Goal: Information Seeking & Learning: Learn about a topic

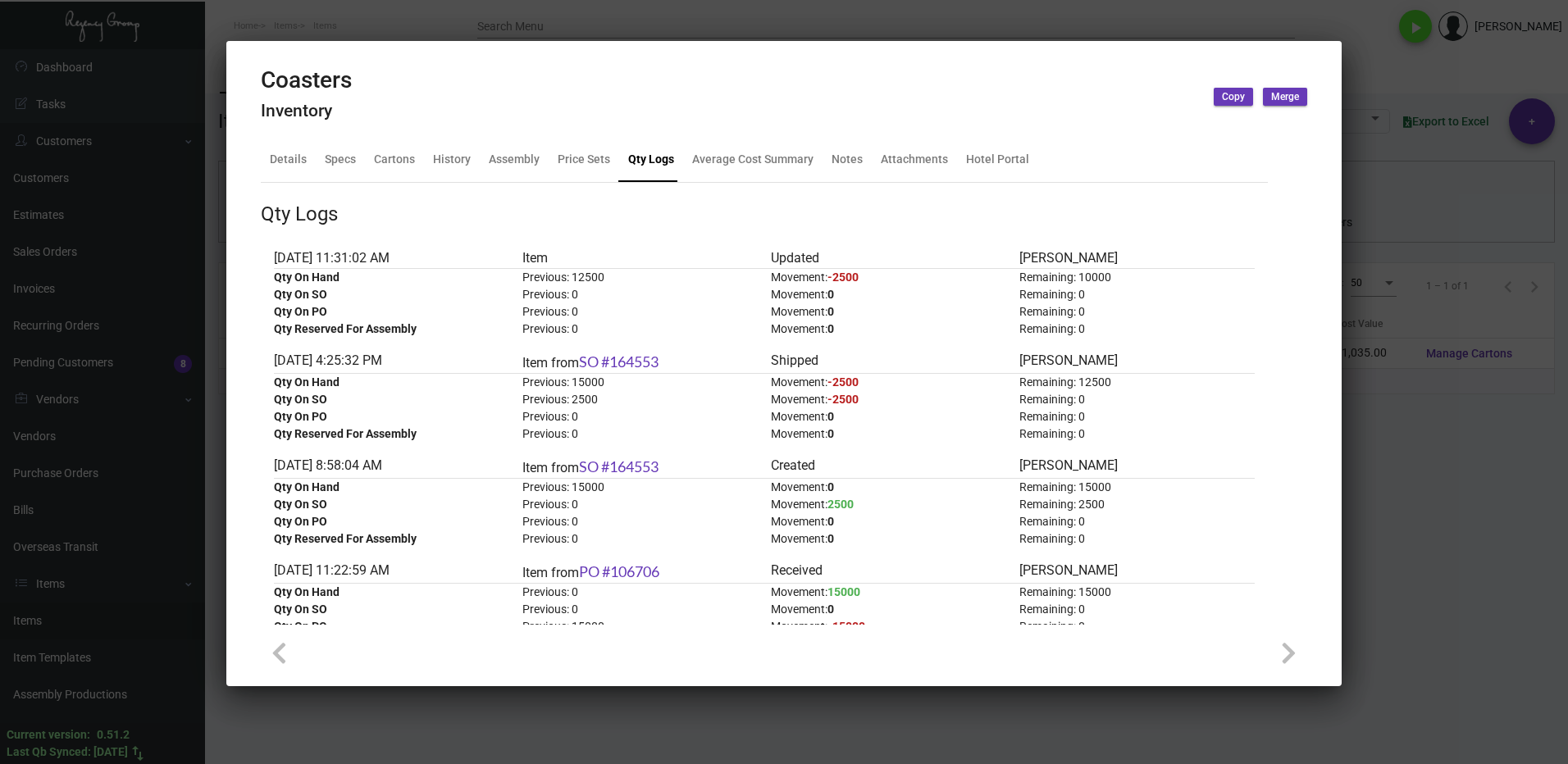
scroll to position [164, 0]
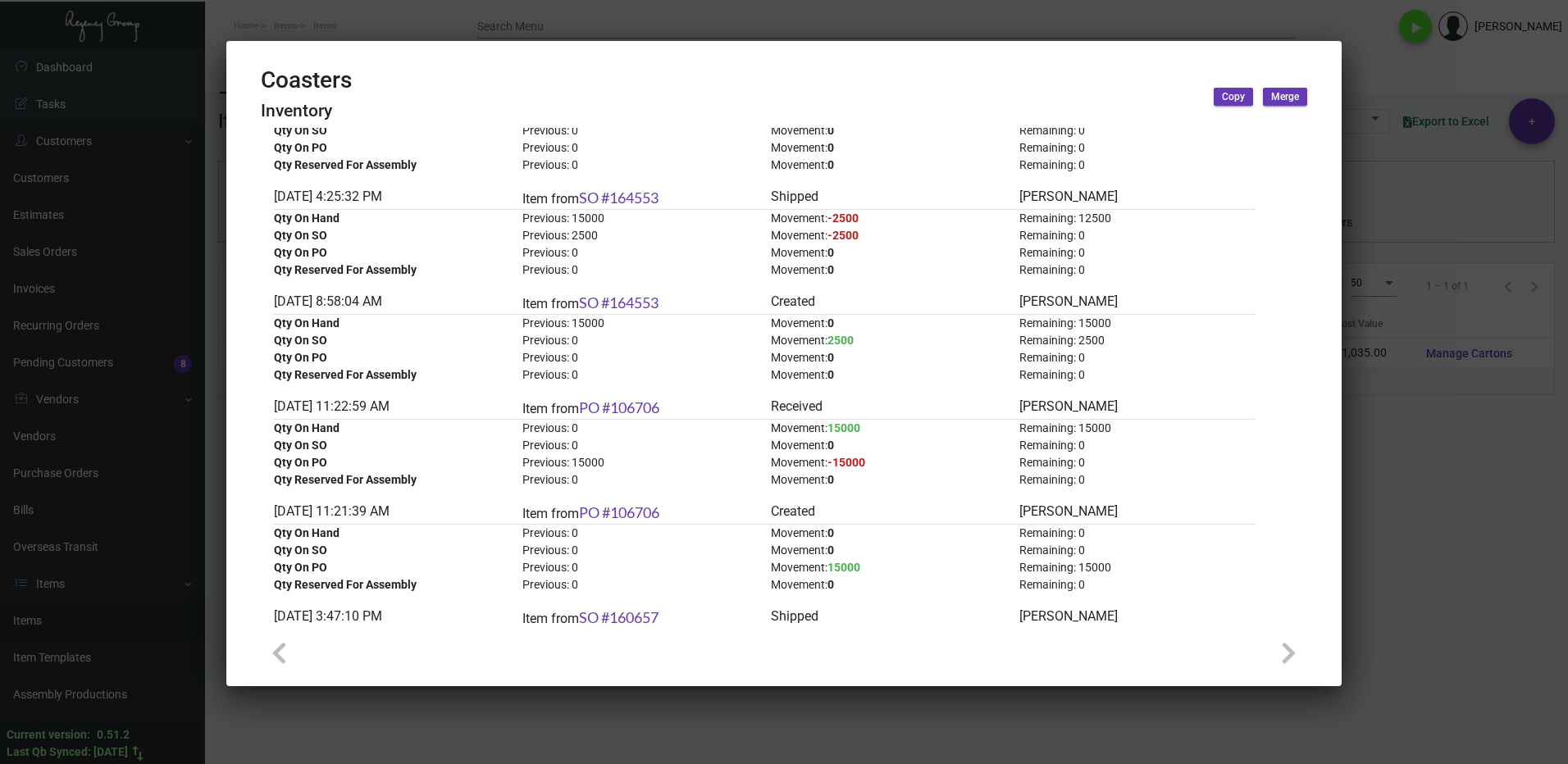
click at [1452, 459] on div at bounding box center [784, 382] width 1568 height 764
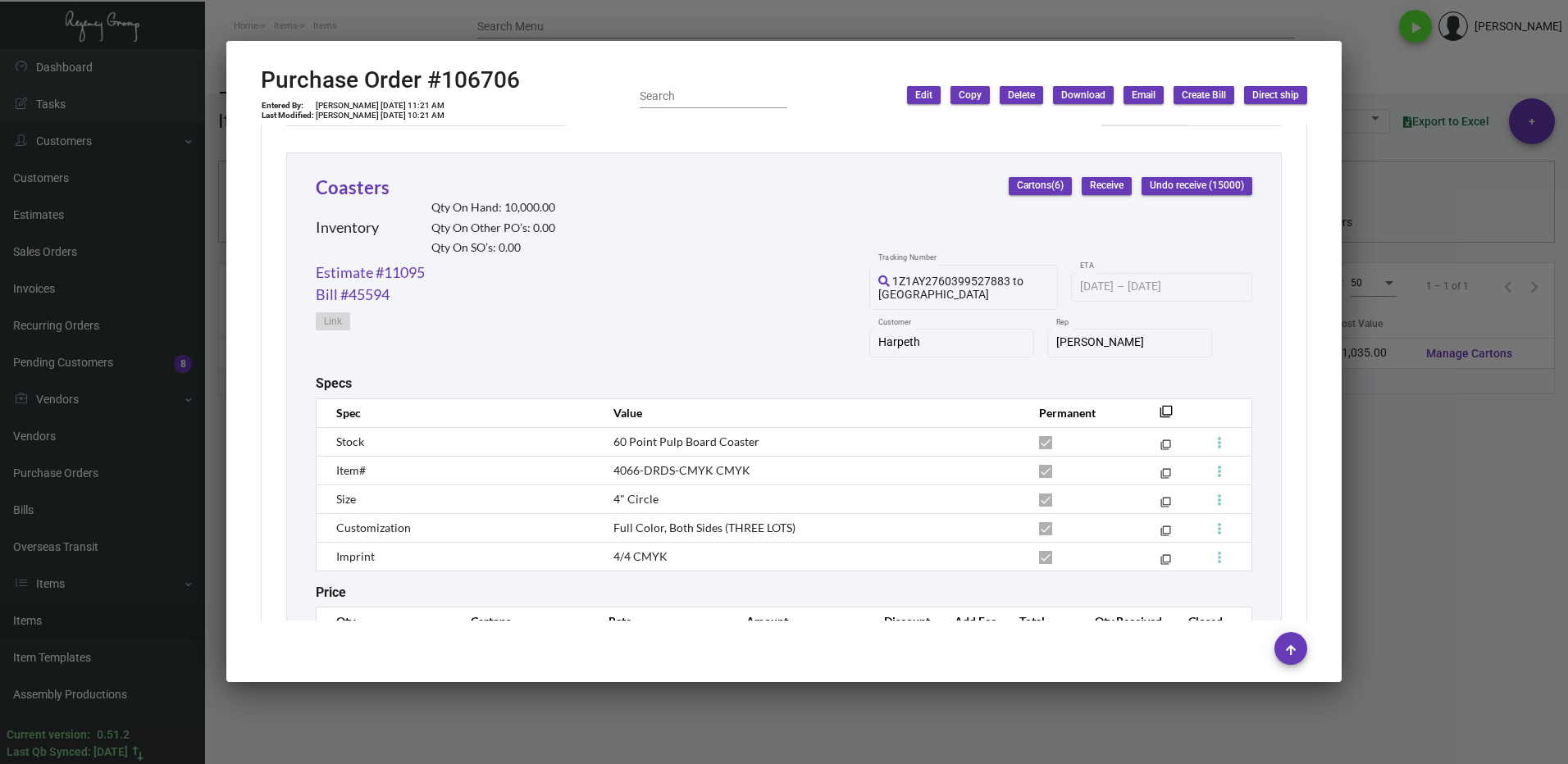
click at [1371, 25] on div at bounding box center [784, 382] width 1568 height 764
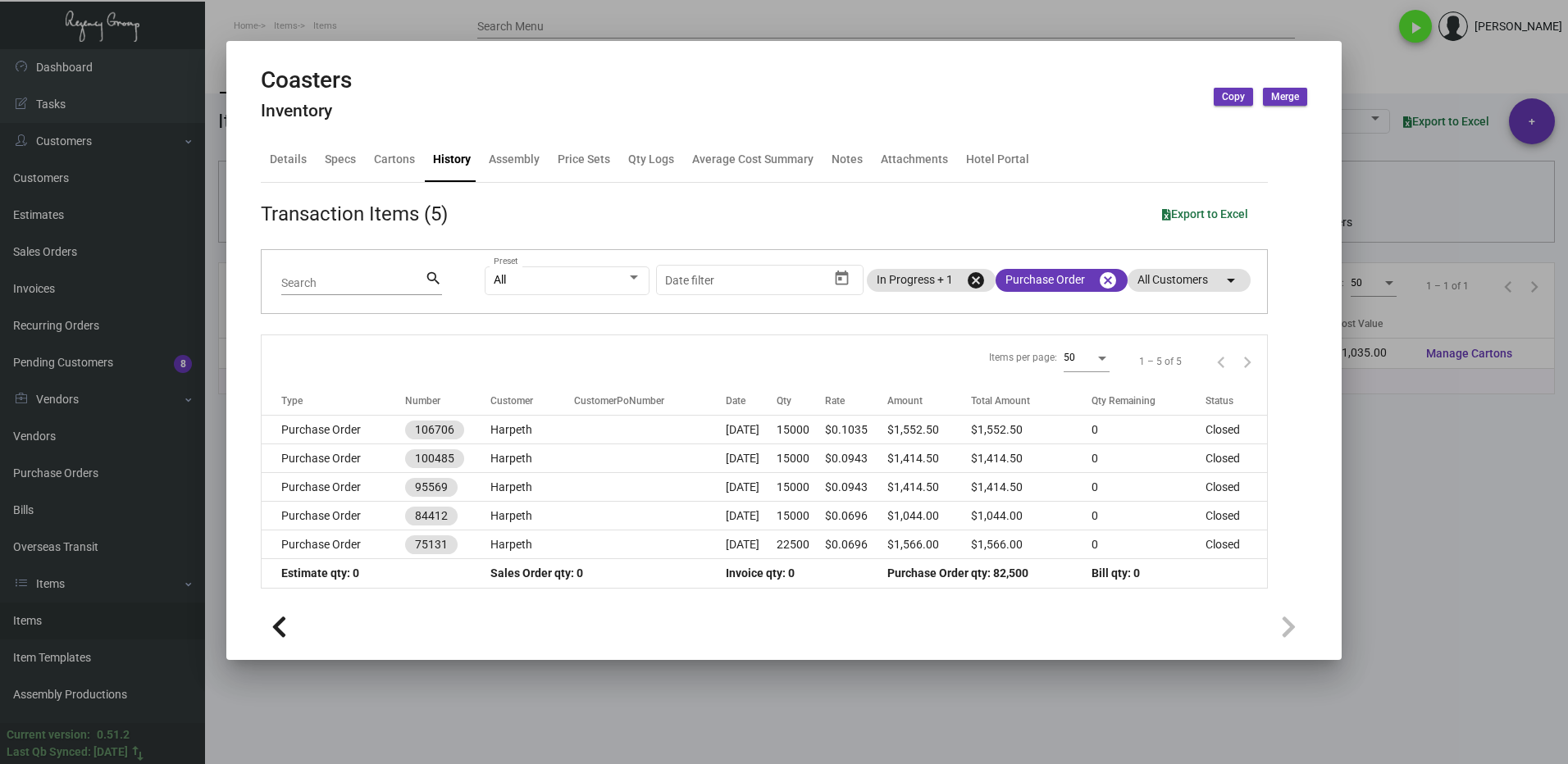
drag, startPoint x: 1451, startPoint y: 497, endPoint x: 1436, endPoint y: 493, distance: 15.5
click at [1449, 496] on div at bounding box center [784, 382] width 1568 height 764
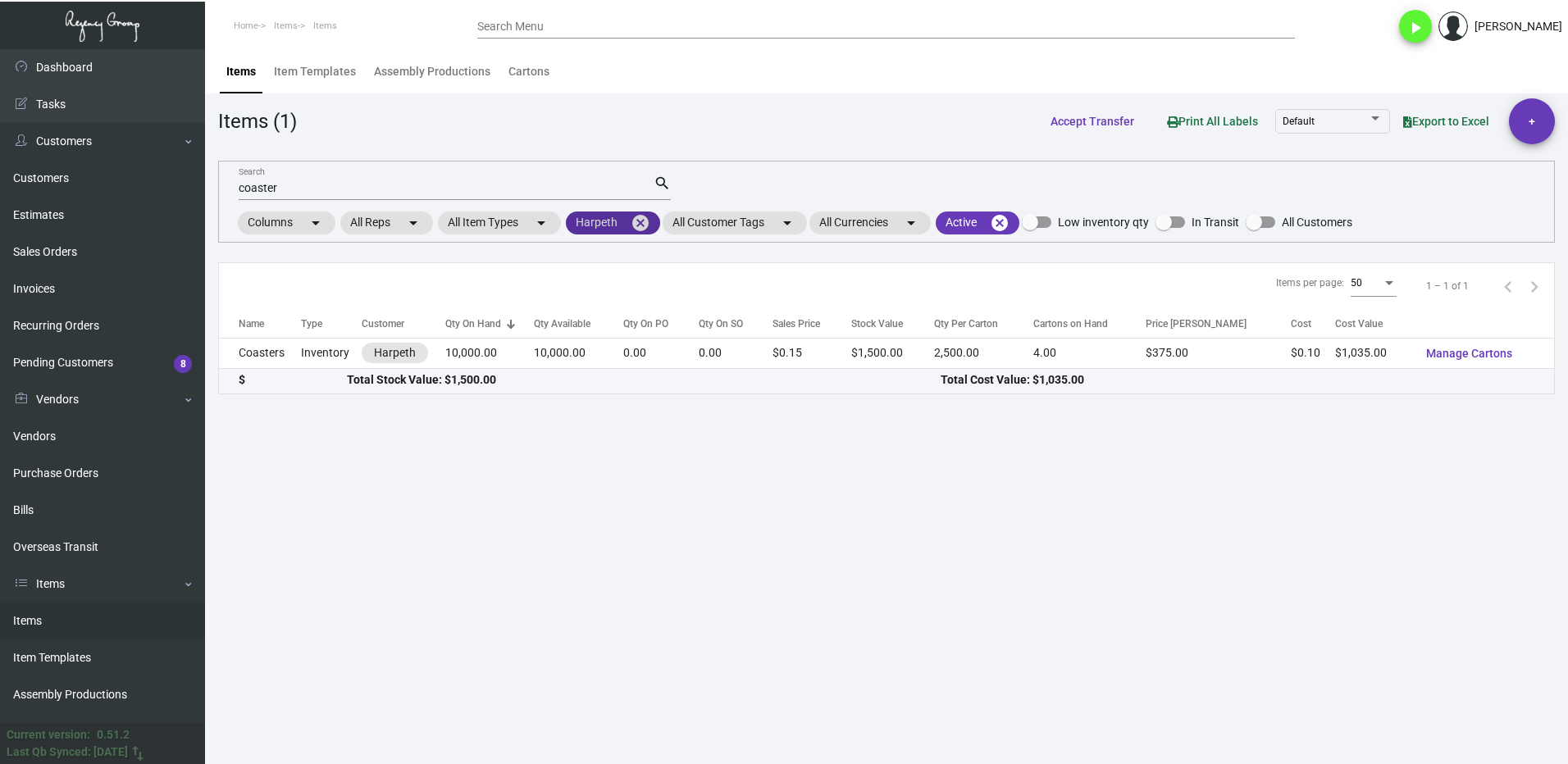
click at [646, 220] on mat-icon "cancel" at bounding box center [640, 223] width 20 height 20
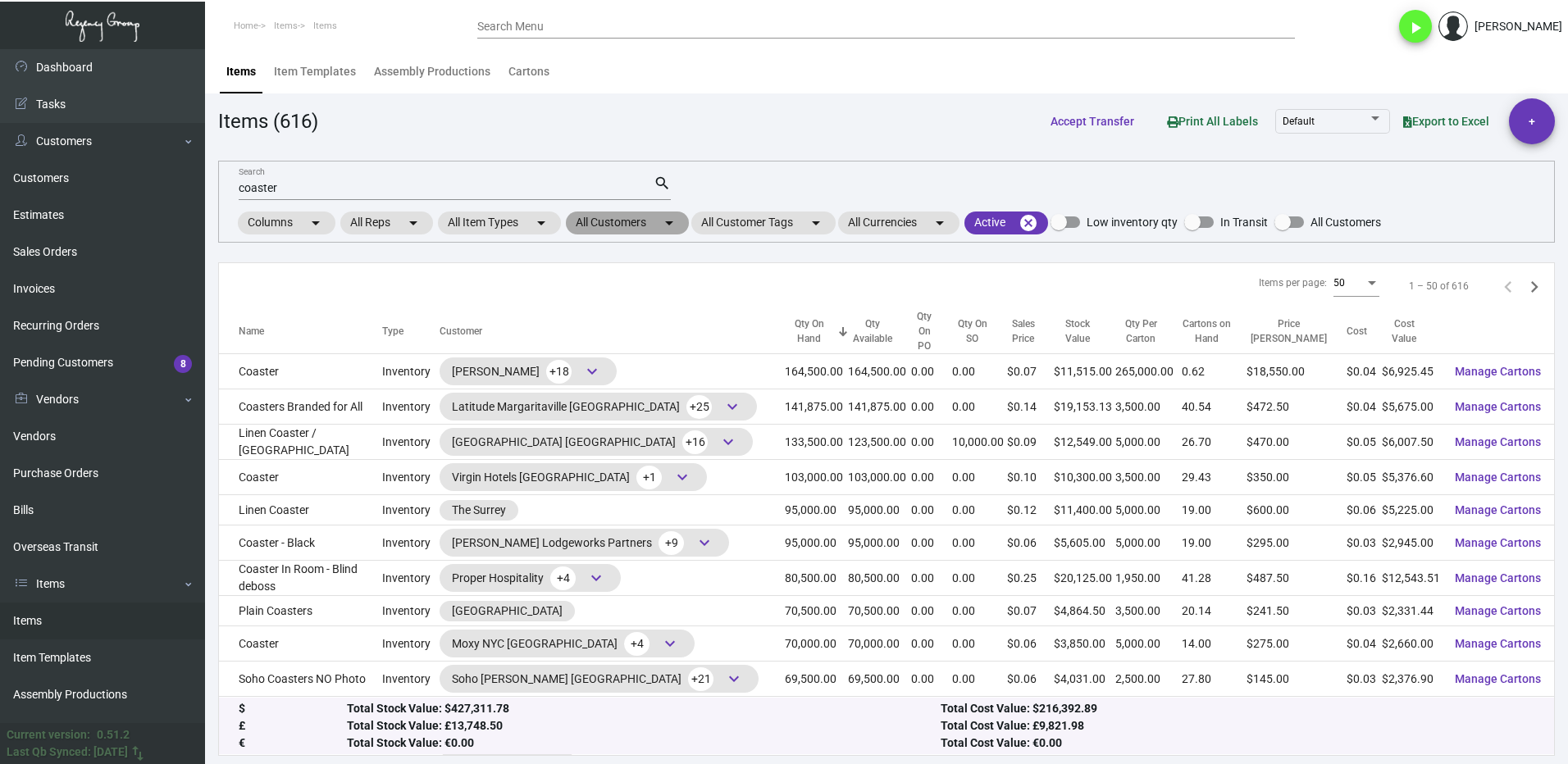
click at [608, 215] on mat-chip "All Customers arrow_drop_down" at bounding box center [626, 222] width 123 height 23
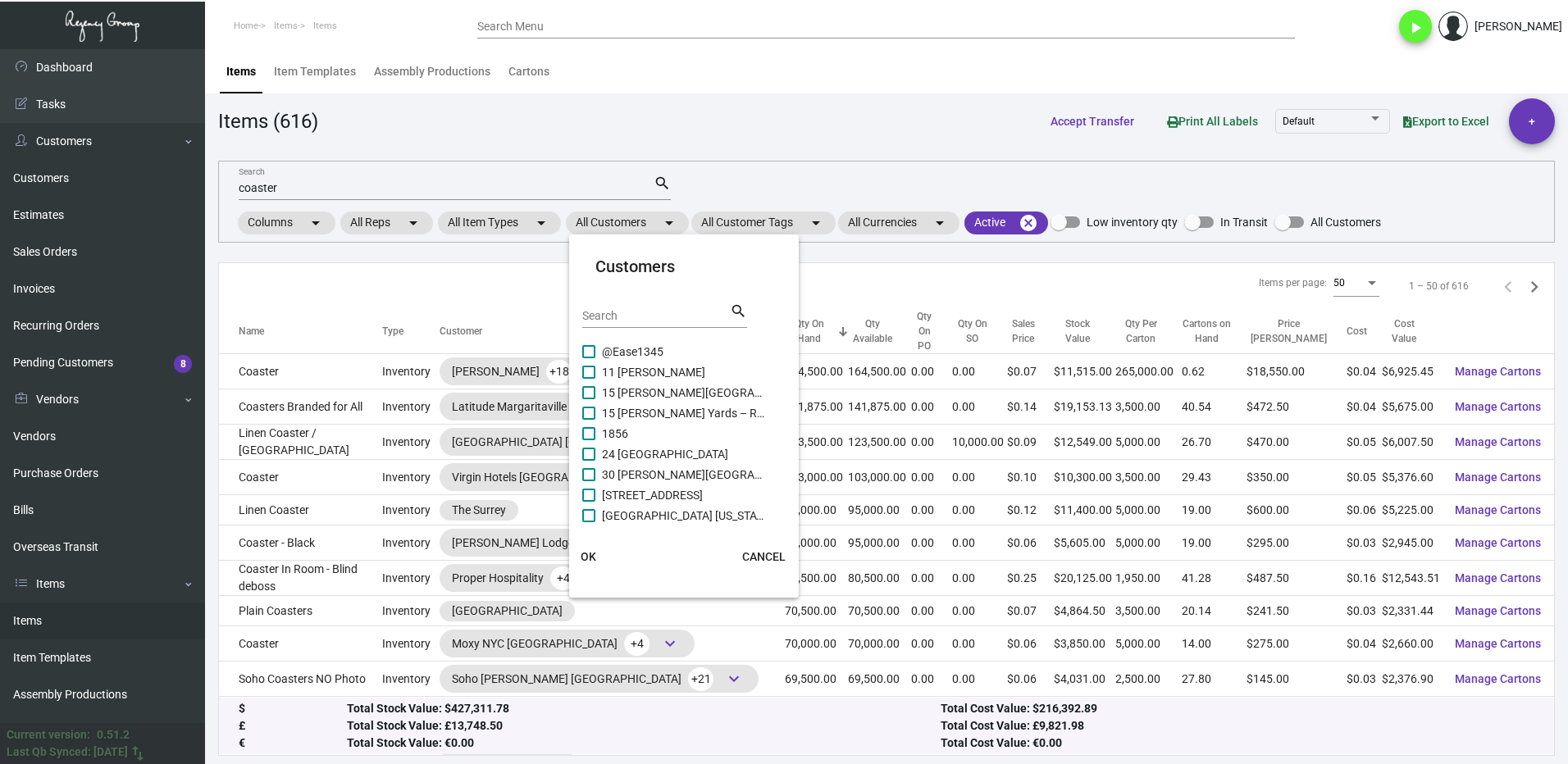
click at [681, 315] on input "Search" at bounding box center [656, 316] width 147 height 13
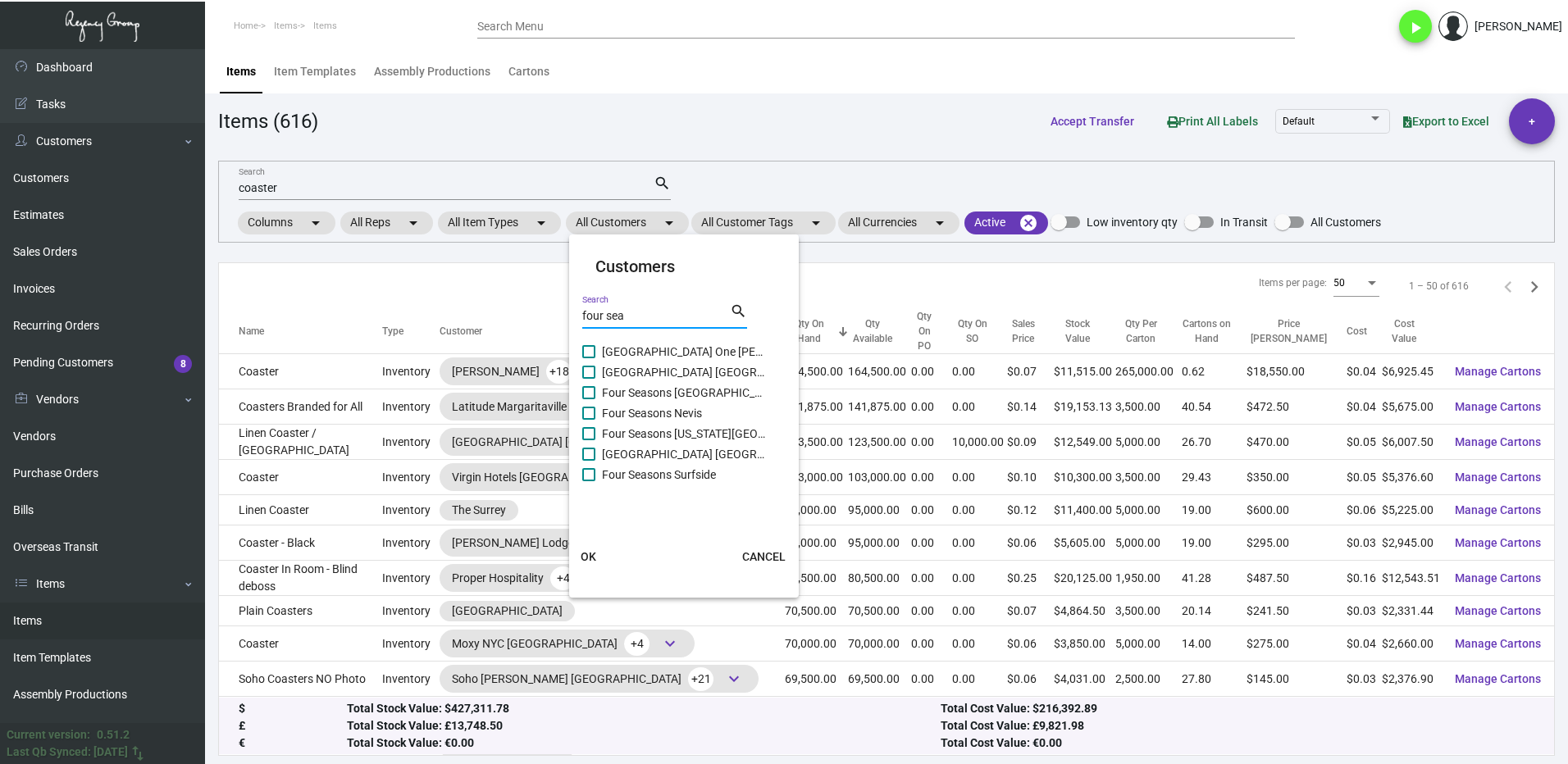
type input "four sea"
click at [620, 351] on span "[GEOGRAPHIC_DATA] One [PERSON_NAME]" at bounding box center [683, 352] width 164 height 20
click at [589, 358] on input "[GEOGRAPHIC_DATA] One [PERSON_NAME]" at bounding box center [588, 358] width 1 height 1
checkbox input "true"
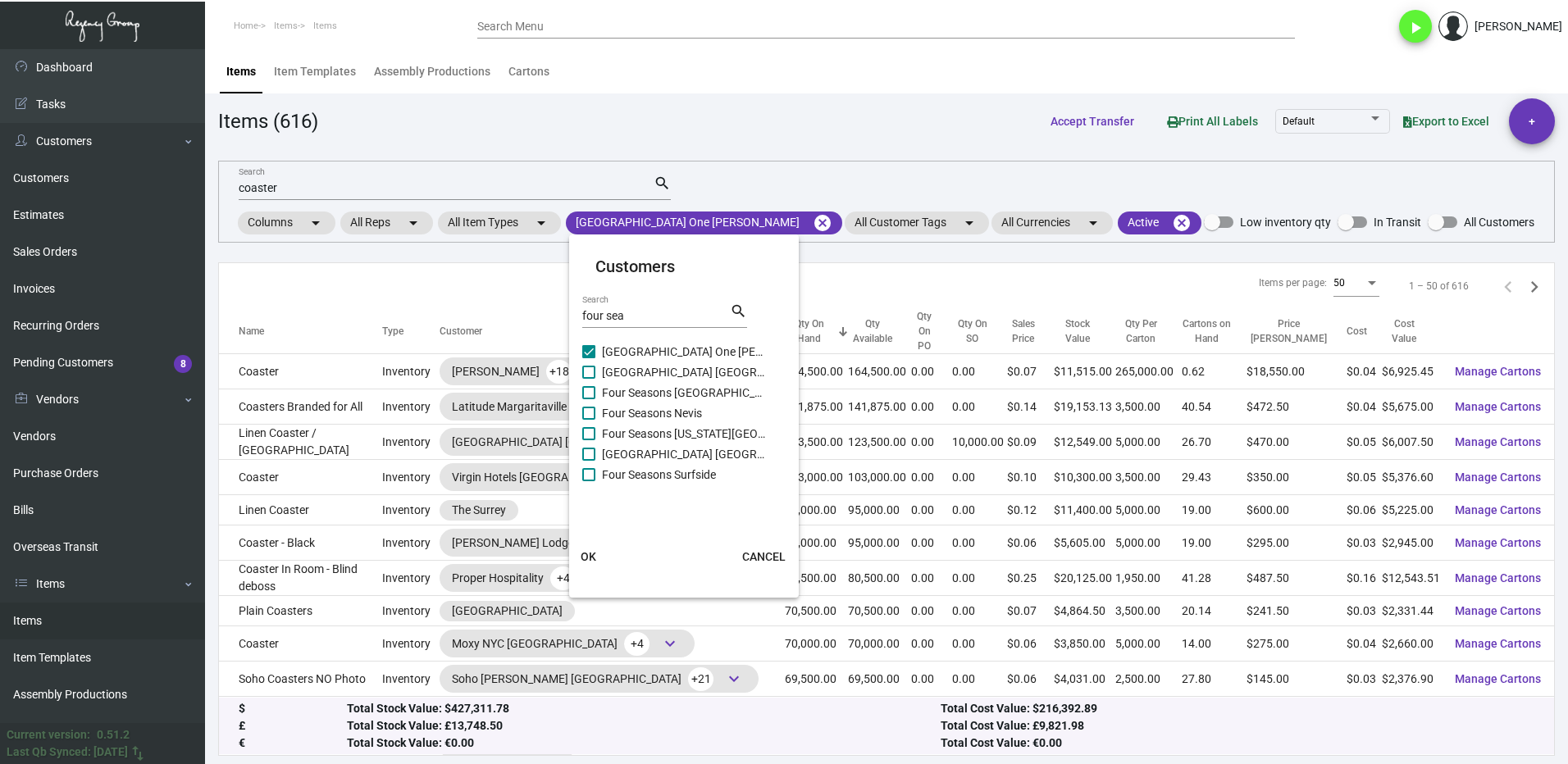
click at [594, 556] on span "OK" at bounding box center [588, 557] width 16 height 13
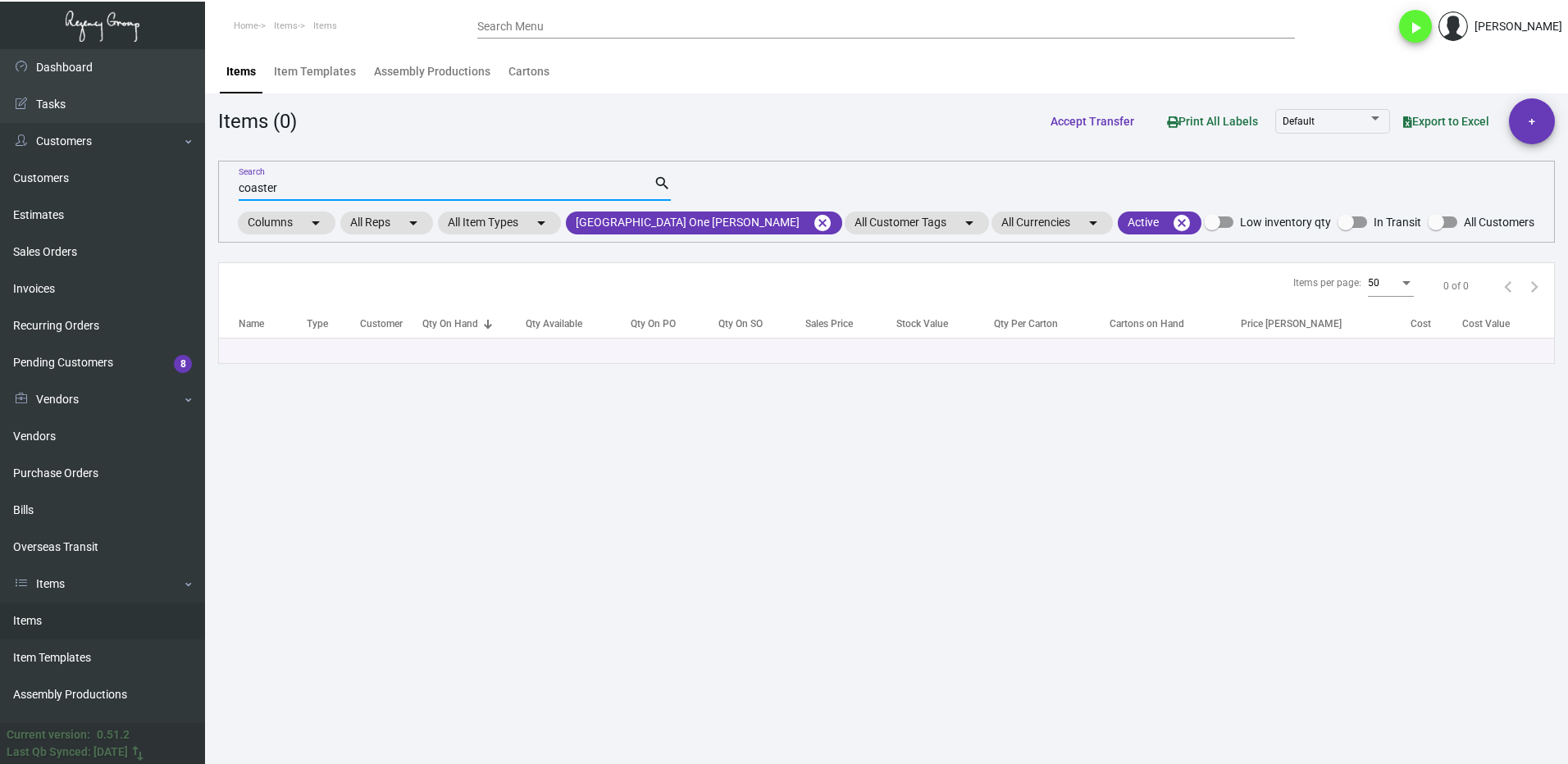
drag, startPoint x: 296, startPoint y: 194, endPoint x: 226, endPoint y: 196, distance: 70.0
click at [226, 196] on div "coaster Search search Columns arrow_drop_down All Reps arrow_drop_down All Item…" at bounding box center [886, 201] width 1336 height 82
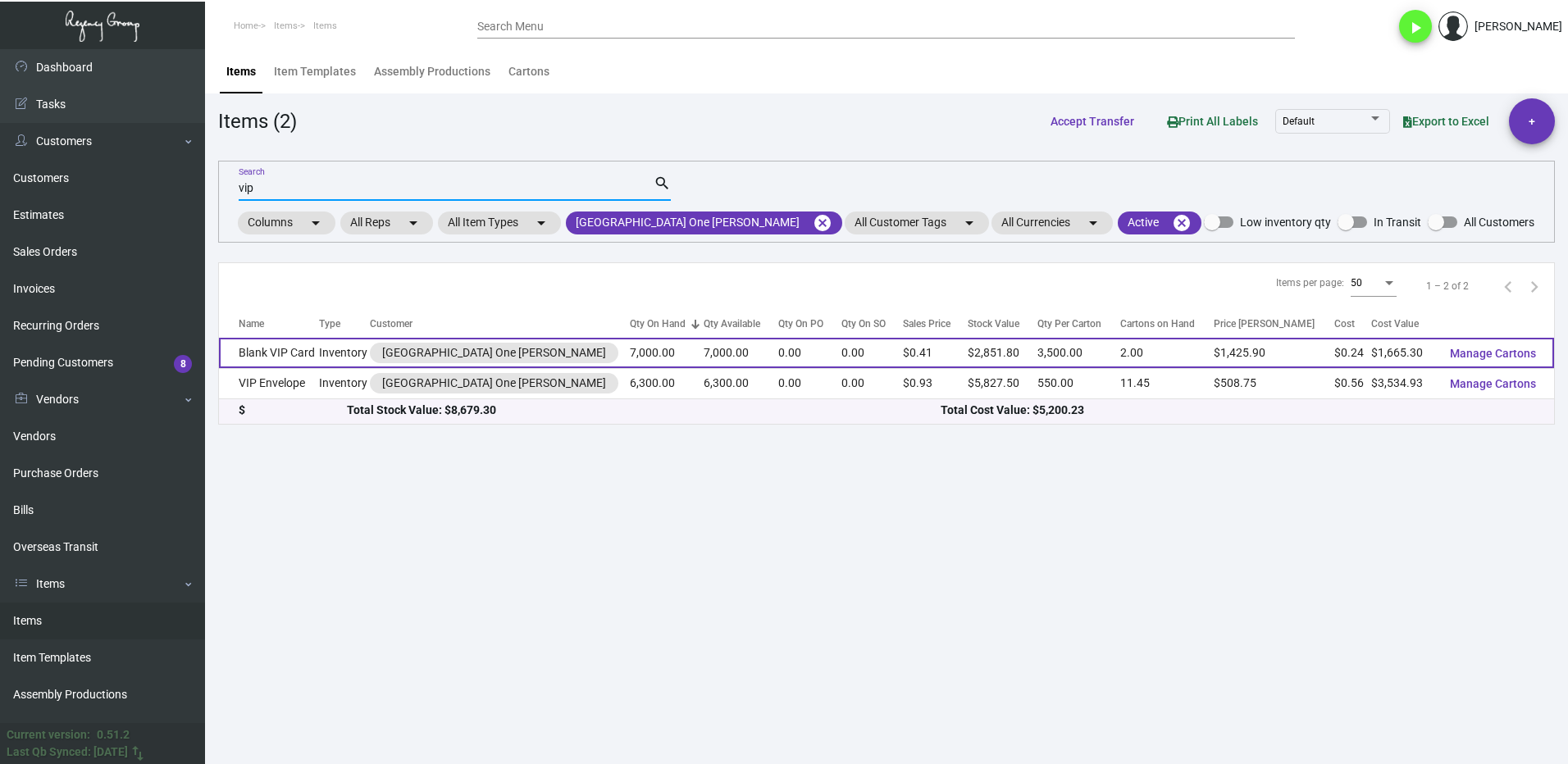
type input "vip"
click at [292, 355] on td "Blank VIP Card" at bounding box center [269, 353] width 100 height 30
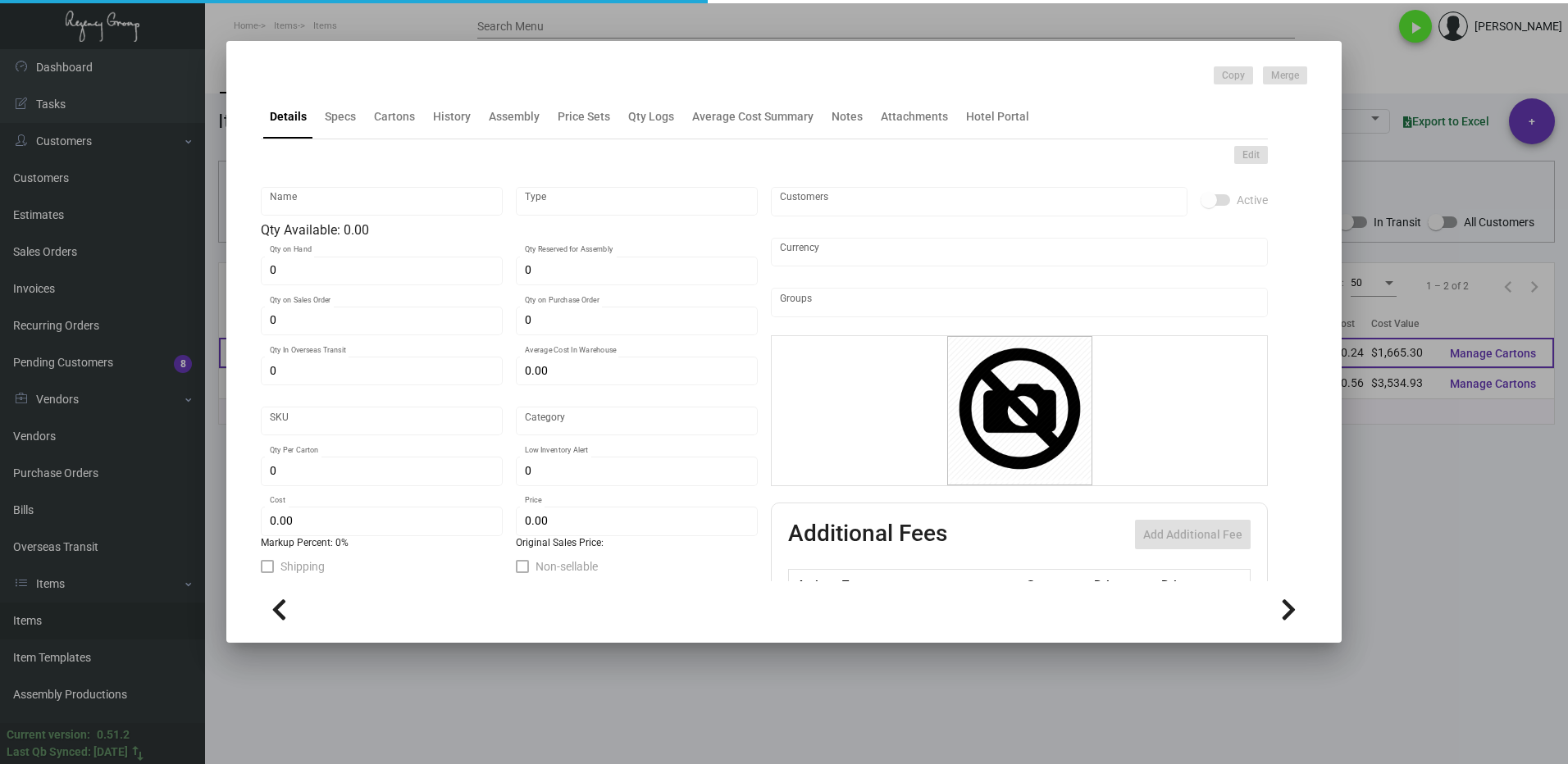
type input "Blank VIP Card"
type input "Inventory"
type input "7,000"
type input "$ 0.5611"
type input "Standard"
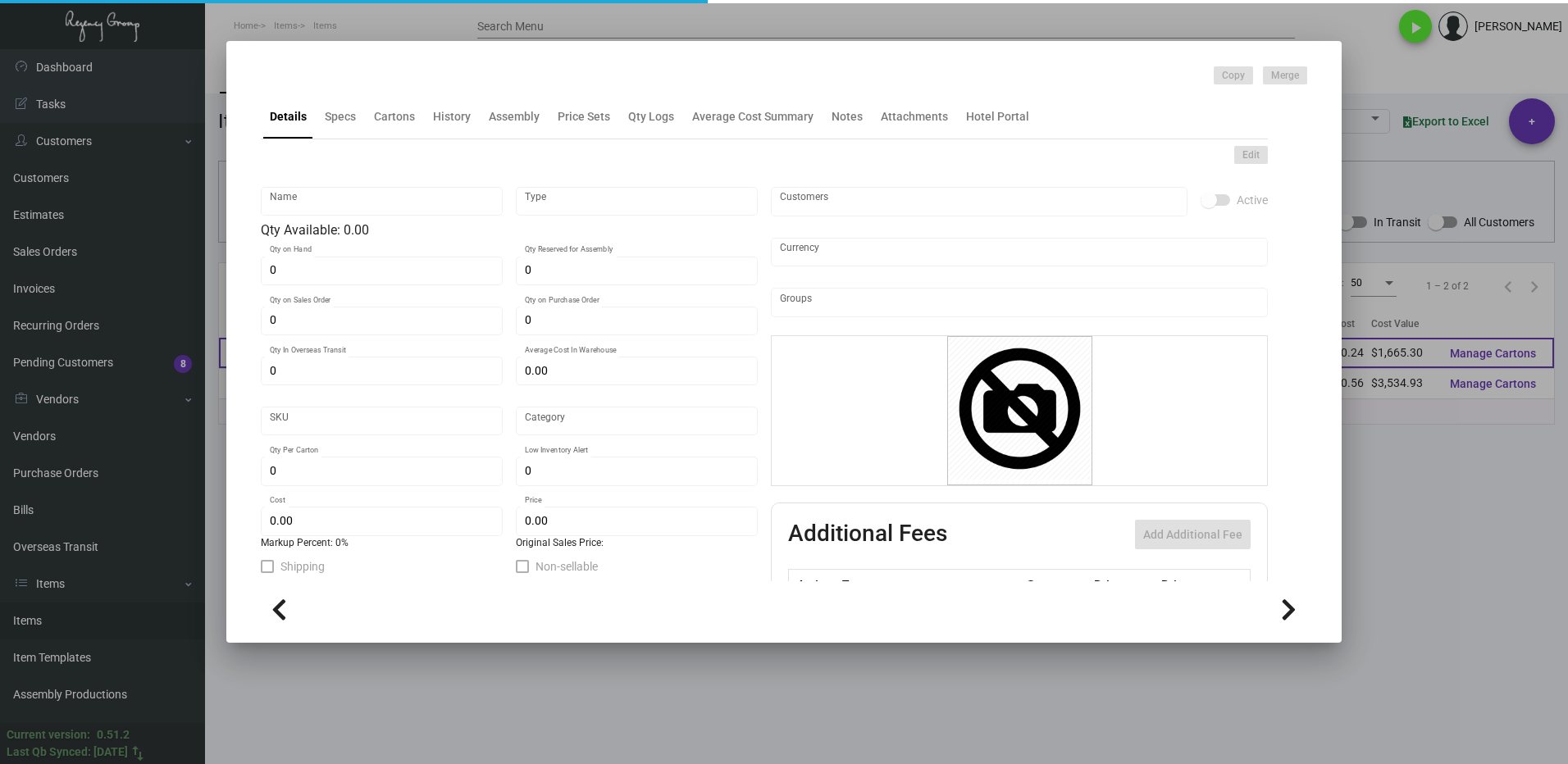
type input "3,500"
type input "$ 0.2379"
type input "$ 0.4074"
checkbox input "true"
type input "United States Dollar $"
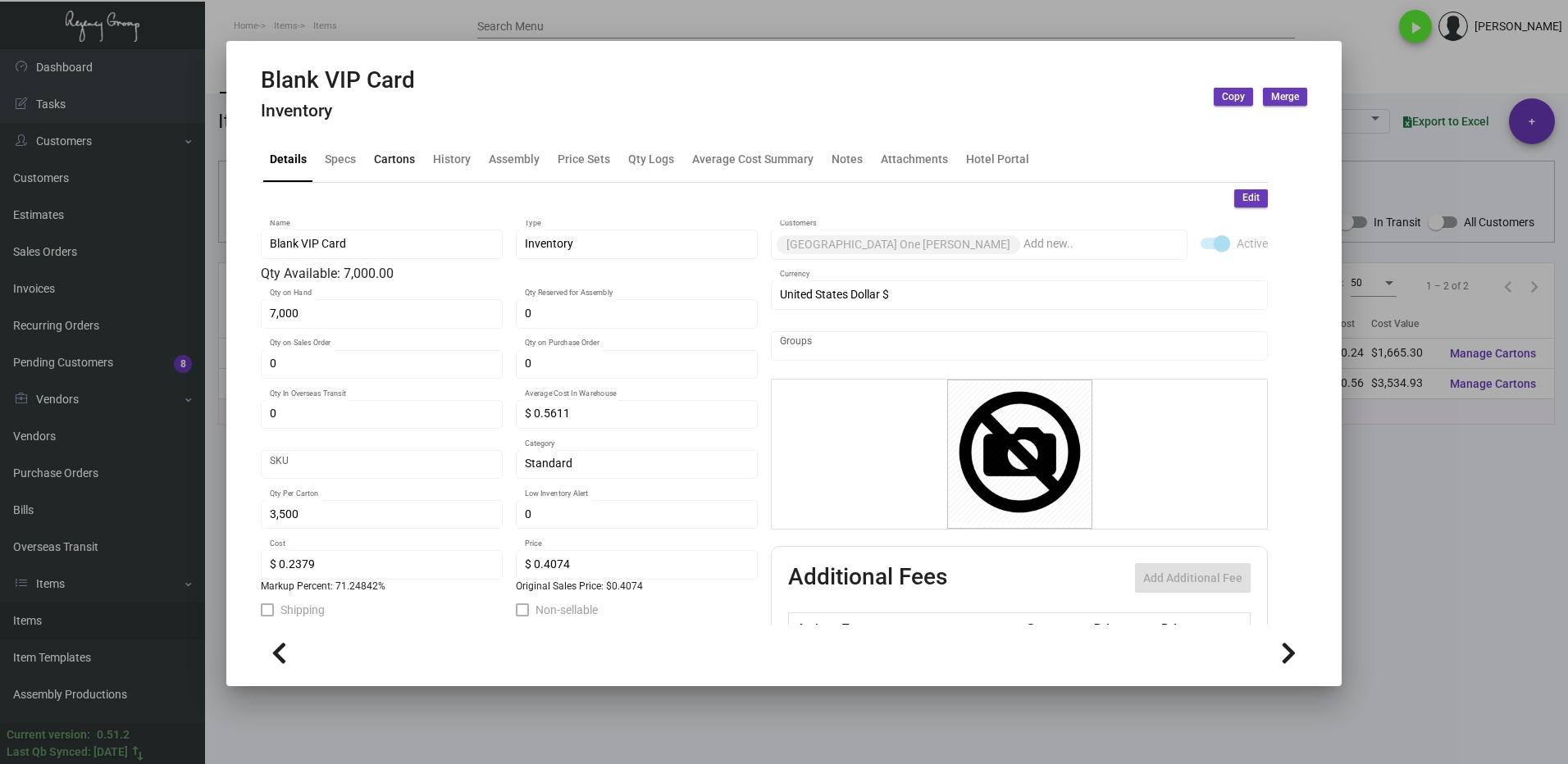
click at [393, 171] on div "Cartons" at bounding box center [394, 160] width 54 height 39
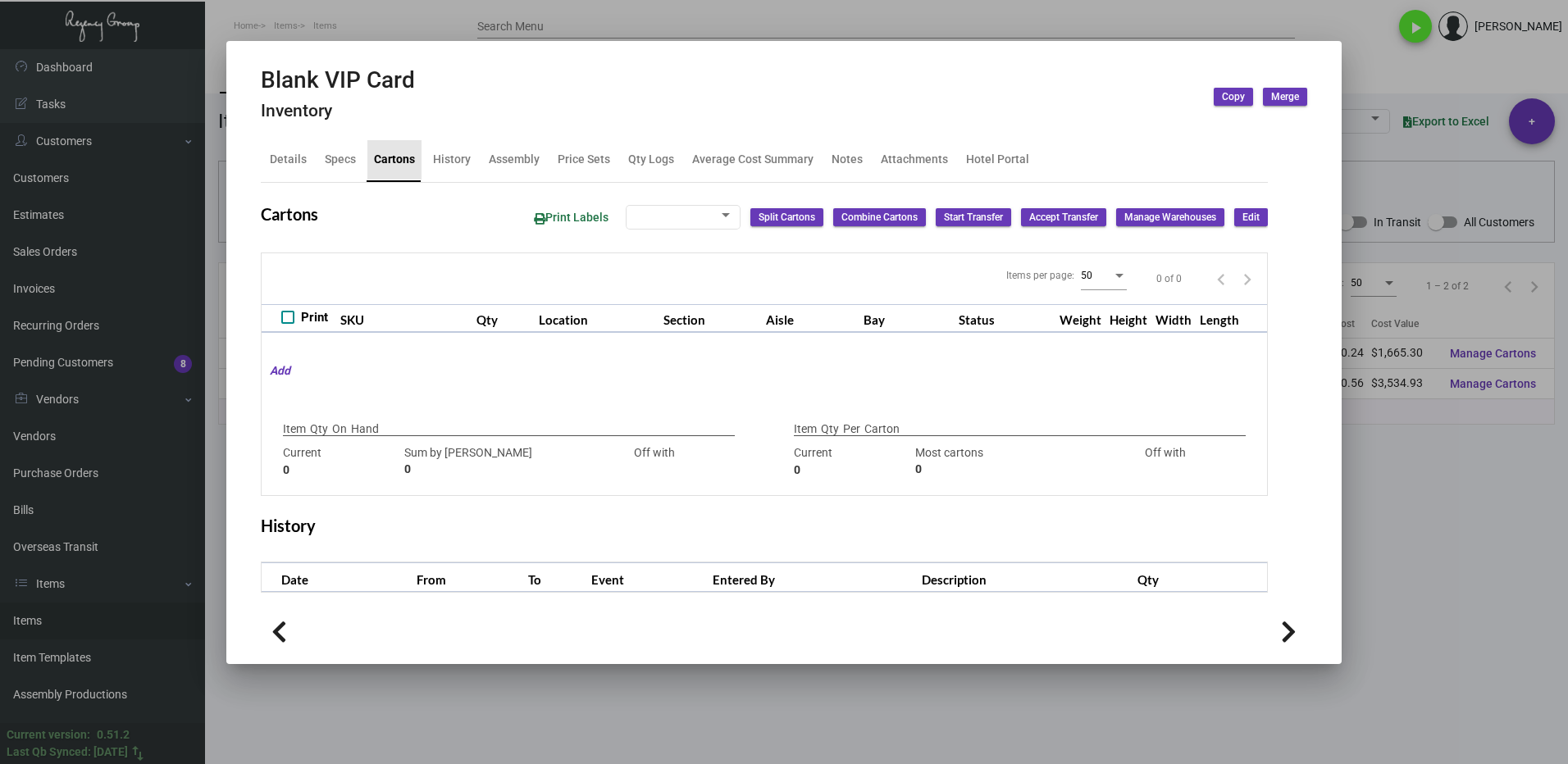
type input "7,000"
type input "7000"
type input "0"
type input "3,500"
type input "3500"
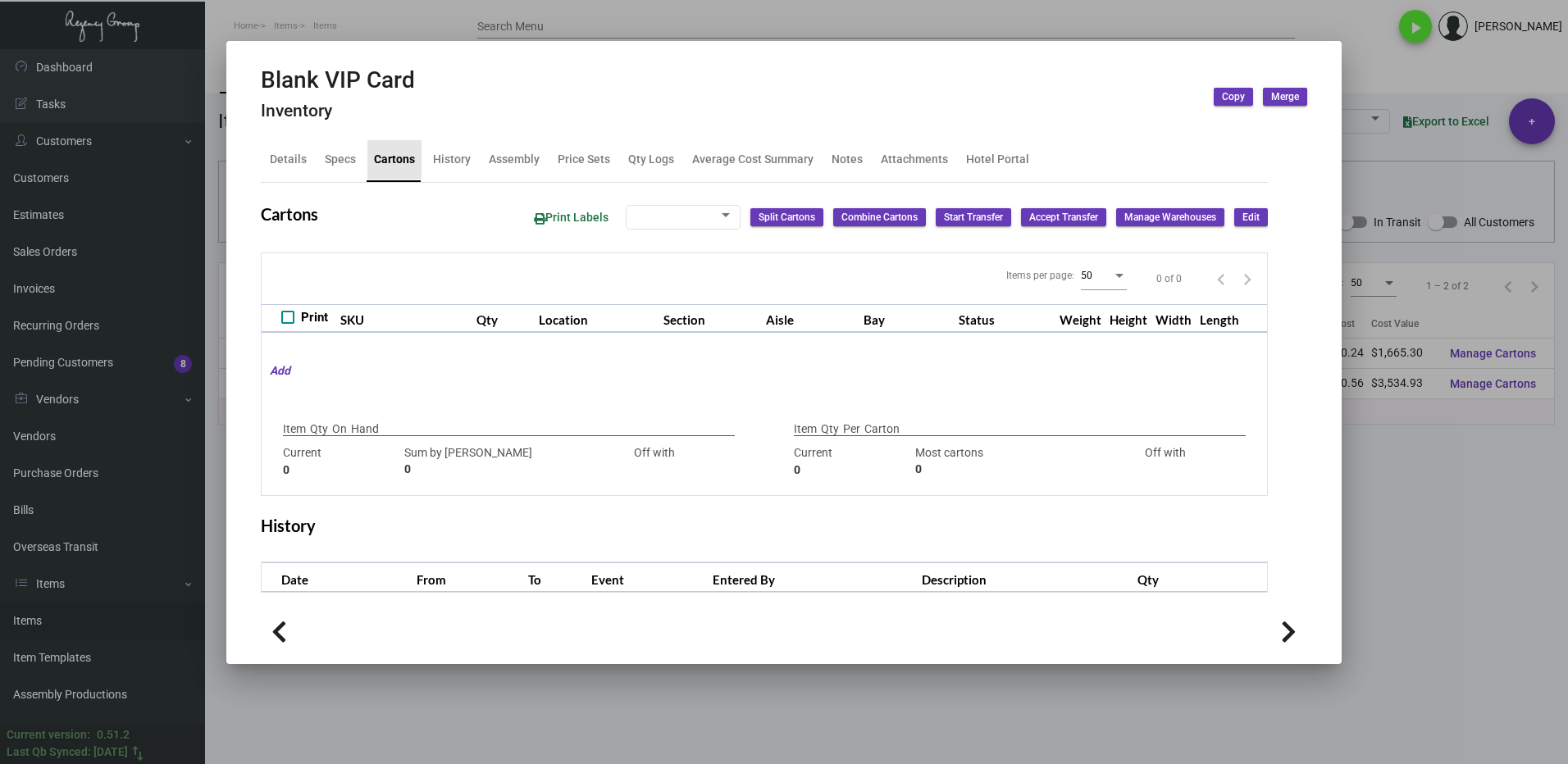
type input "0"
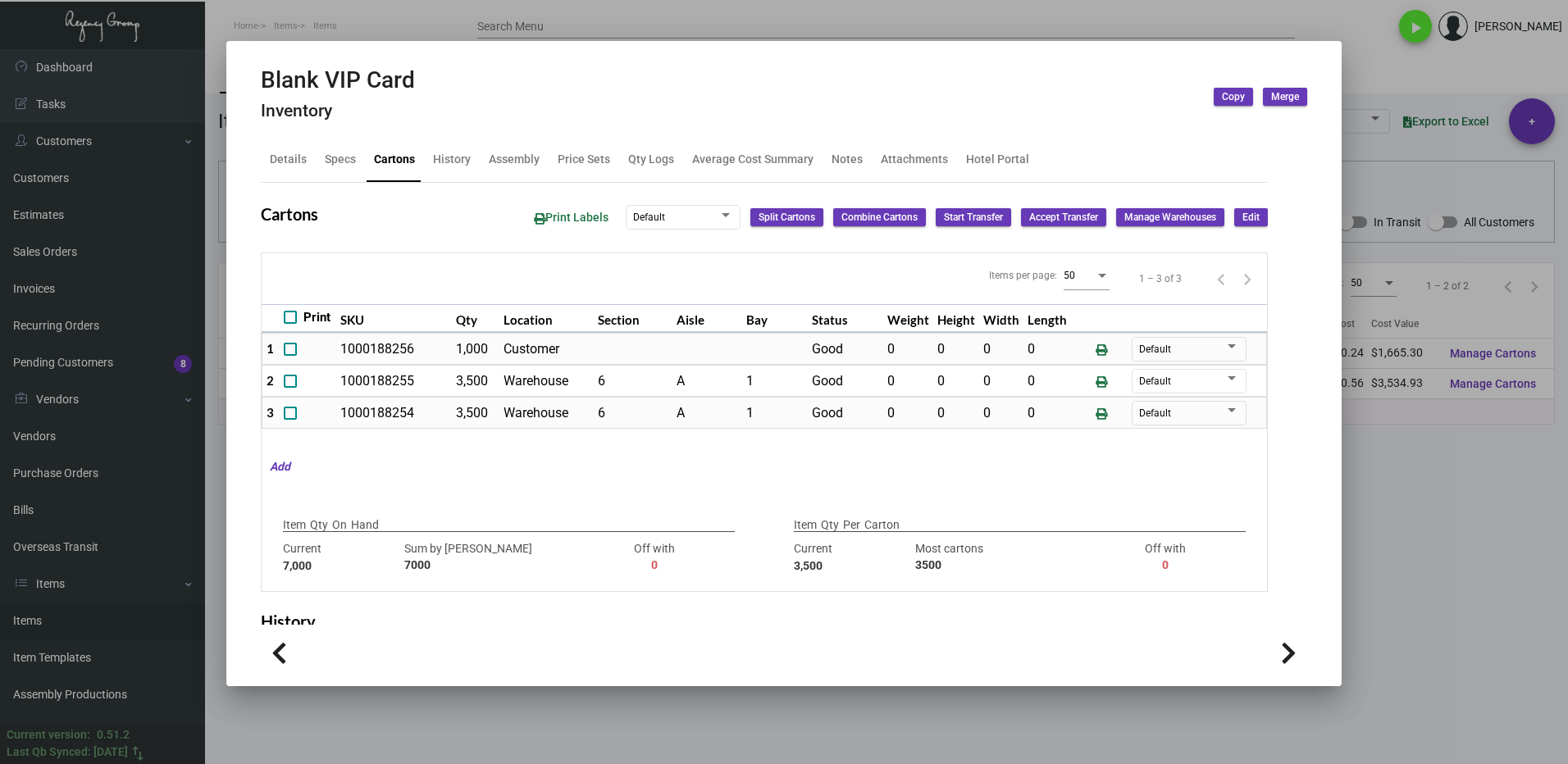
click at [1378, 517] on div at bounding box center [784, 382] width 1568 height 764
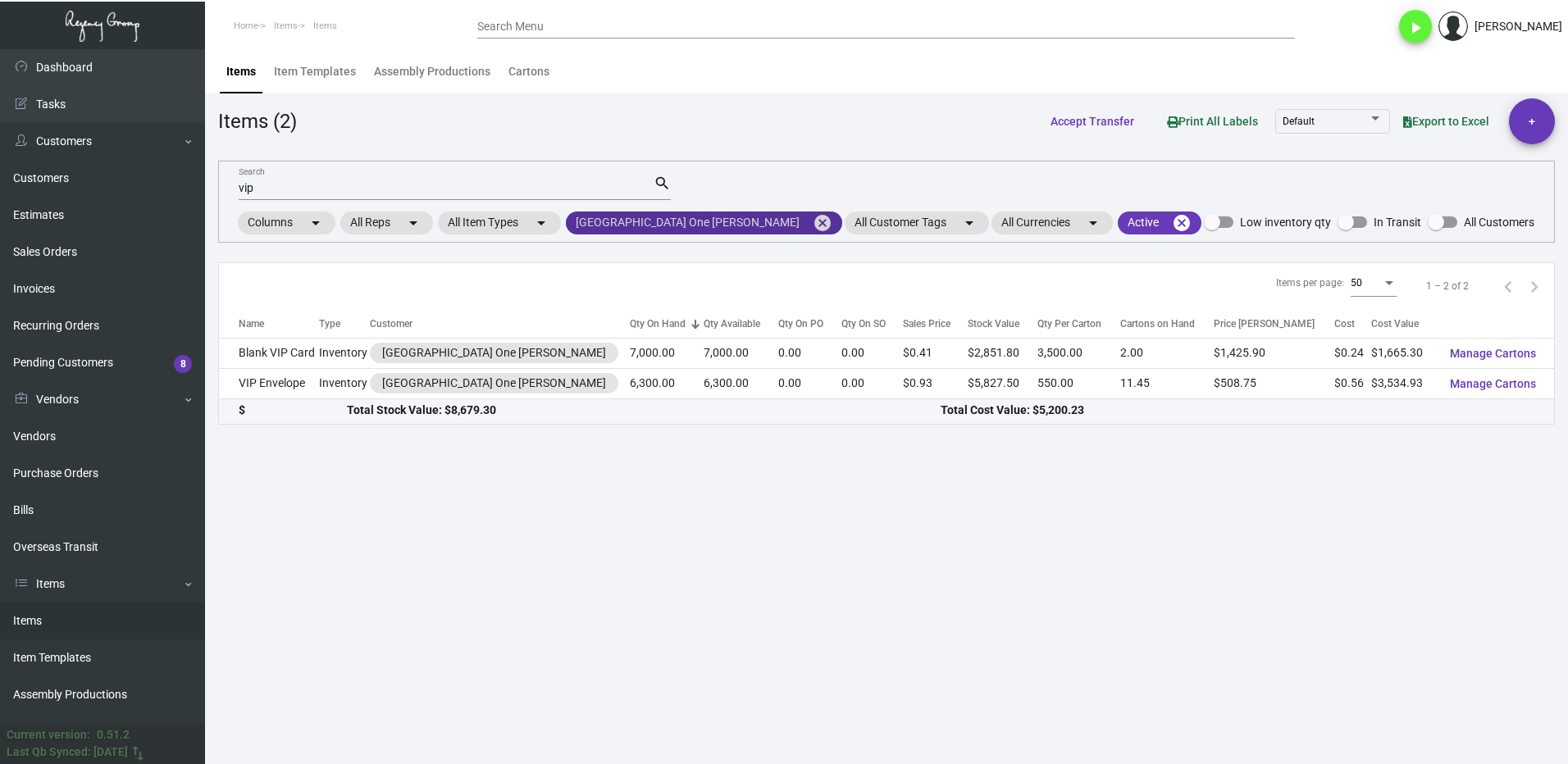
click at [812, 213] on mat-icon "cancel" at bounding box center [822, 223] width 20 height 20
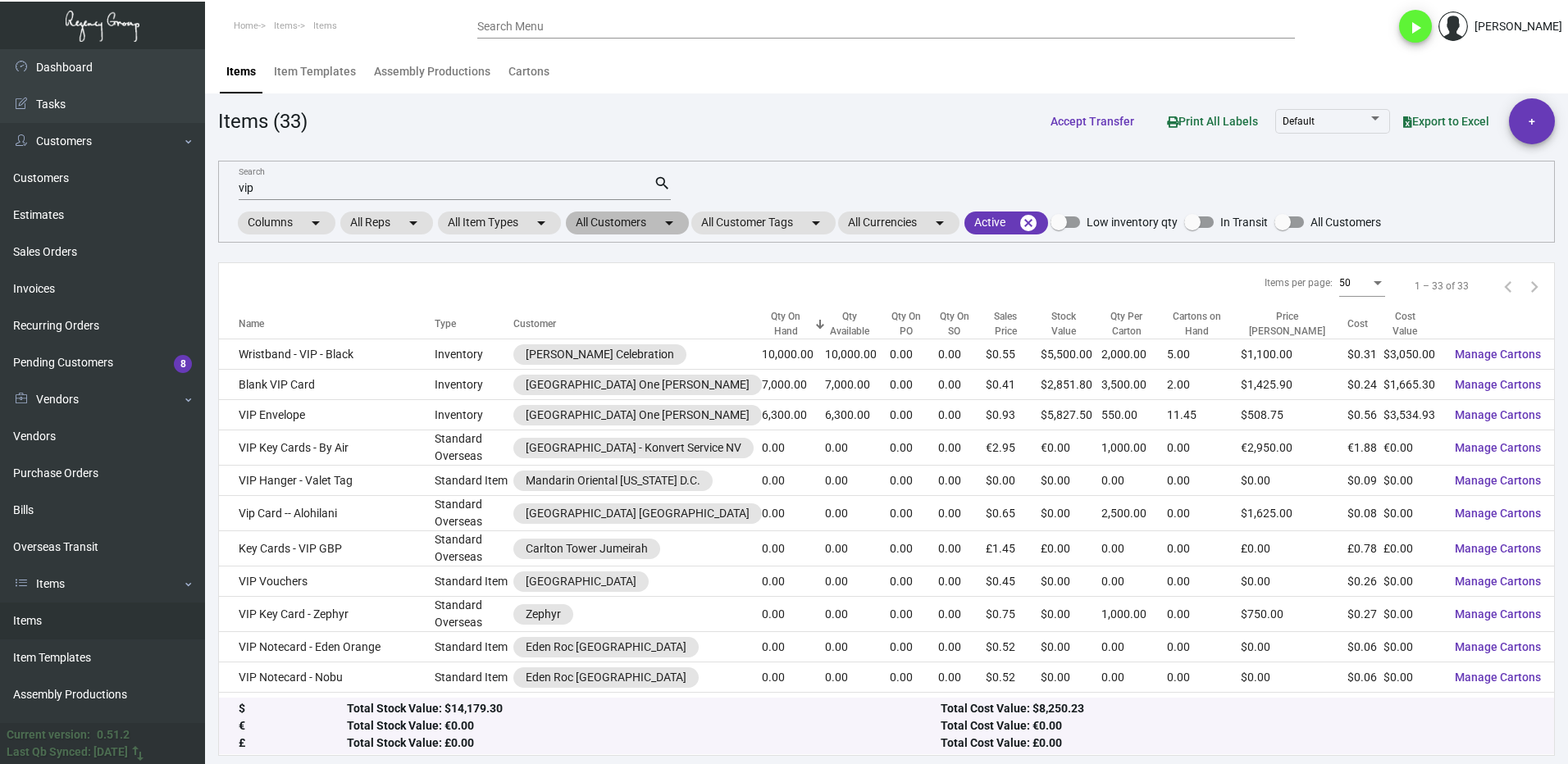
click at [624, 223] on mat-chip "All Customers arrow_drop_down" at bounding box center [626, 222] width 123 height 23
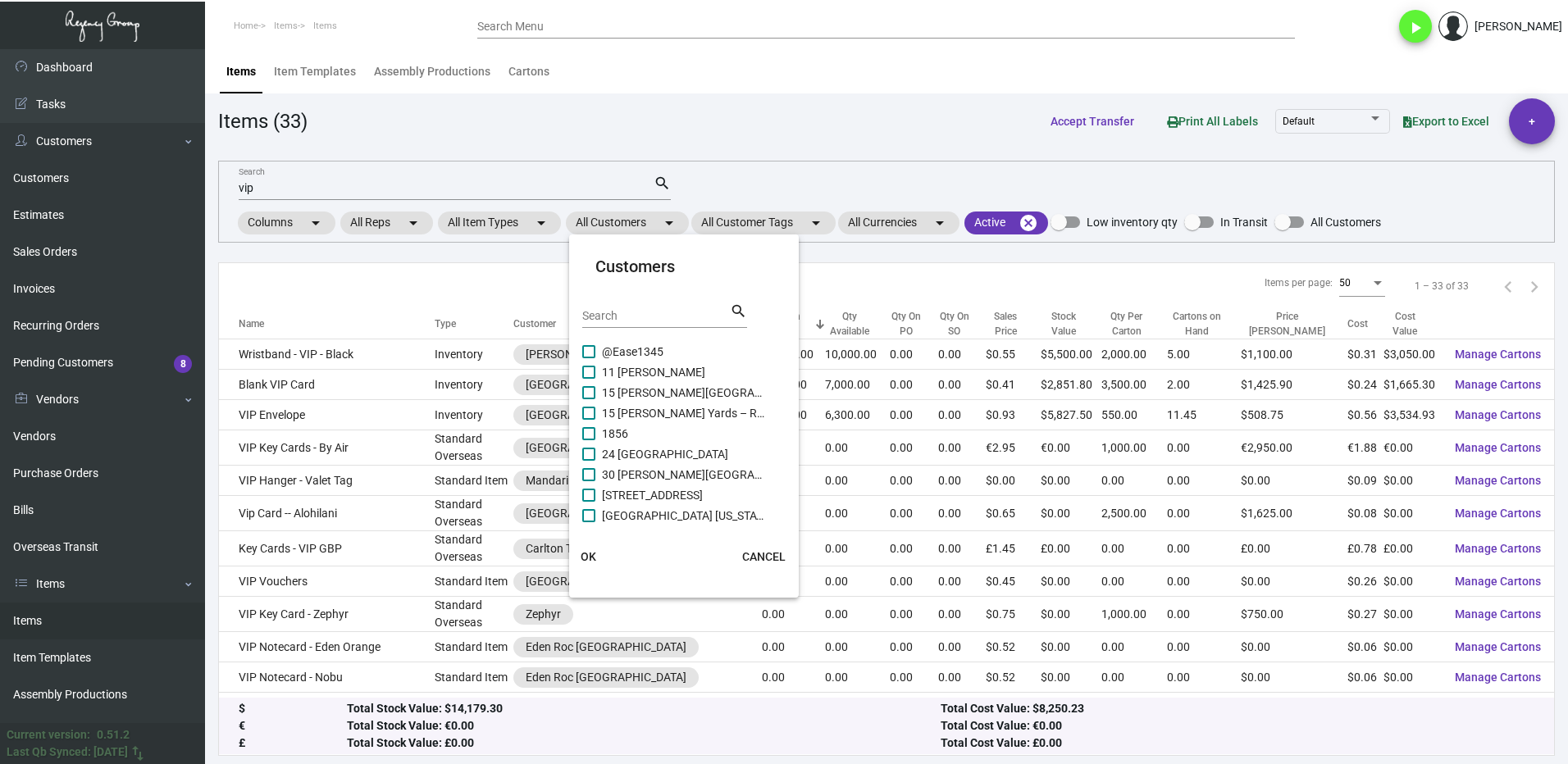
click at [646, 312] on input "Search" at bounding box center [656, 316] width 147 height 13
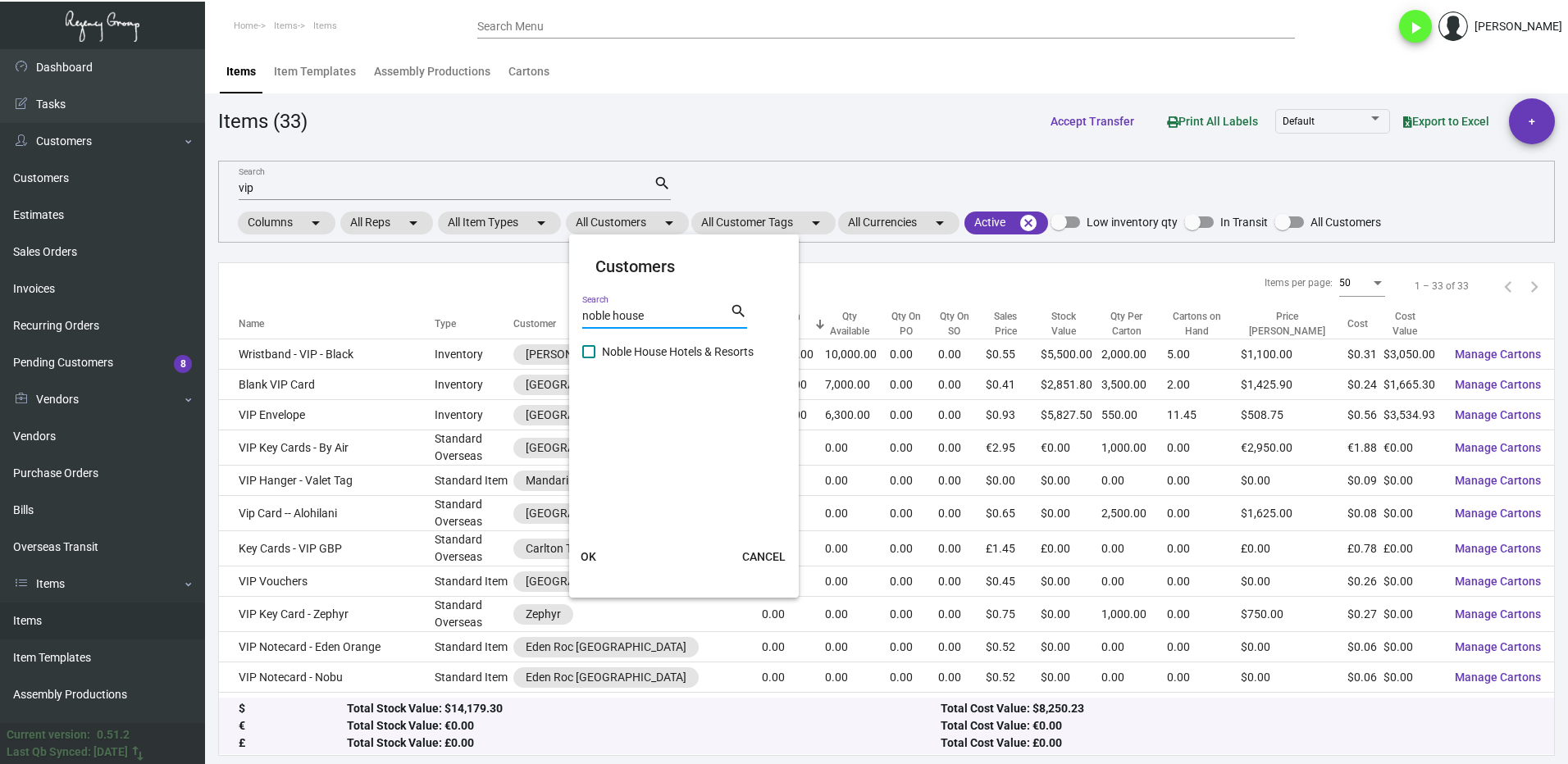
type input "noble house"
click at [601, 360] on label "Noble House Hotels & Resorts" at bounding box center [673, 352] width 184 height 20
click at [589, 359] on input "Noble House Hotels & Resorts" at bounding box center [588, 358] width 1 height 1
checkbox input "true"
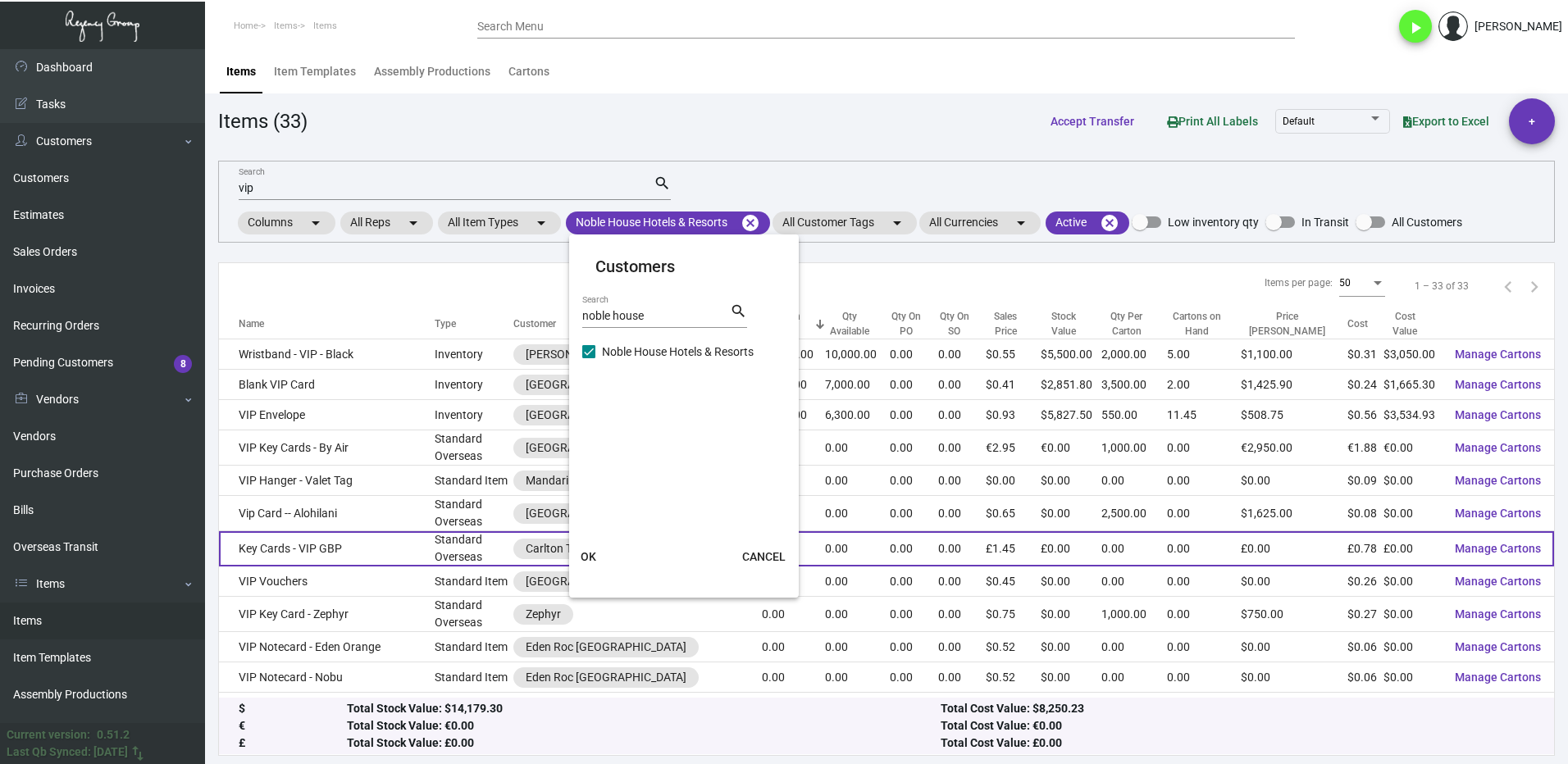
click at [598, 556] on button "OK" at bounding box center [588, 557] width 52 height 29
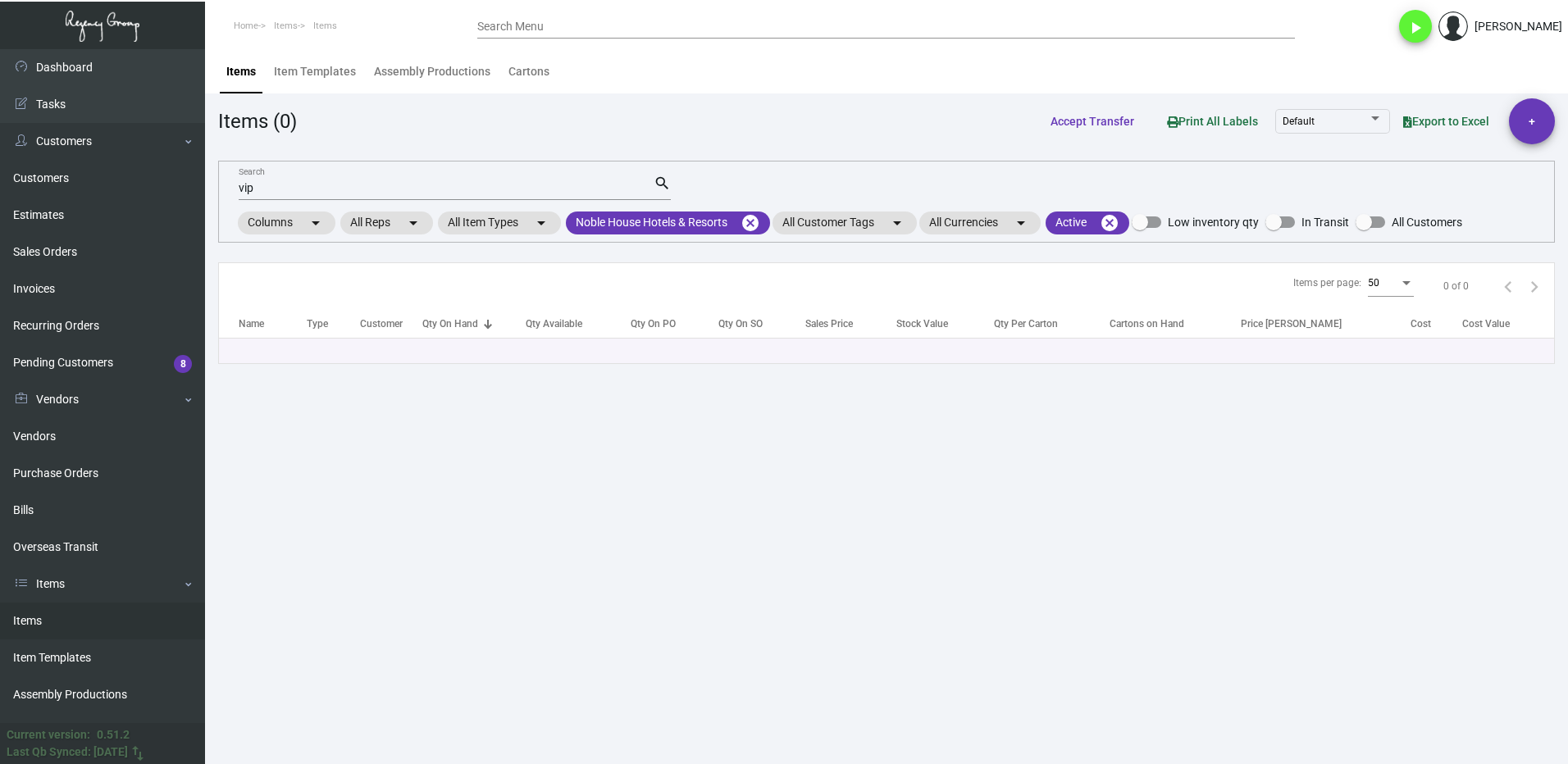
click at [292, 186] on input "vip" at bounding box center [446, 188] width 415 height 13
type input "v"
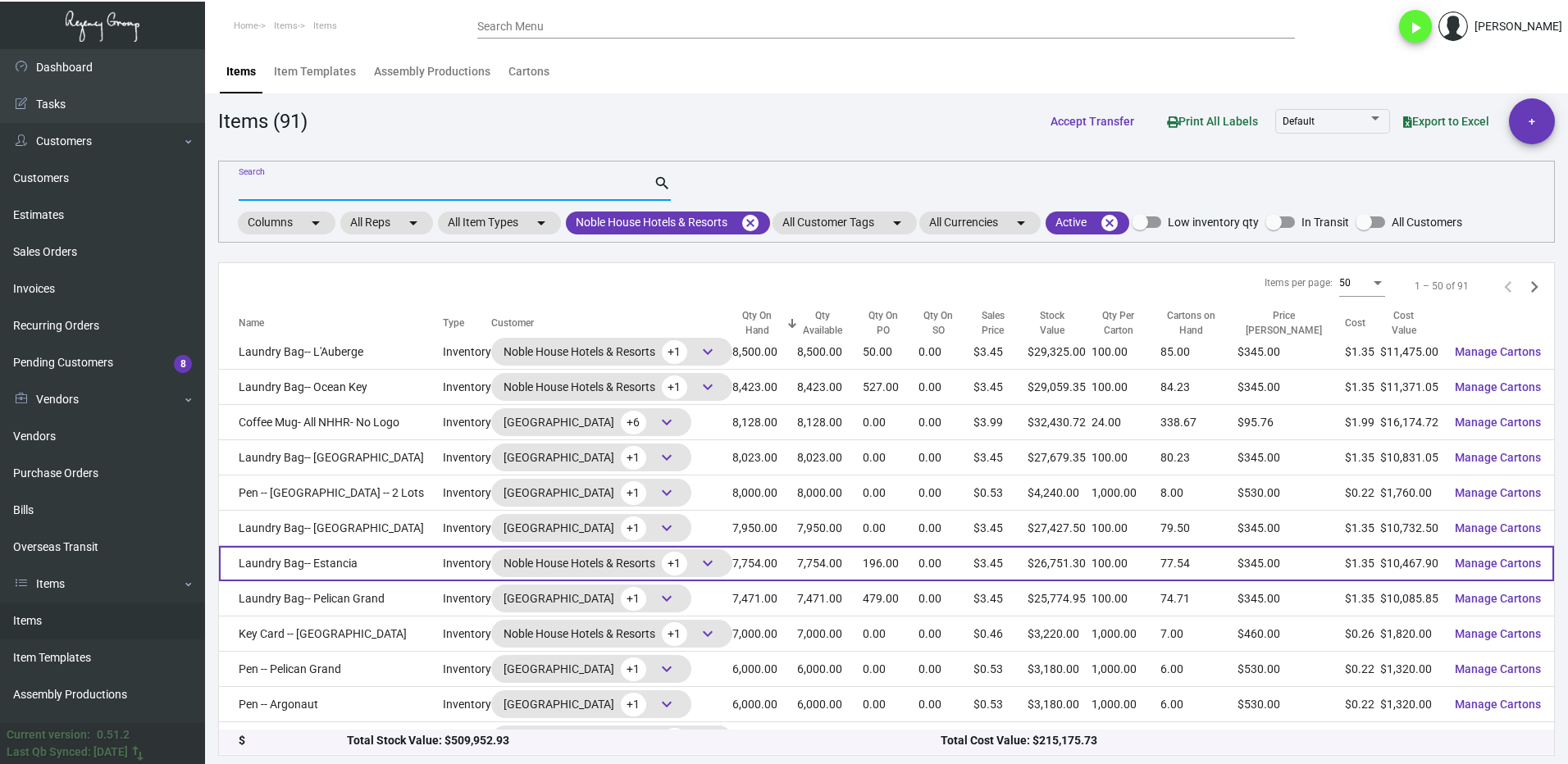
scroll to position [492, 0]
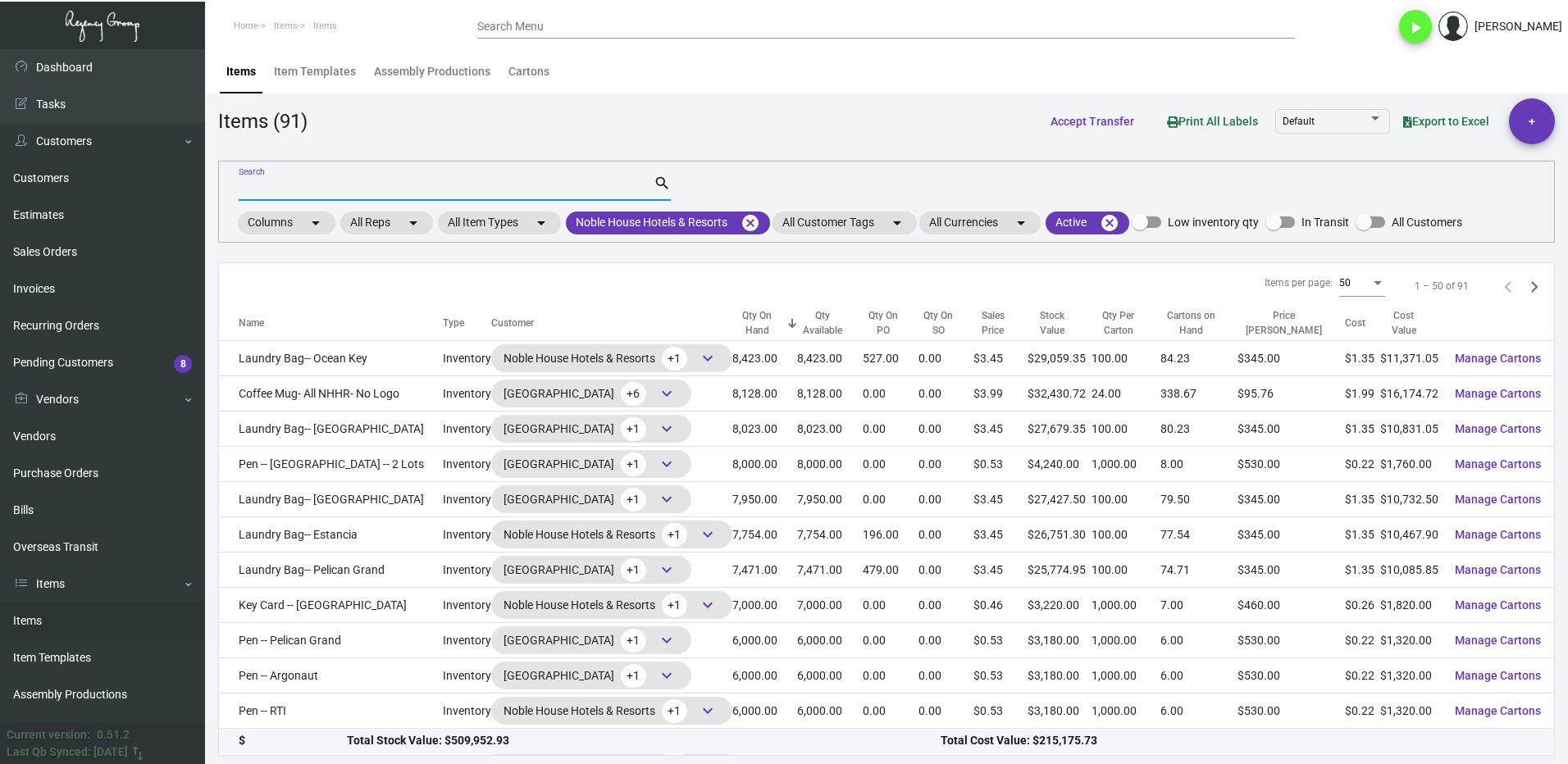
click at [387, 194] on input "Search" at bounding box center [446, 188] width 415 height 13
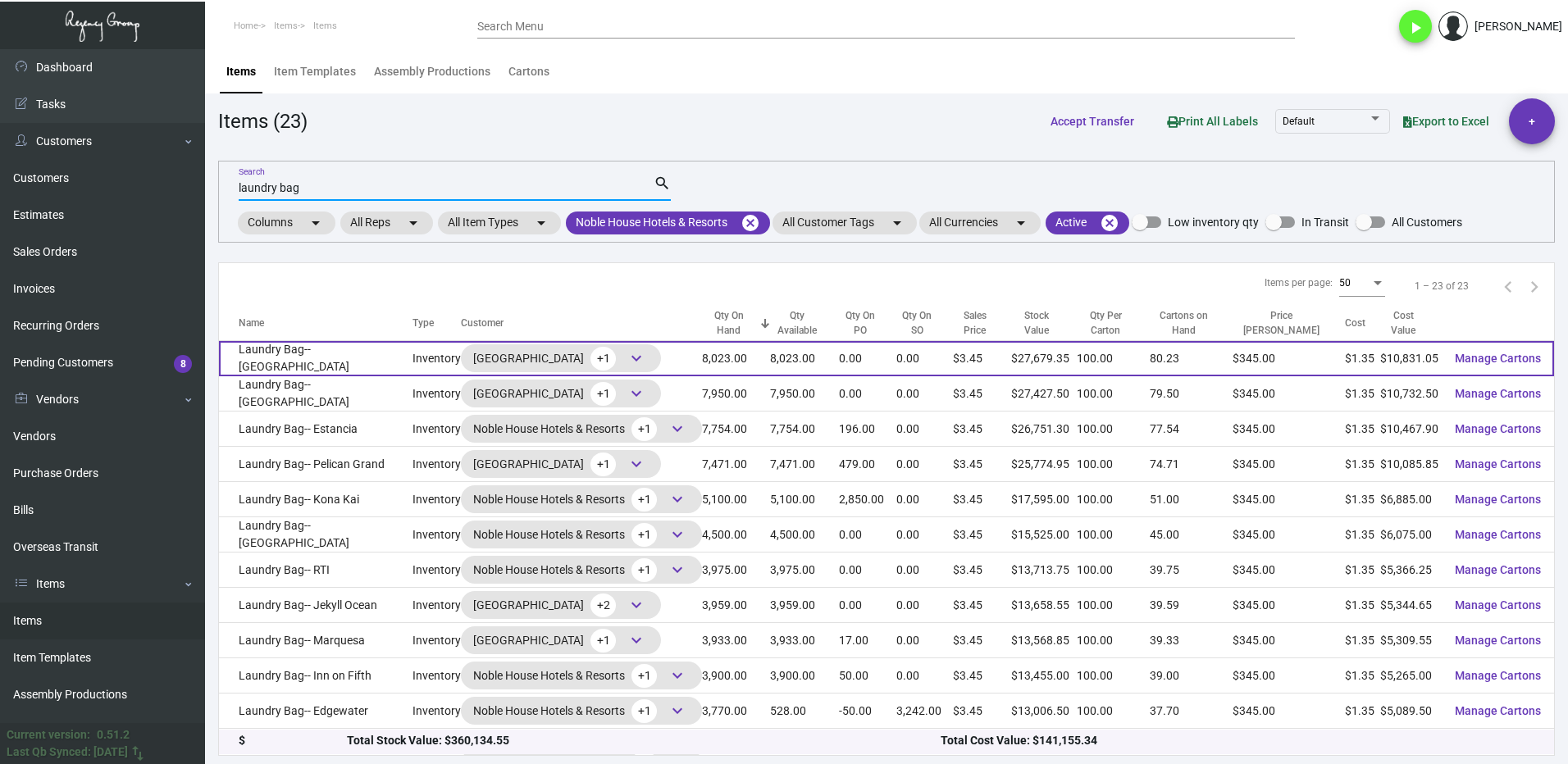
scroll to position [0, 0]
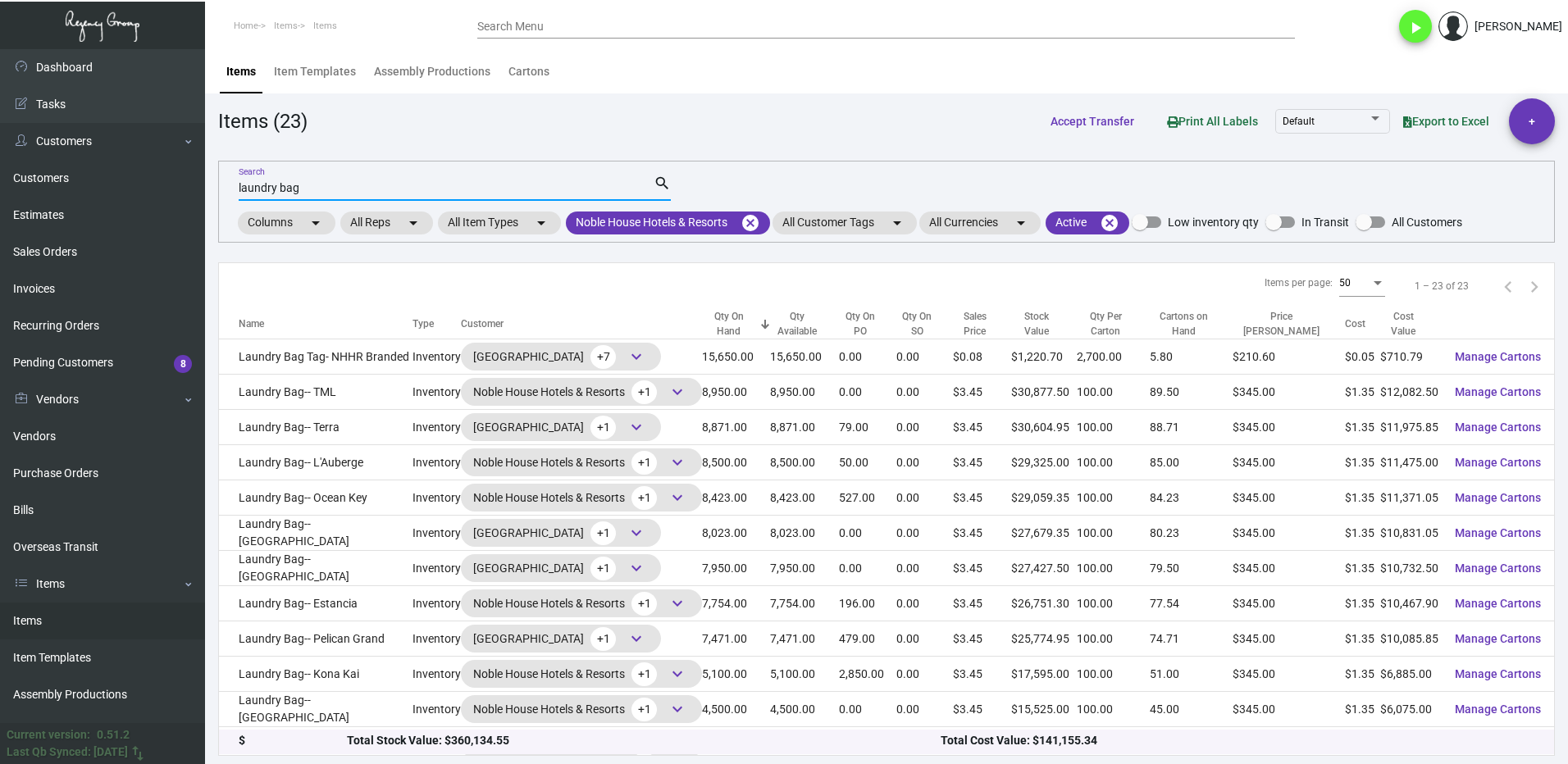
type input "laundry bag"
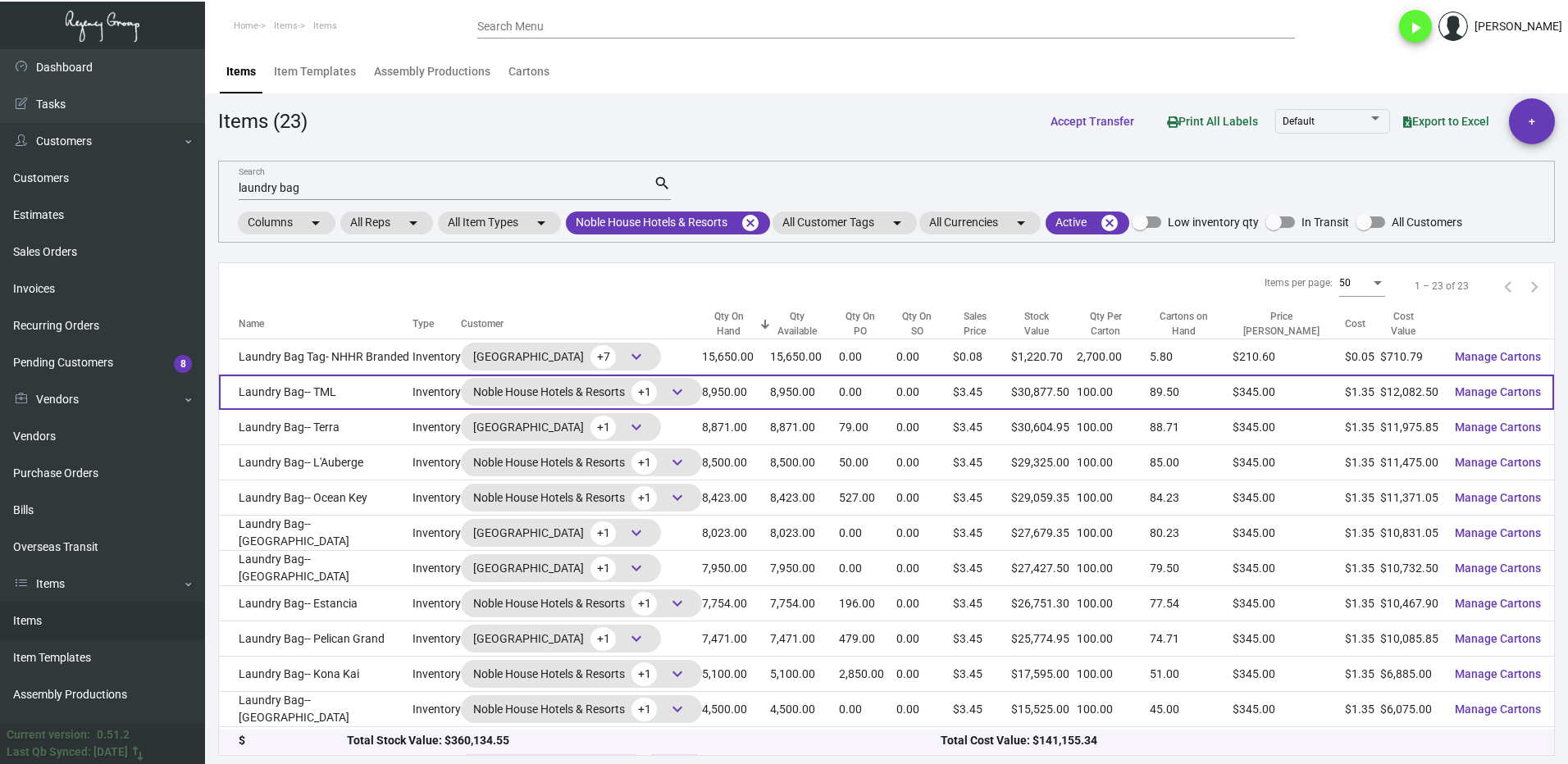
click at [323, 387] on td "Laundry Bag-- TML" at bounding box center [316, 392] width 194 height 35
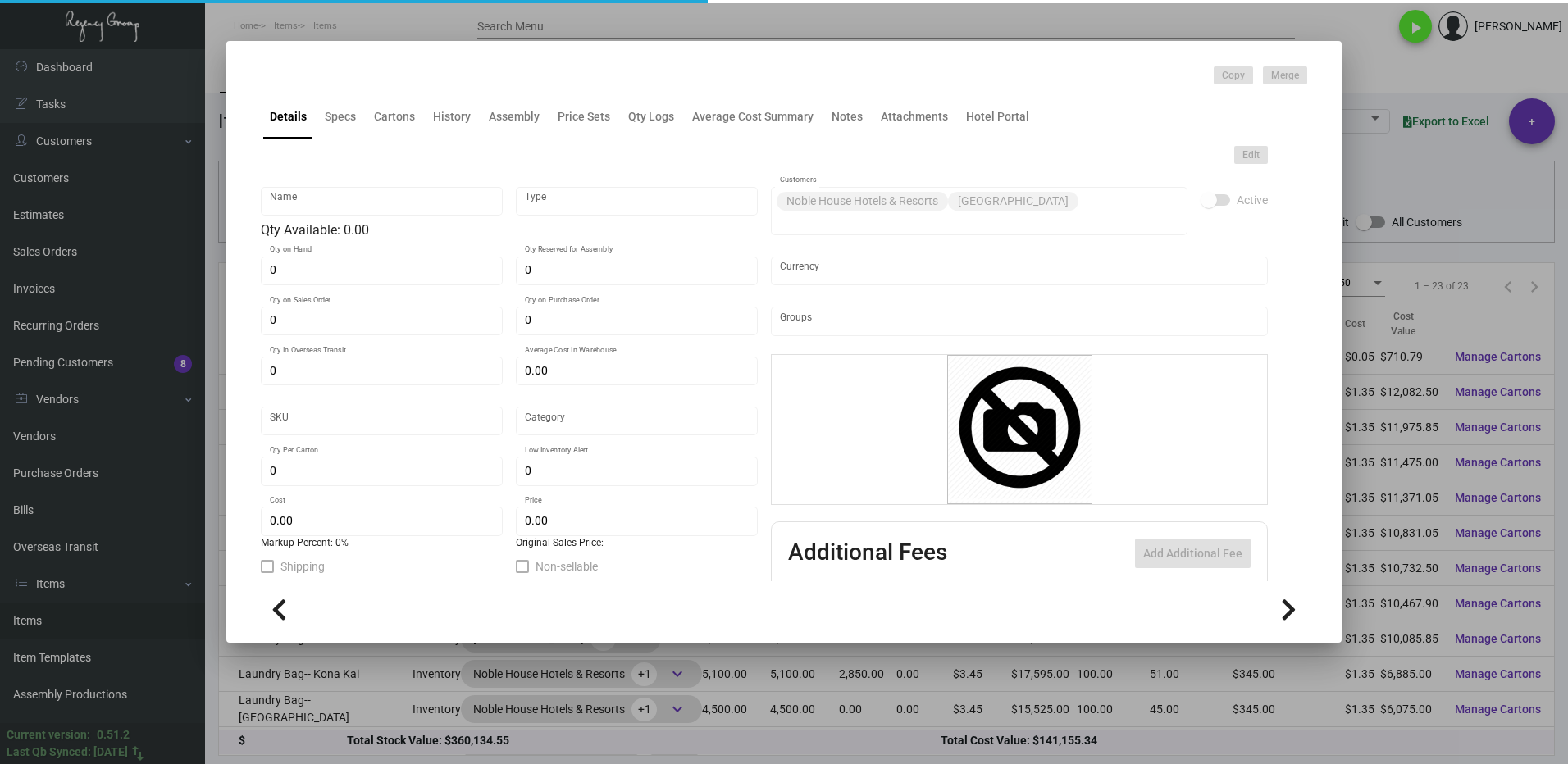
type input "Laundry Bag-- TML"
type input "Inventory"
type input "8,950"
type input "$ 1.35"
type input "Overseas"
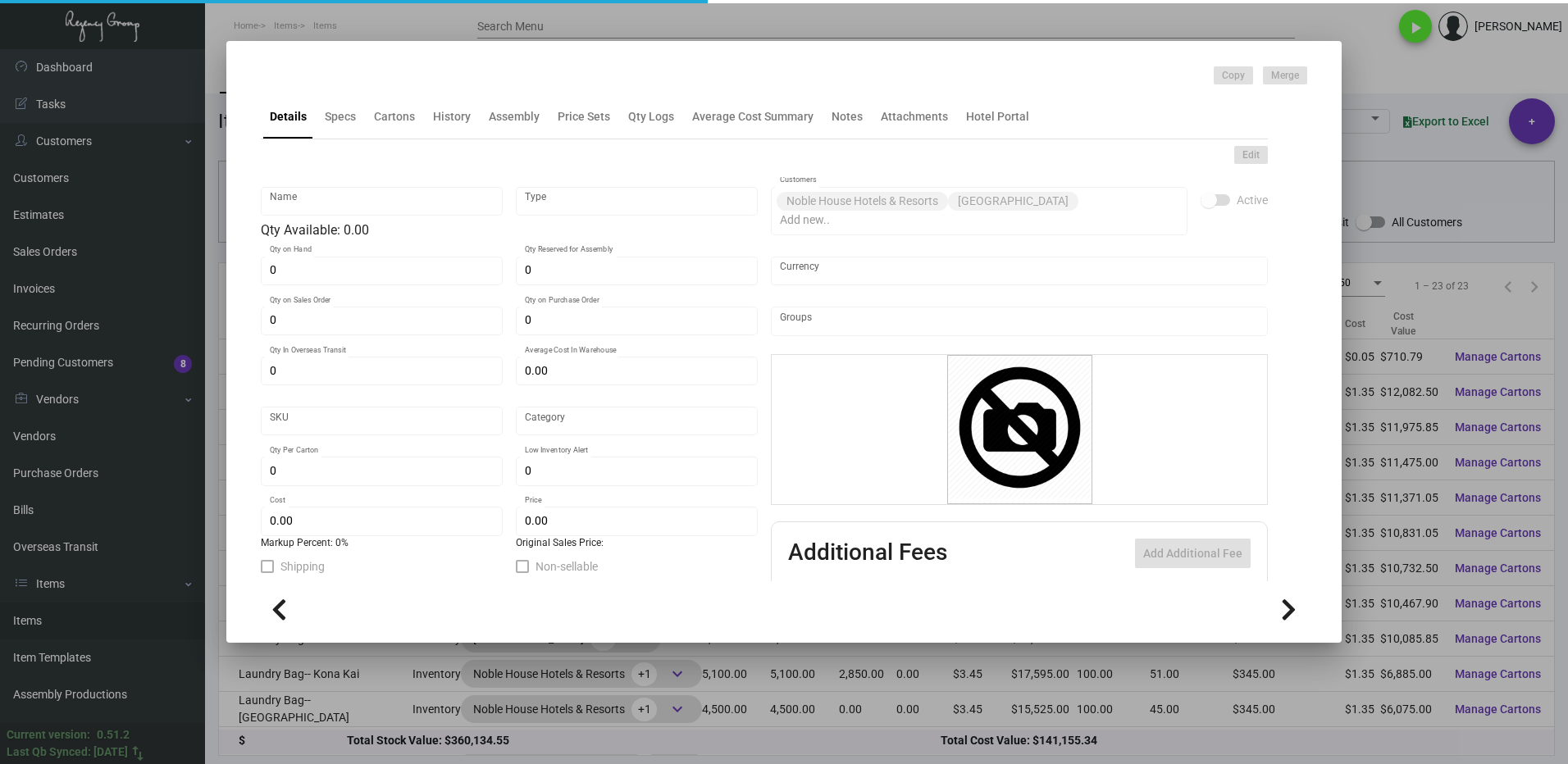
type input "100"
type input "$ 1.35"
type input "$ 3.45"
checkbox input "true"
type input "United States Dollar $"
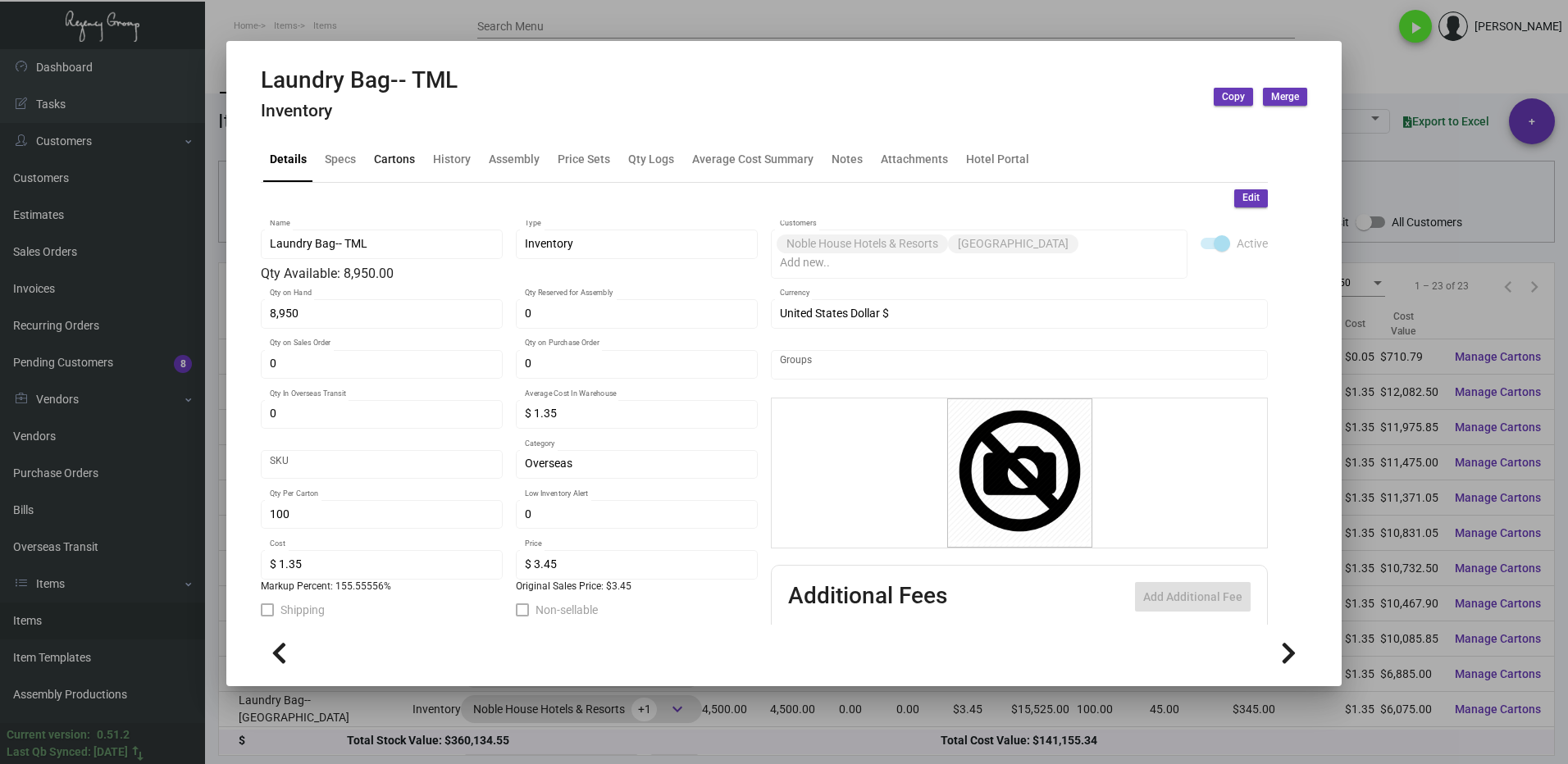
click at [393, 166] on div "Cartons" at bounding box center [394, 159] width 41 height 18
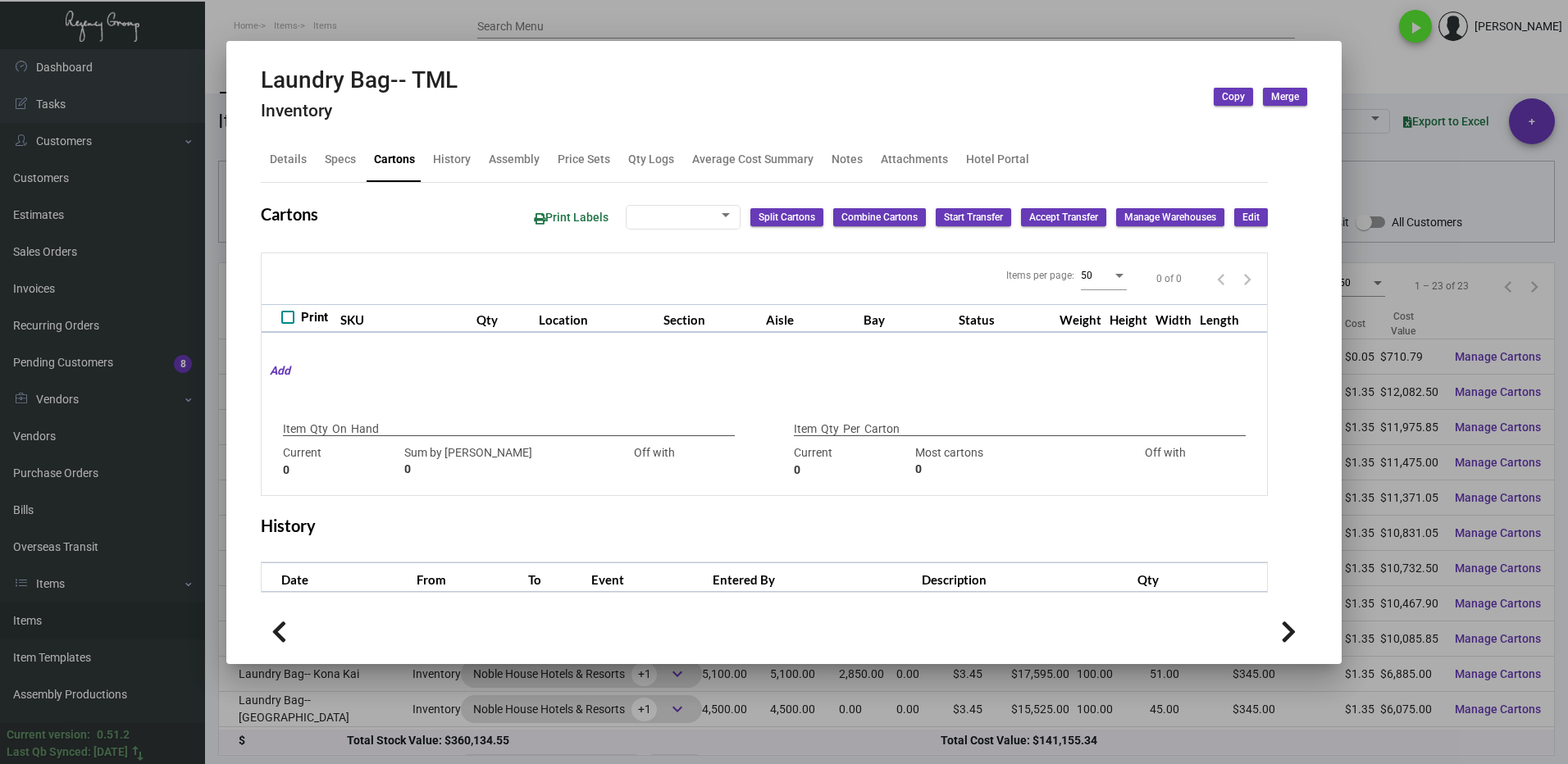
type input "8,950"
type input "4950"
type input "+4000"
type input "100"
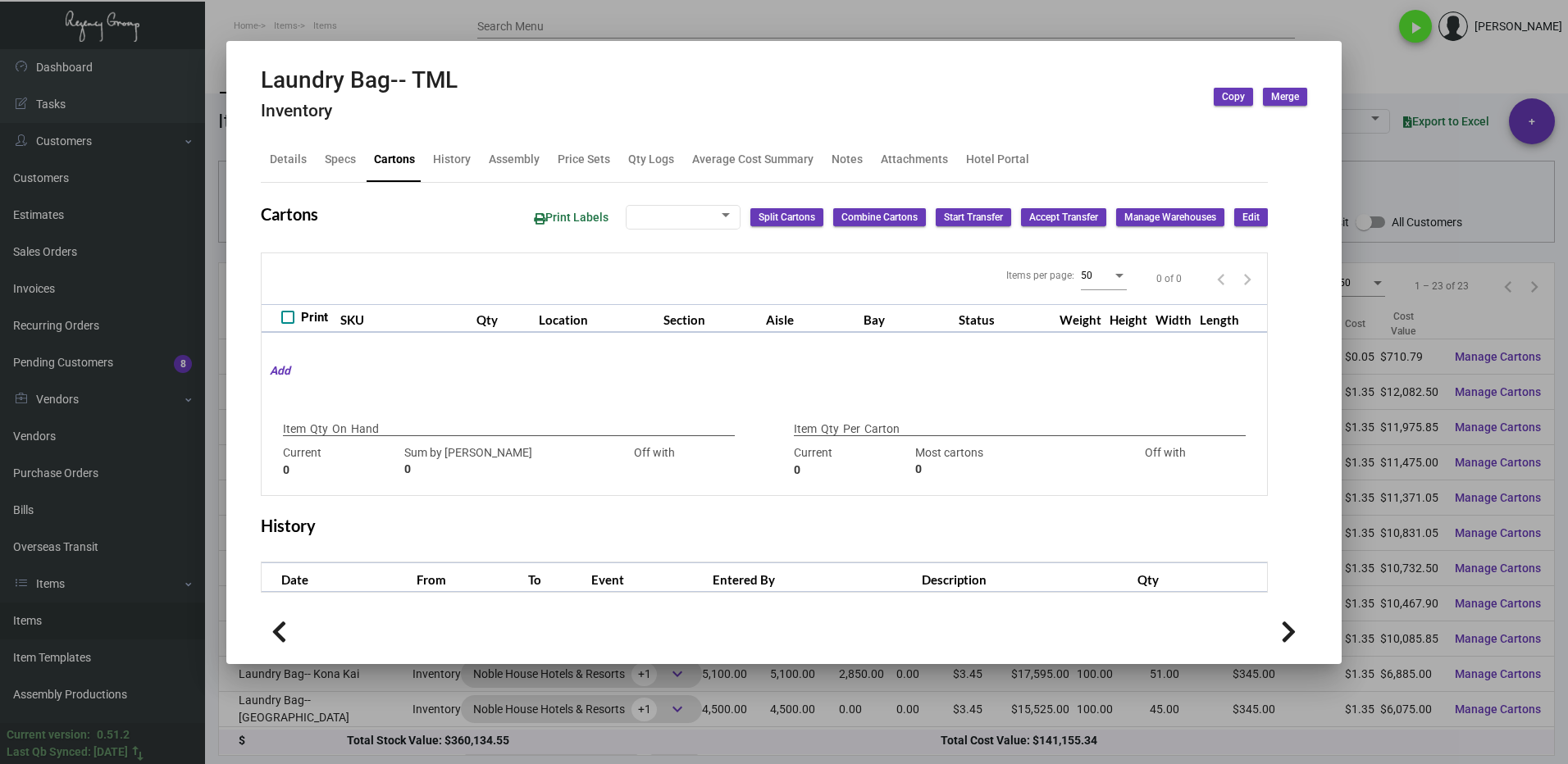
type input "0"
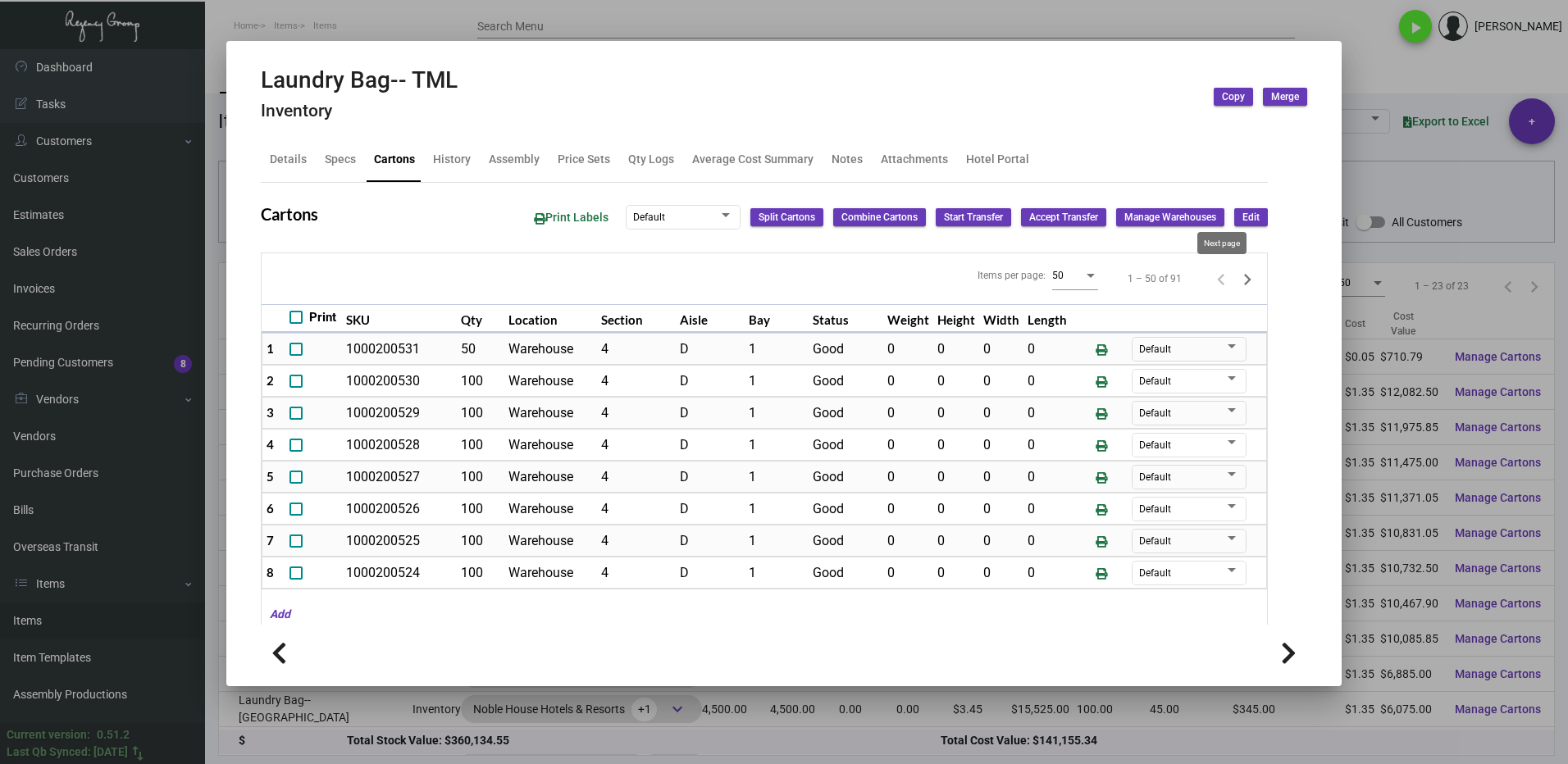
click at [1236, 281] on icon "Next page" at bounding box center [1247, 279] width 23 height 23
type input "0"
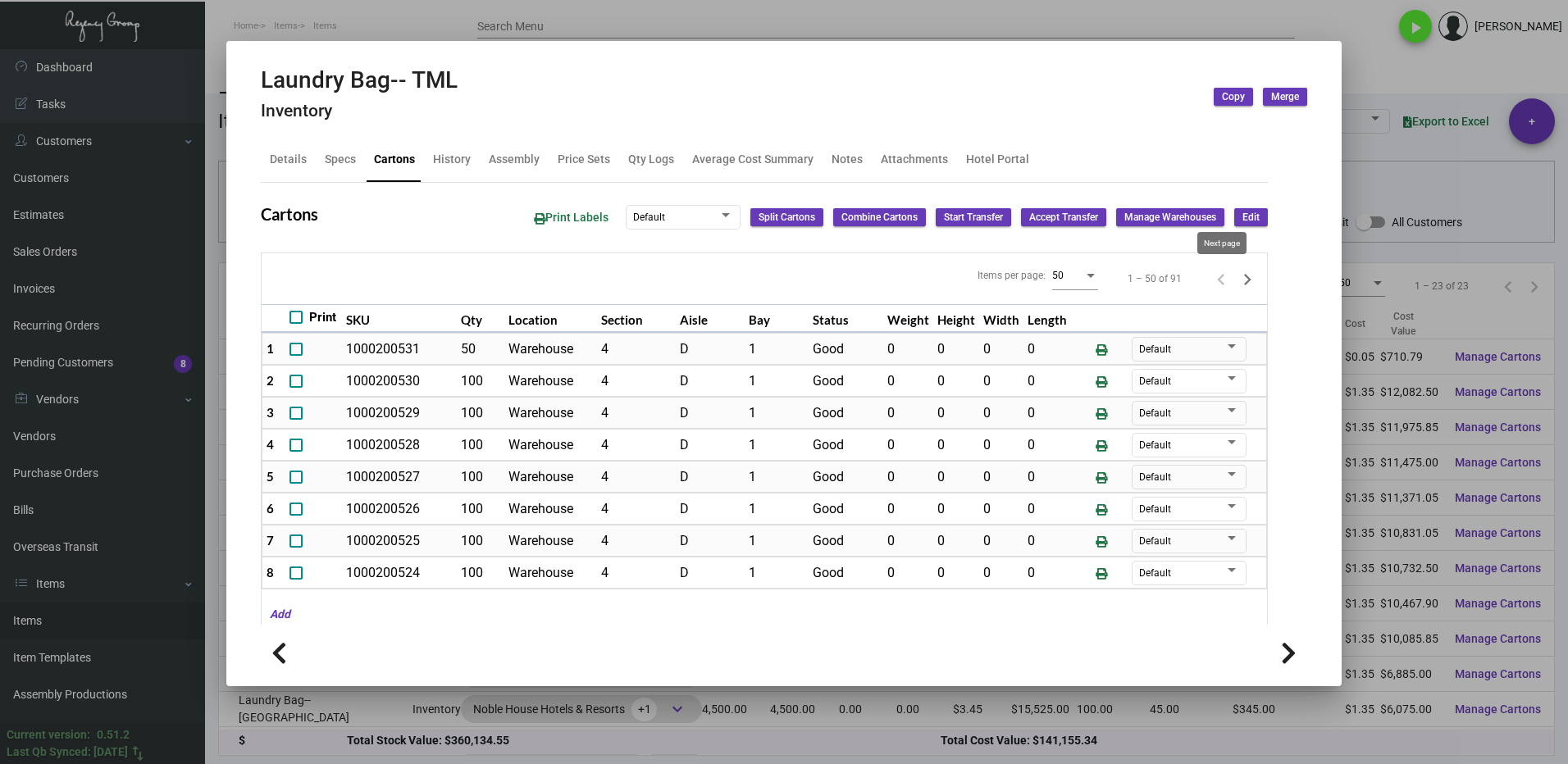
type input "0"
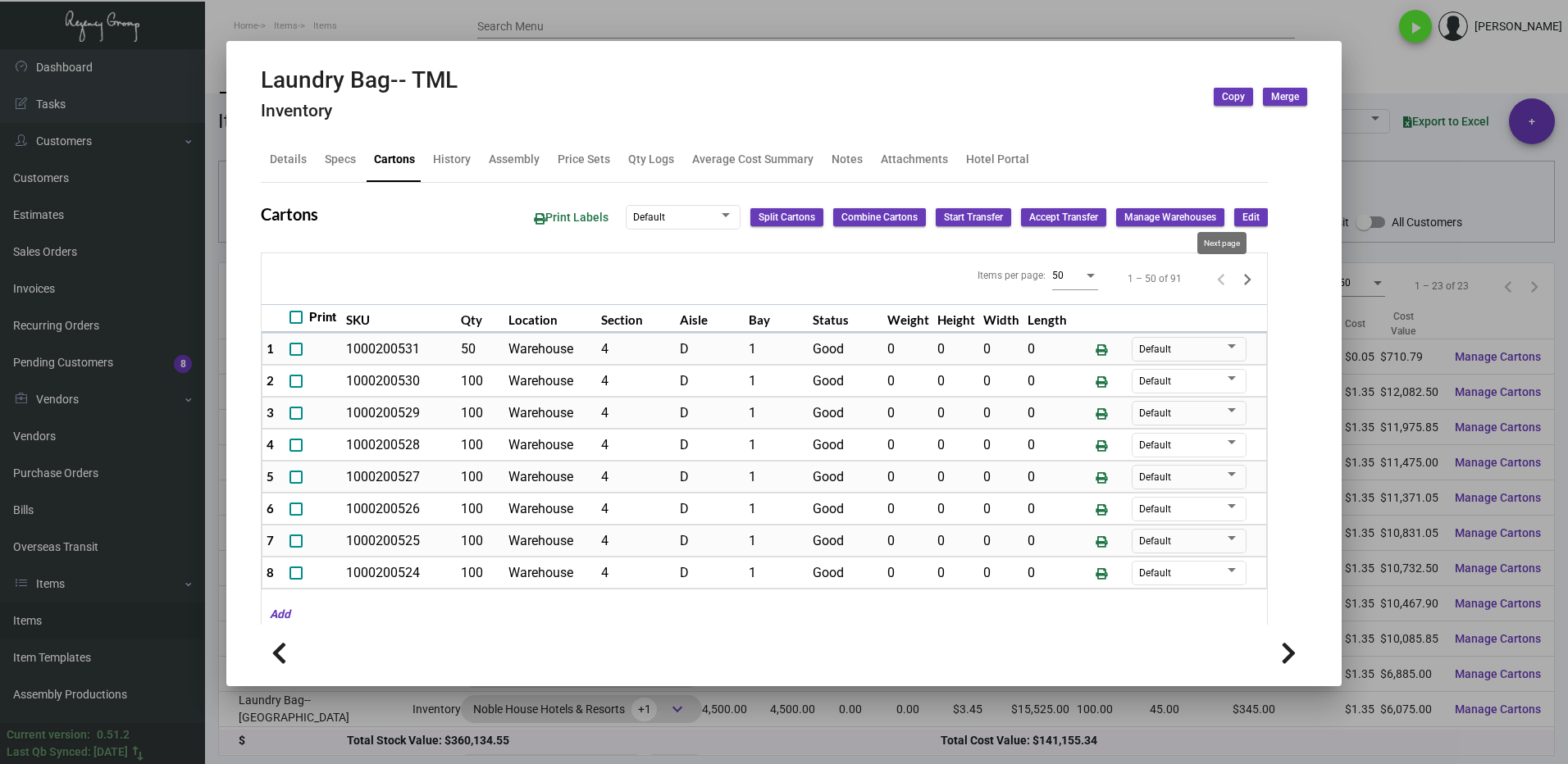
type input "0"
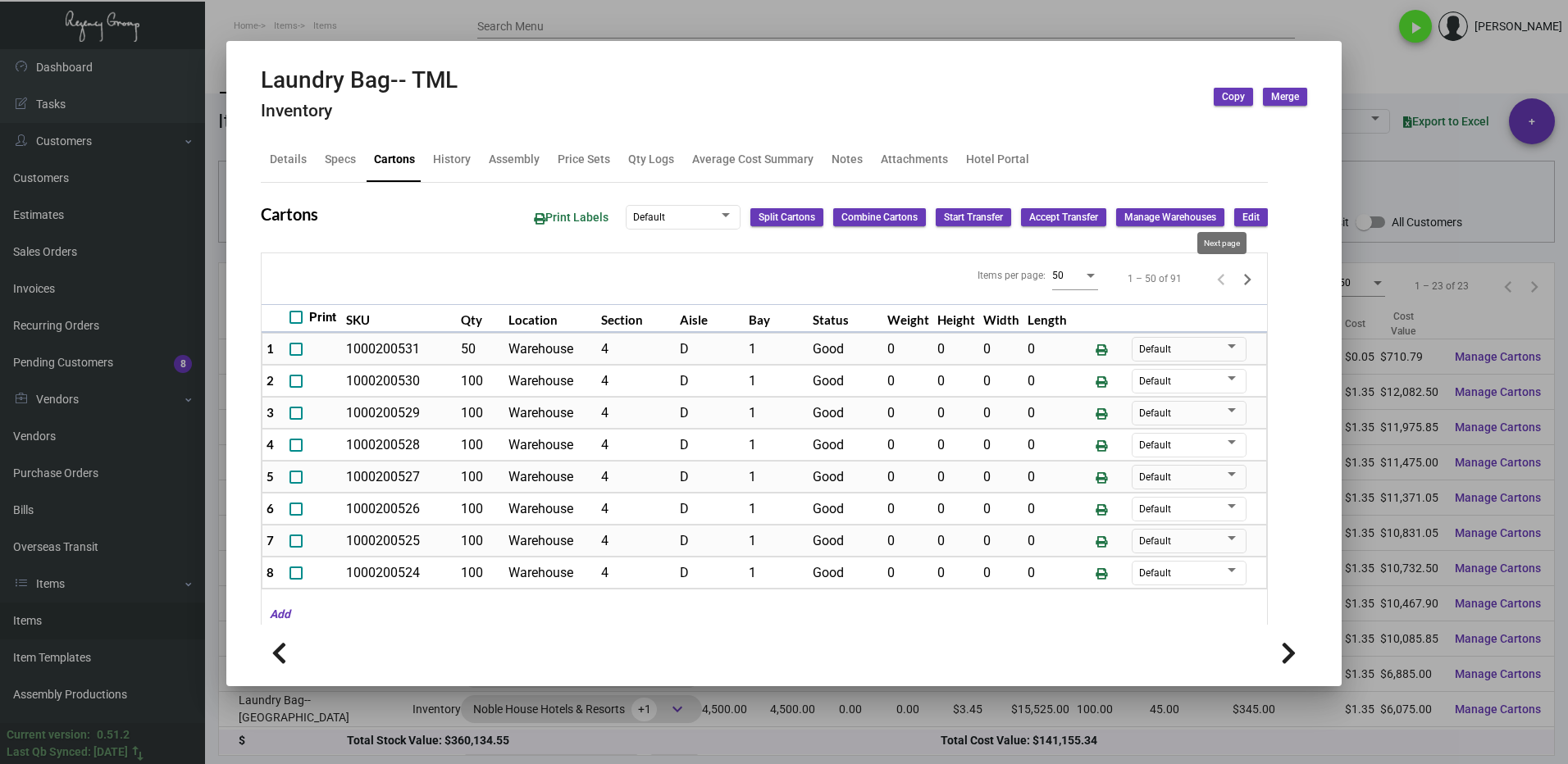
type input "0"
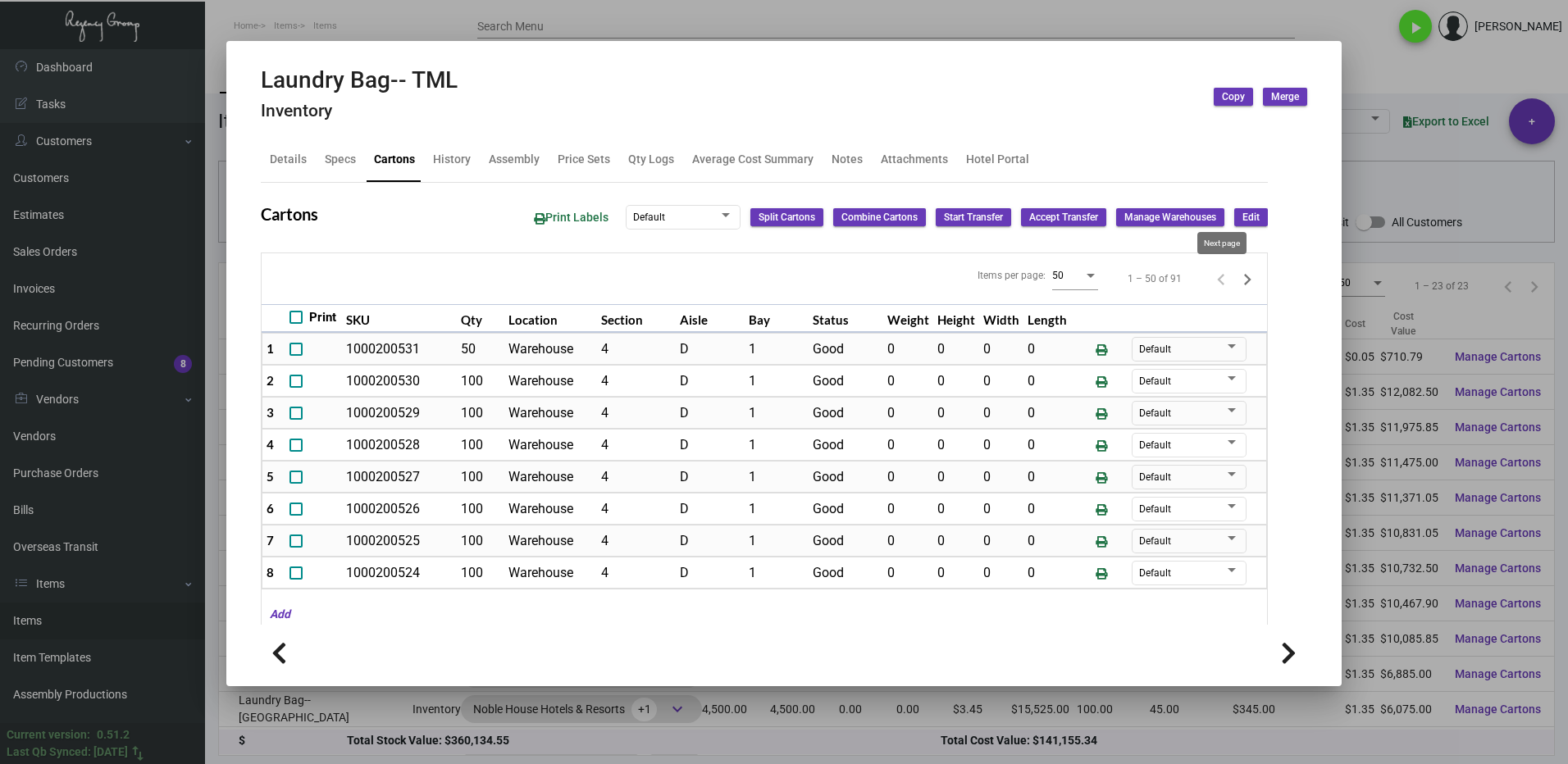
type input "0"
click at [1209, 281] on icon "Previous page" at bounding box center [1220, 279] width 23 height 23
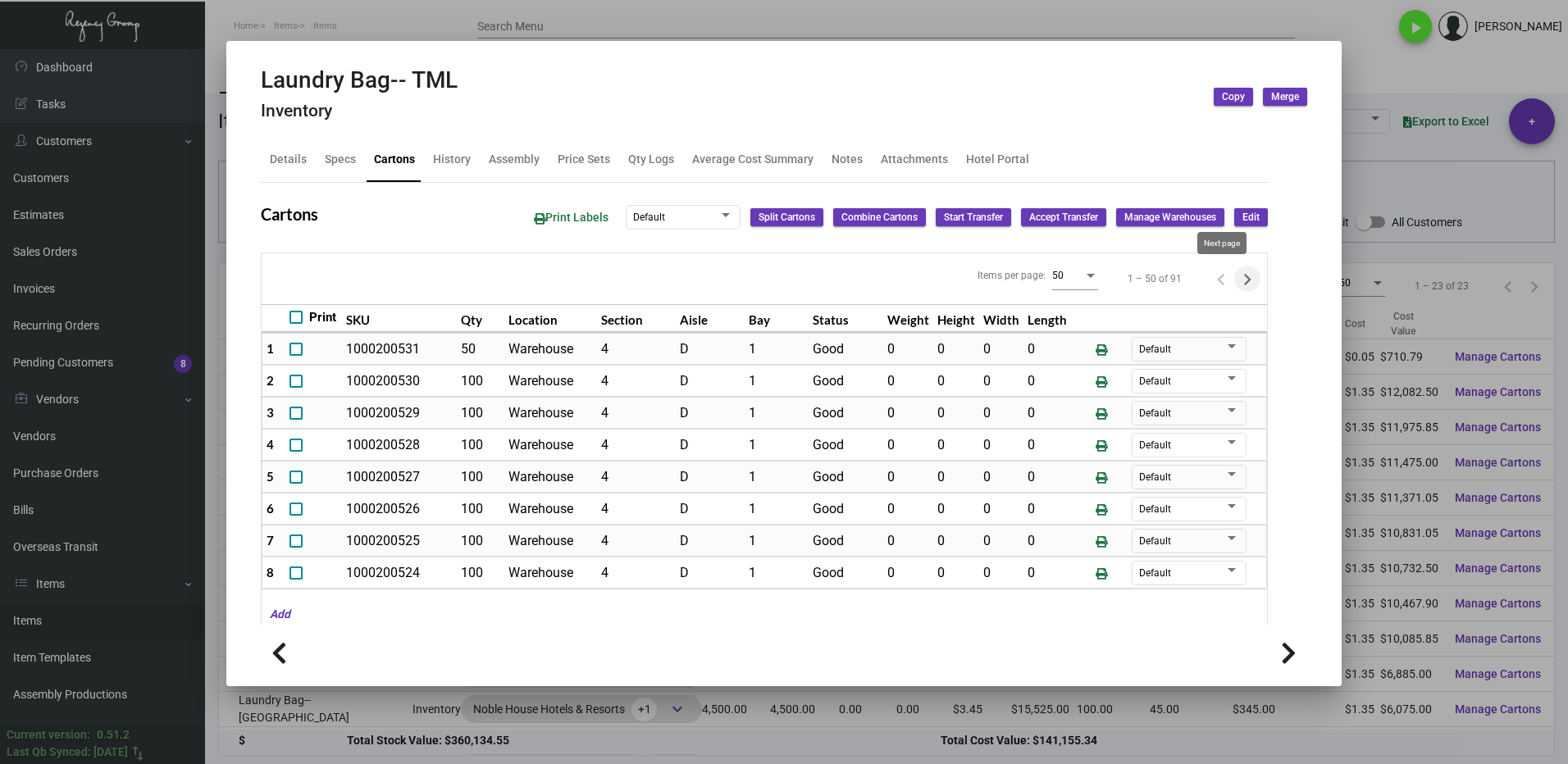
click at [1236, 283] on icon "Next page" at bounding box center [1247, 279] width 23 height 23
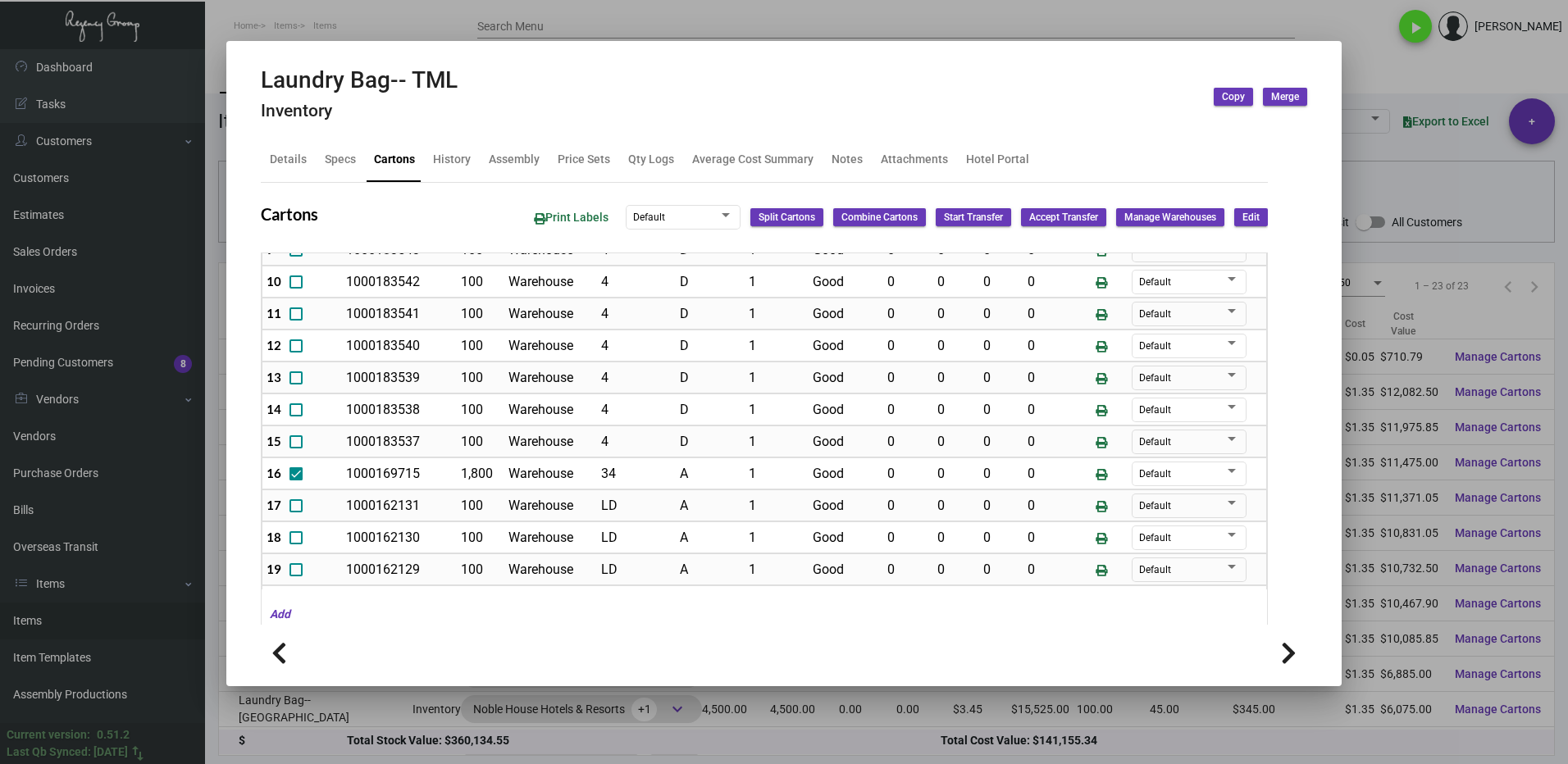
click at [1351, 74] on div at bounding box center [784, 382] width 1568 height 764
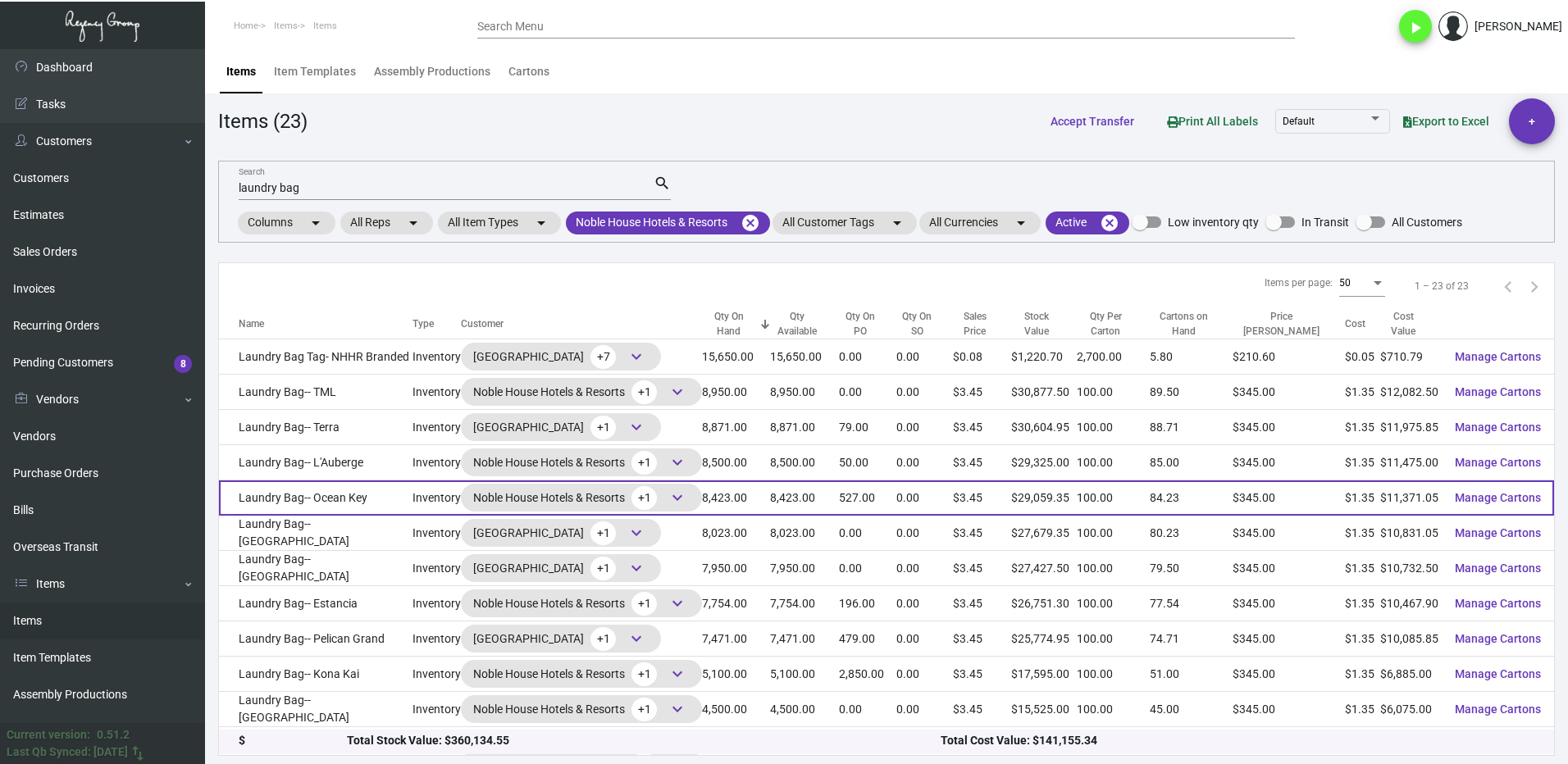
click at [387, 499] on td "Laundry Bag-- Ocean Key" at bounding box center [316, 499] width 194 height 35
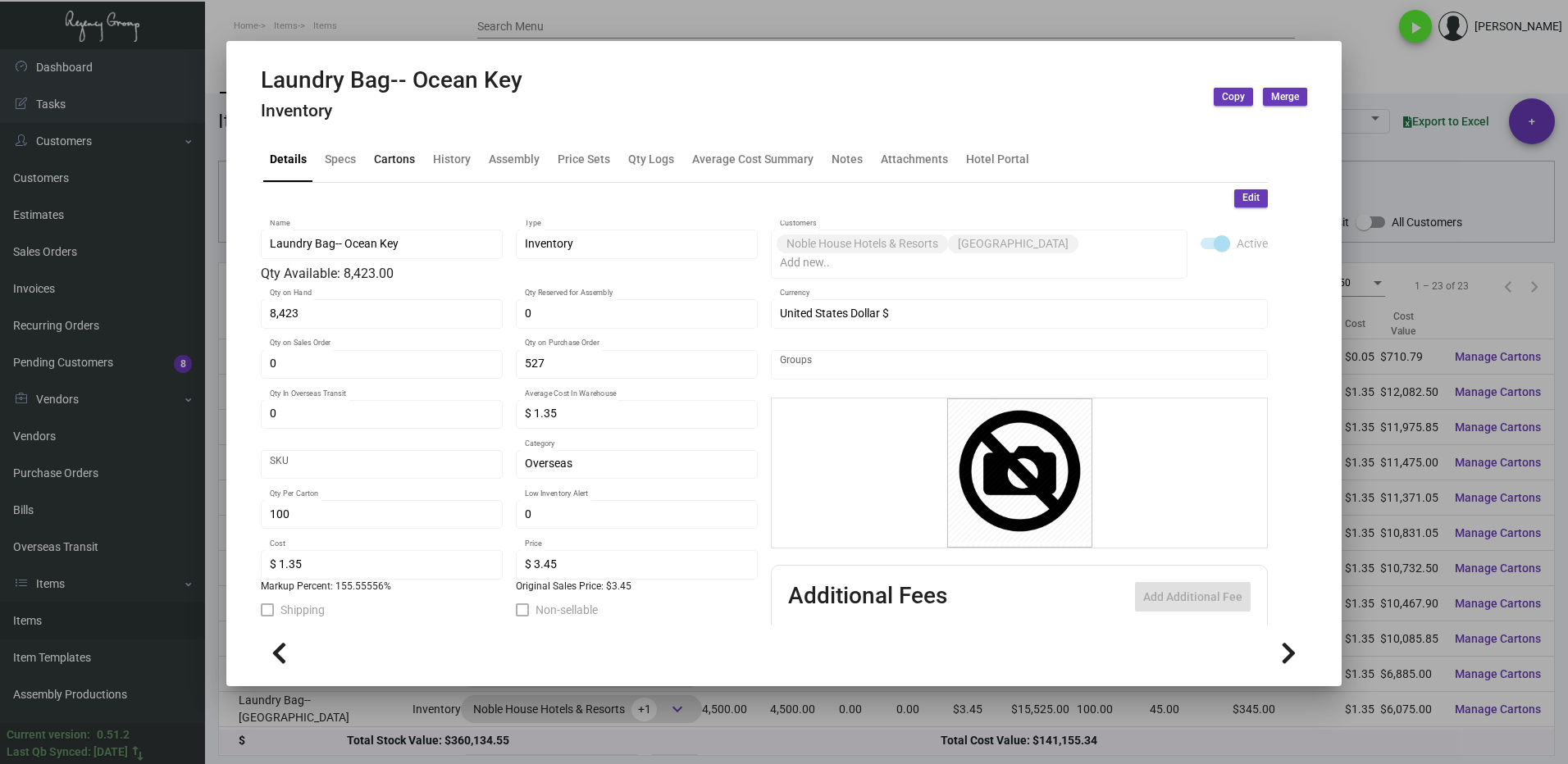
click at [392, 162] on div "Cartons" at bounding box center [394, 159] width 41 height 18
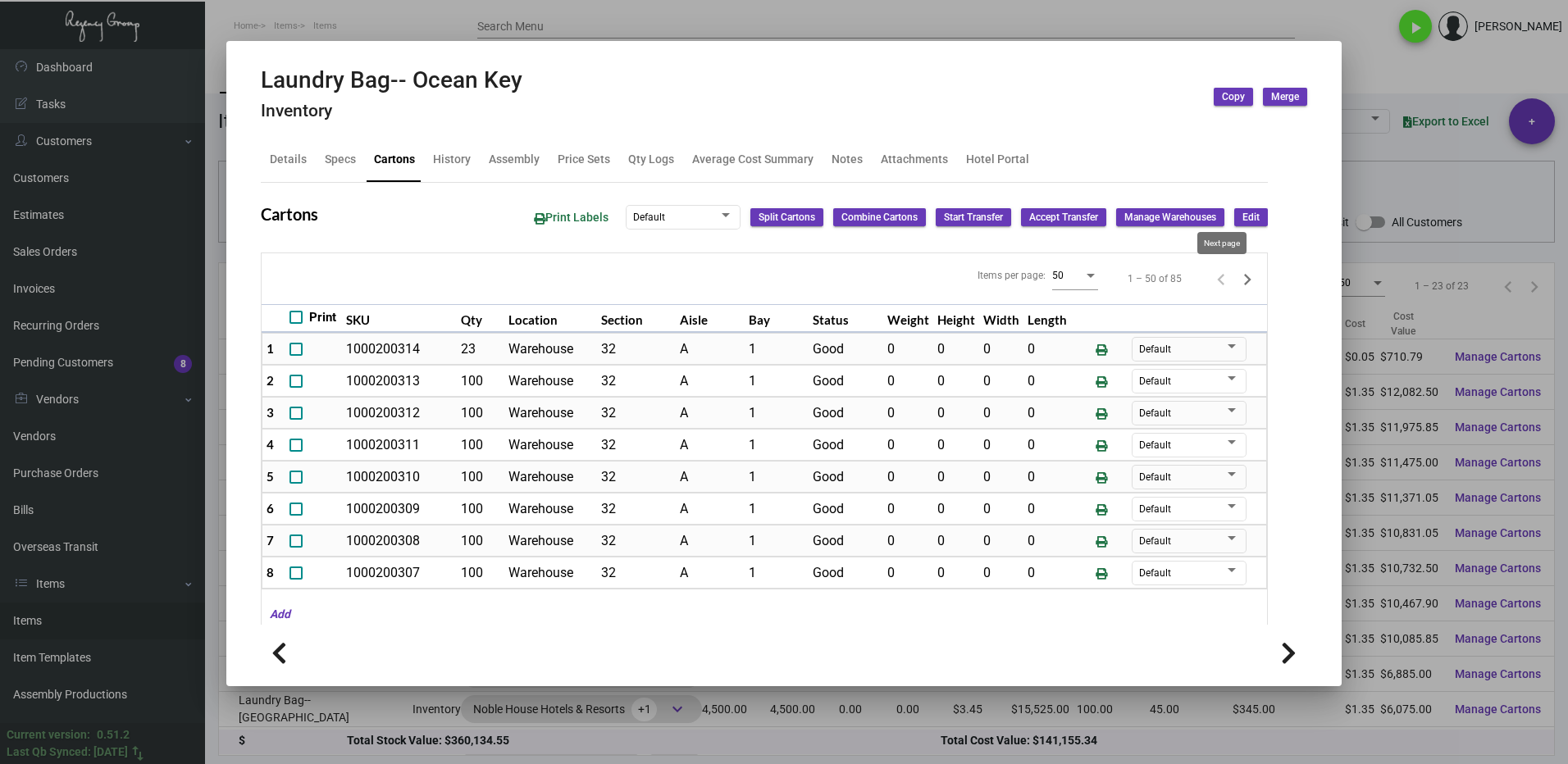
click at [1236, 279] on icon "Next page" at bounding box center [1247, 279] width 23 height 23
click at [1399, 58] on div at bounding box center [784, 382] width 1568 height 764
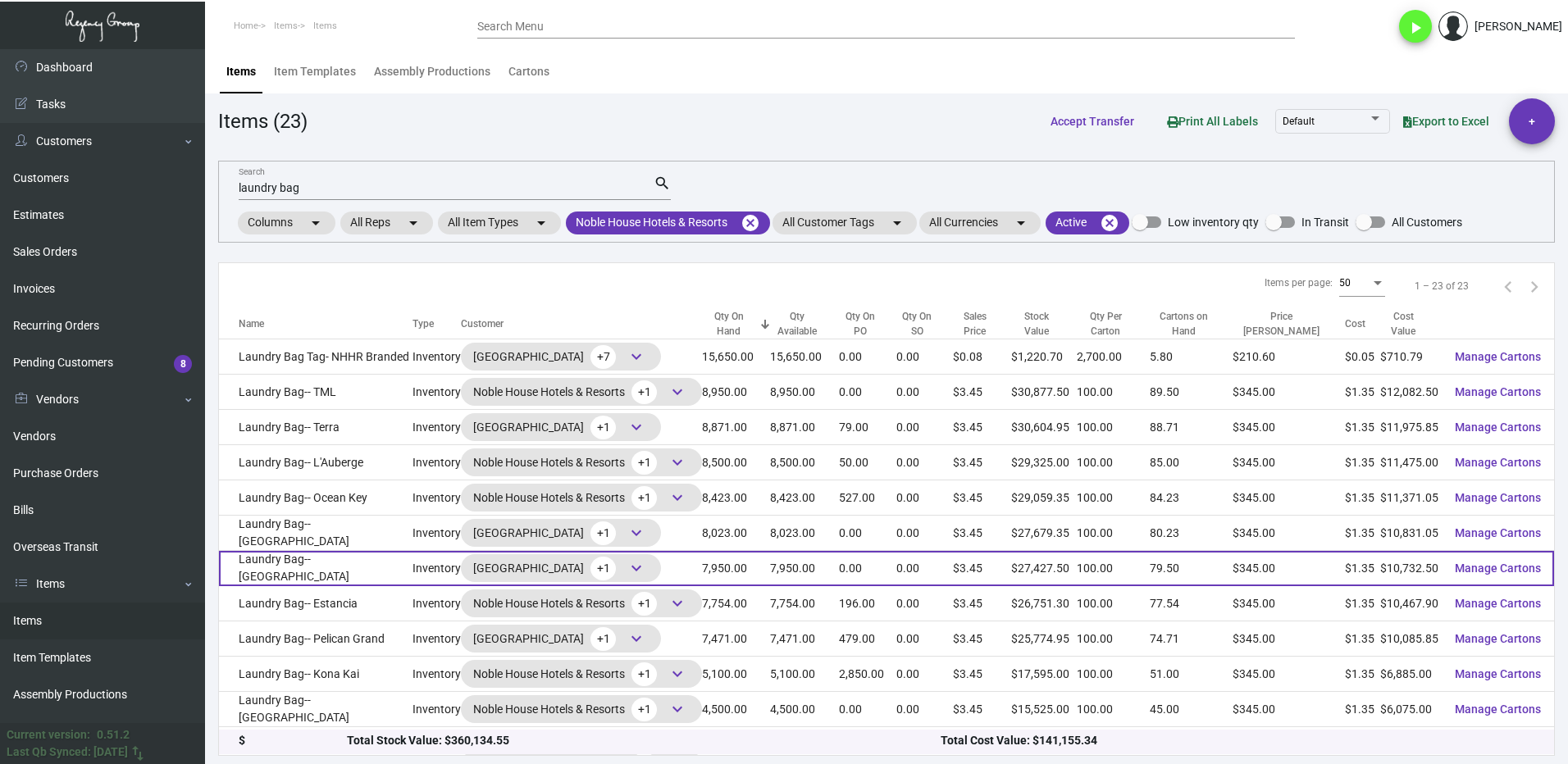
click at [376, 574] on td "Laundry Bag-- [GEOGRAPHIC_DATA]" at bounding box center [316, 568] width 194 height 35
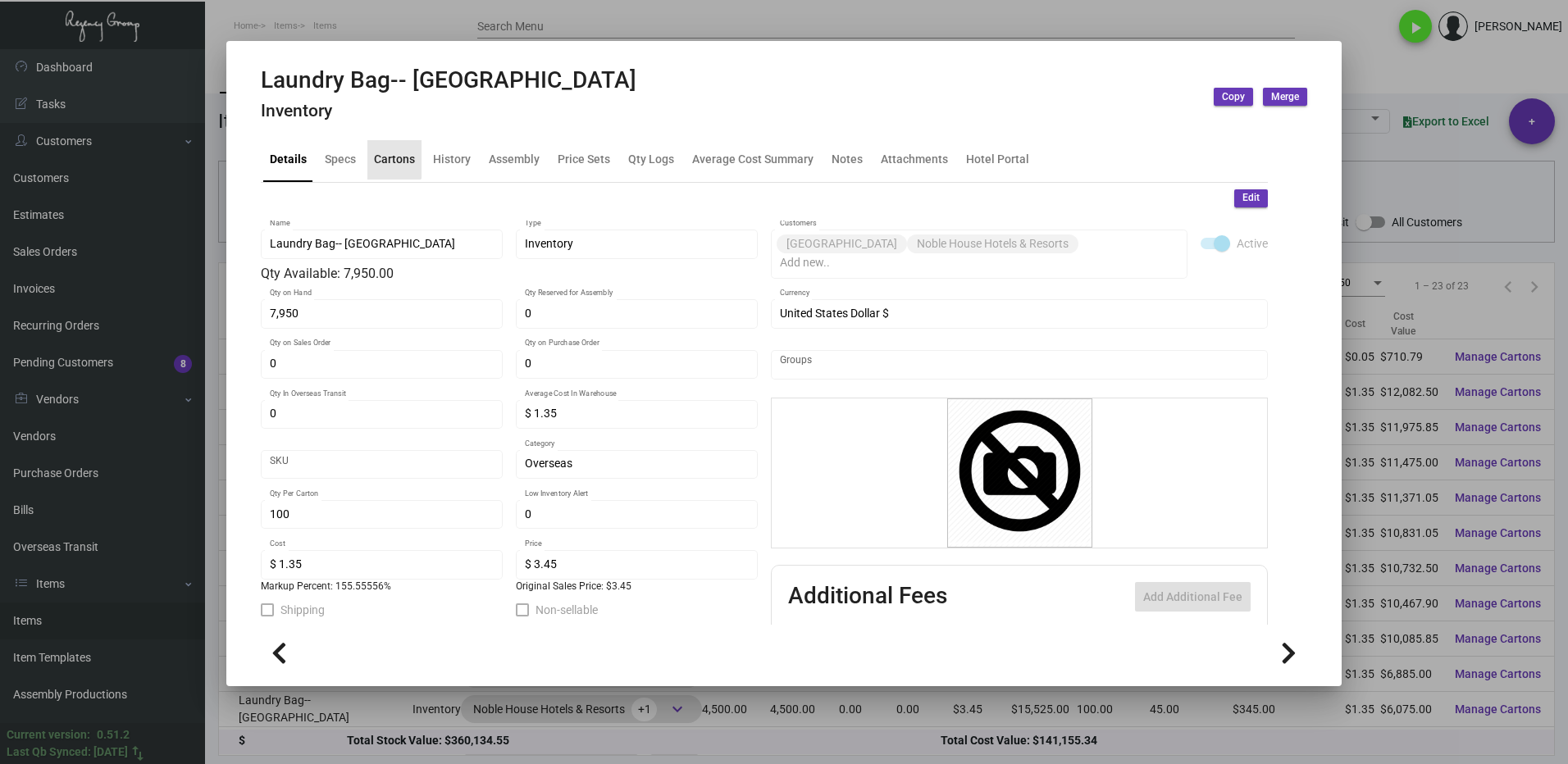
click at [390, 150] on div "Cartons" at bounding box center [394, 159] width 41 height 18
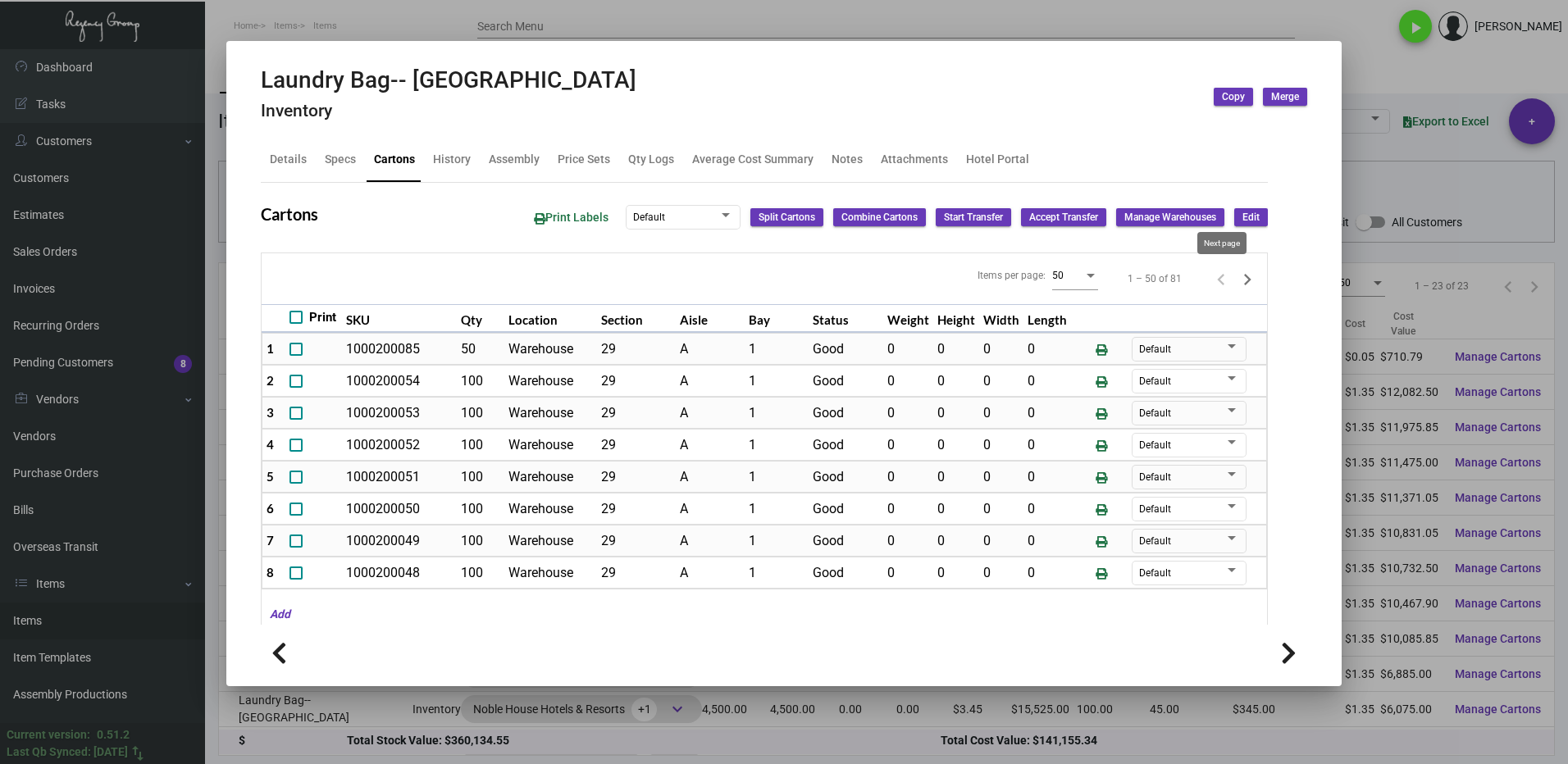
click at [1236, 277] on icon "Next page" at bounding box center [1247, 279] width 23 height 23
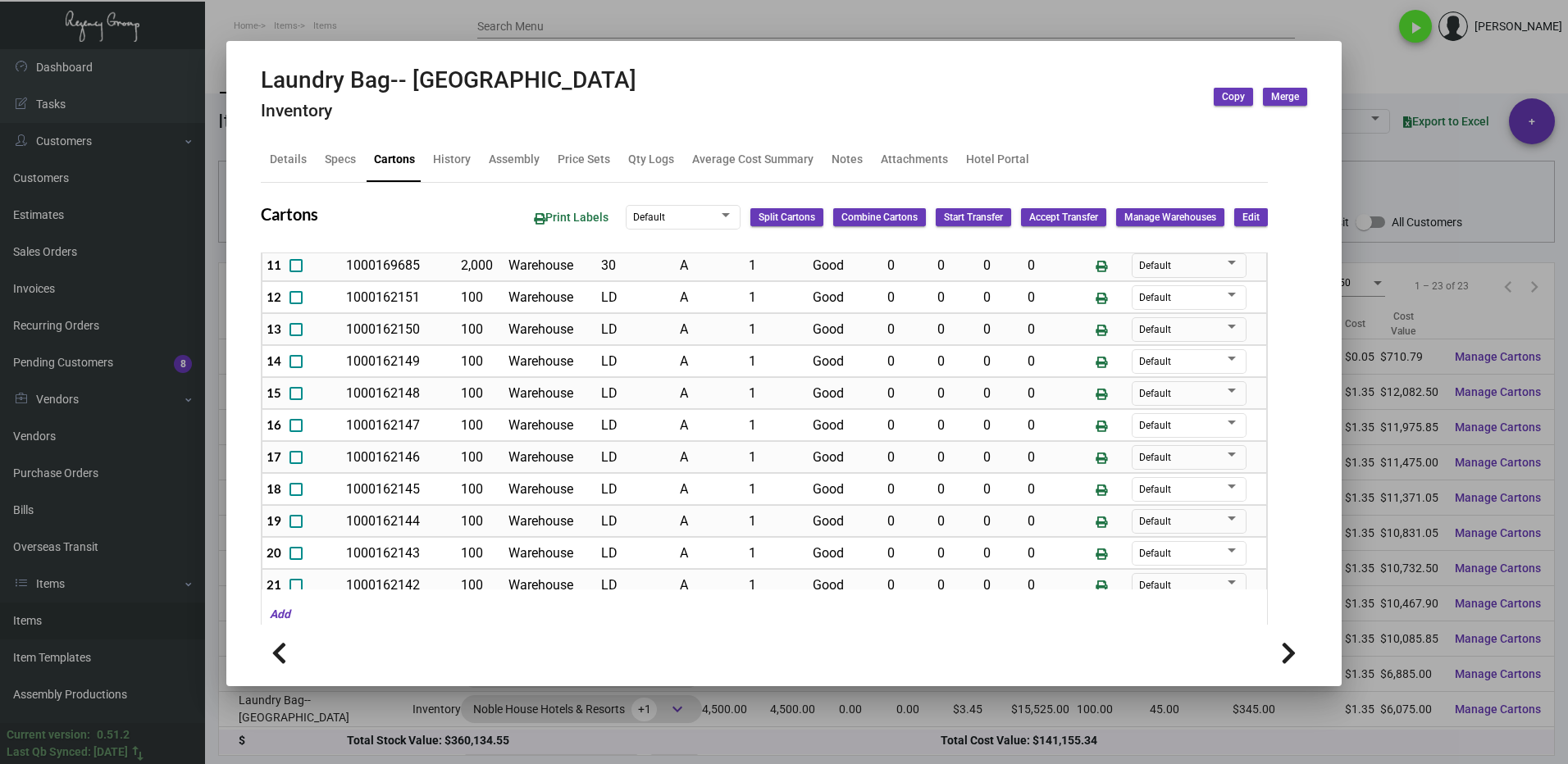
scroll to position [331, 0]
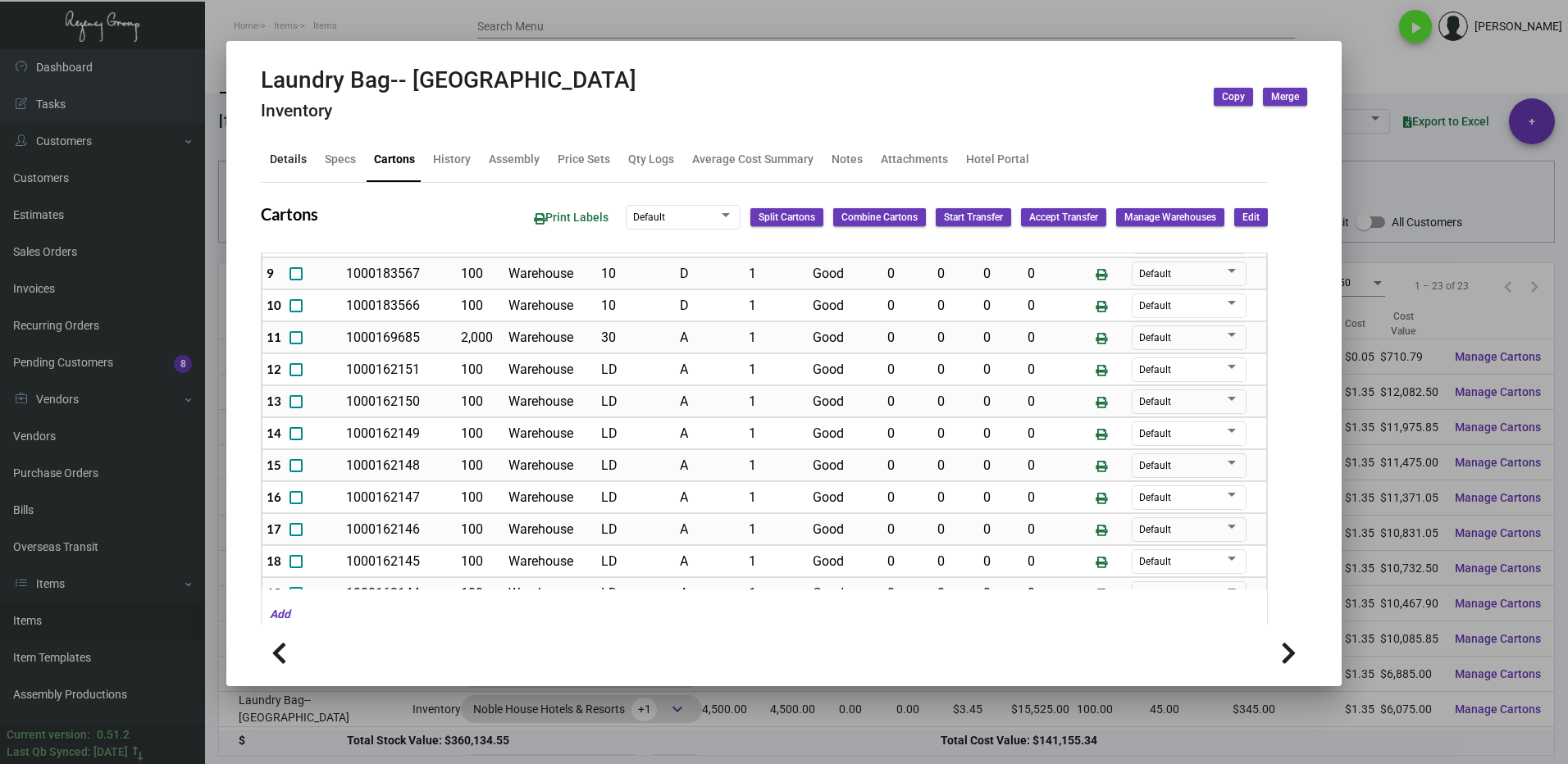
click at [289, 165] on div "Details" at bounding box center [288, 159] width 37 height 18
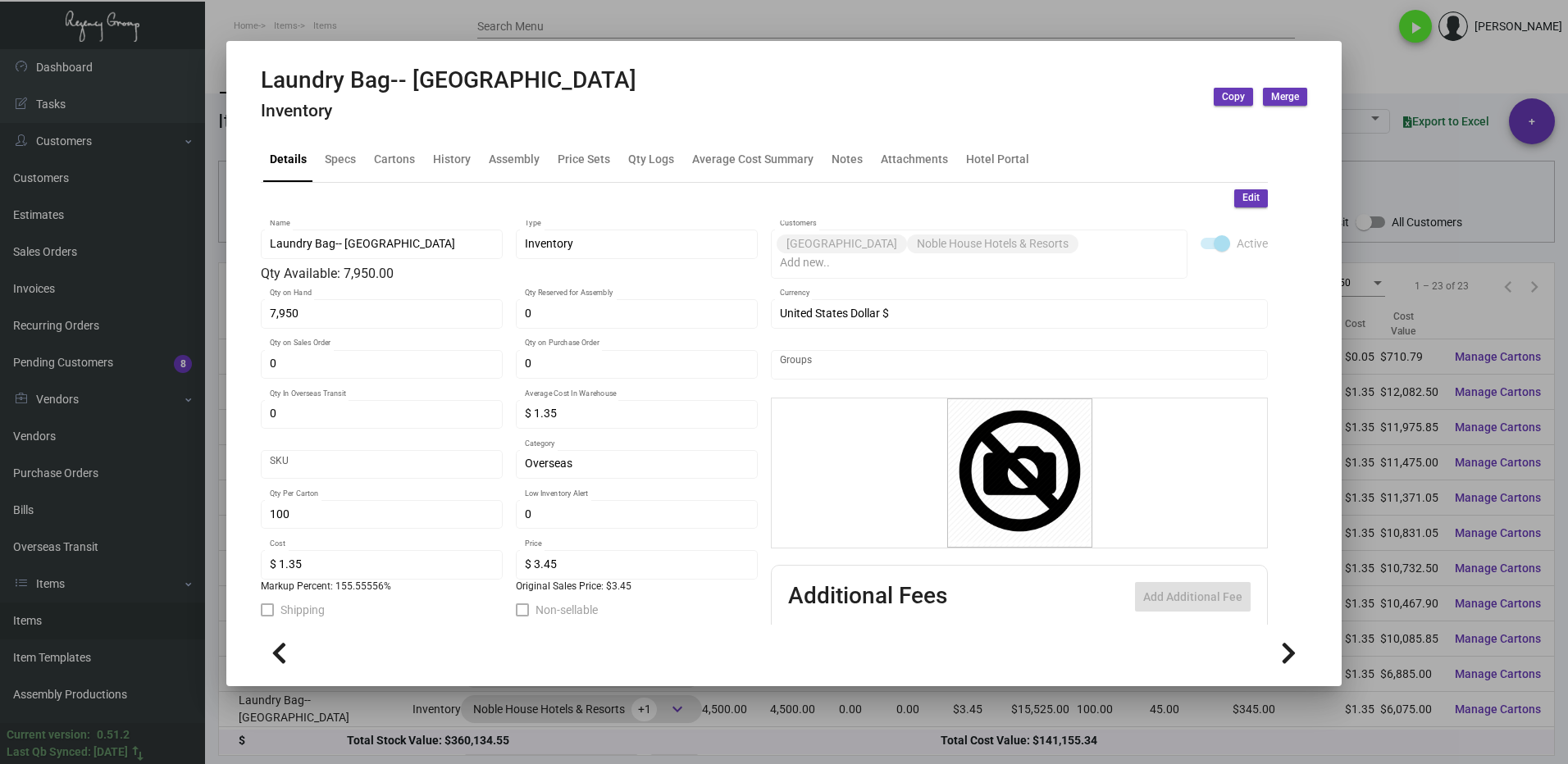
click at [1365, 77] on div at bounding box center [784, 382] width 1568 height 764
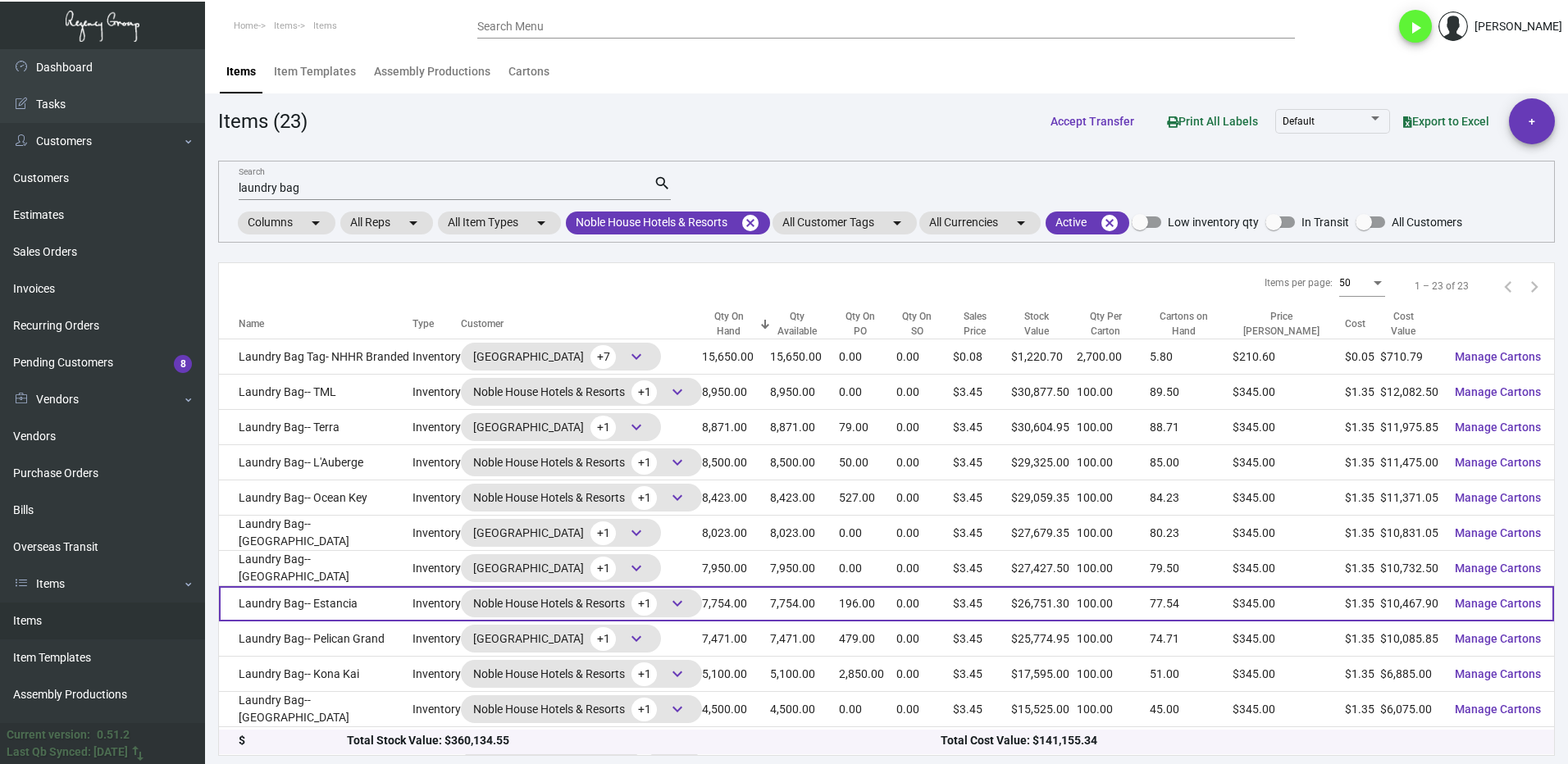
click at [348, 613] on td "Laundry Bag-- Estancia" at bounding box center [316, 604] width 194 height 35
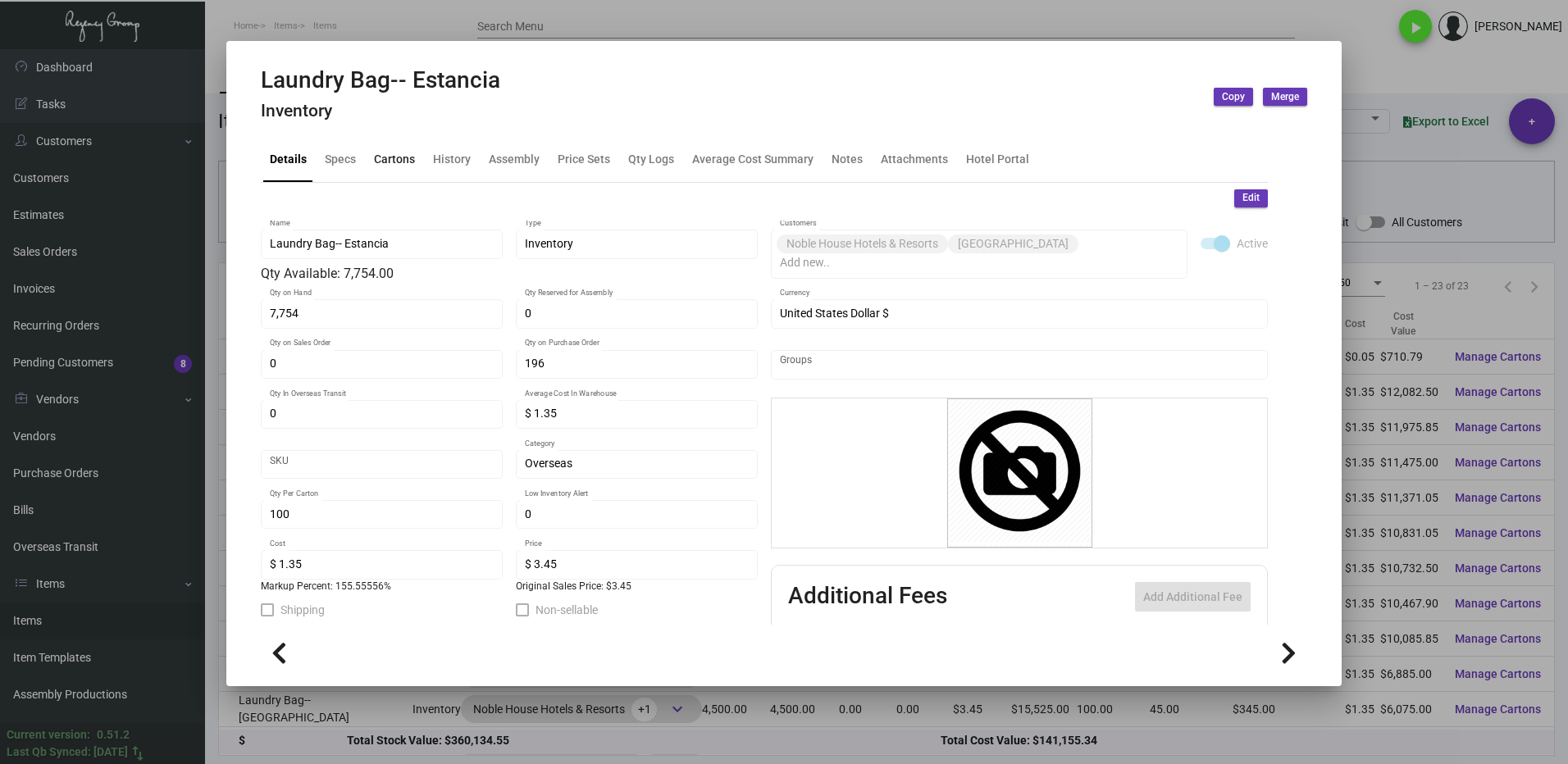
click at [391, 170] on div "Cartons" at bounding box center [394, 160] width 54 height 39
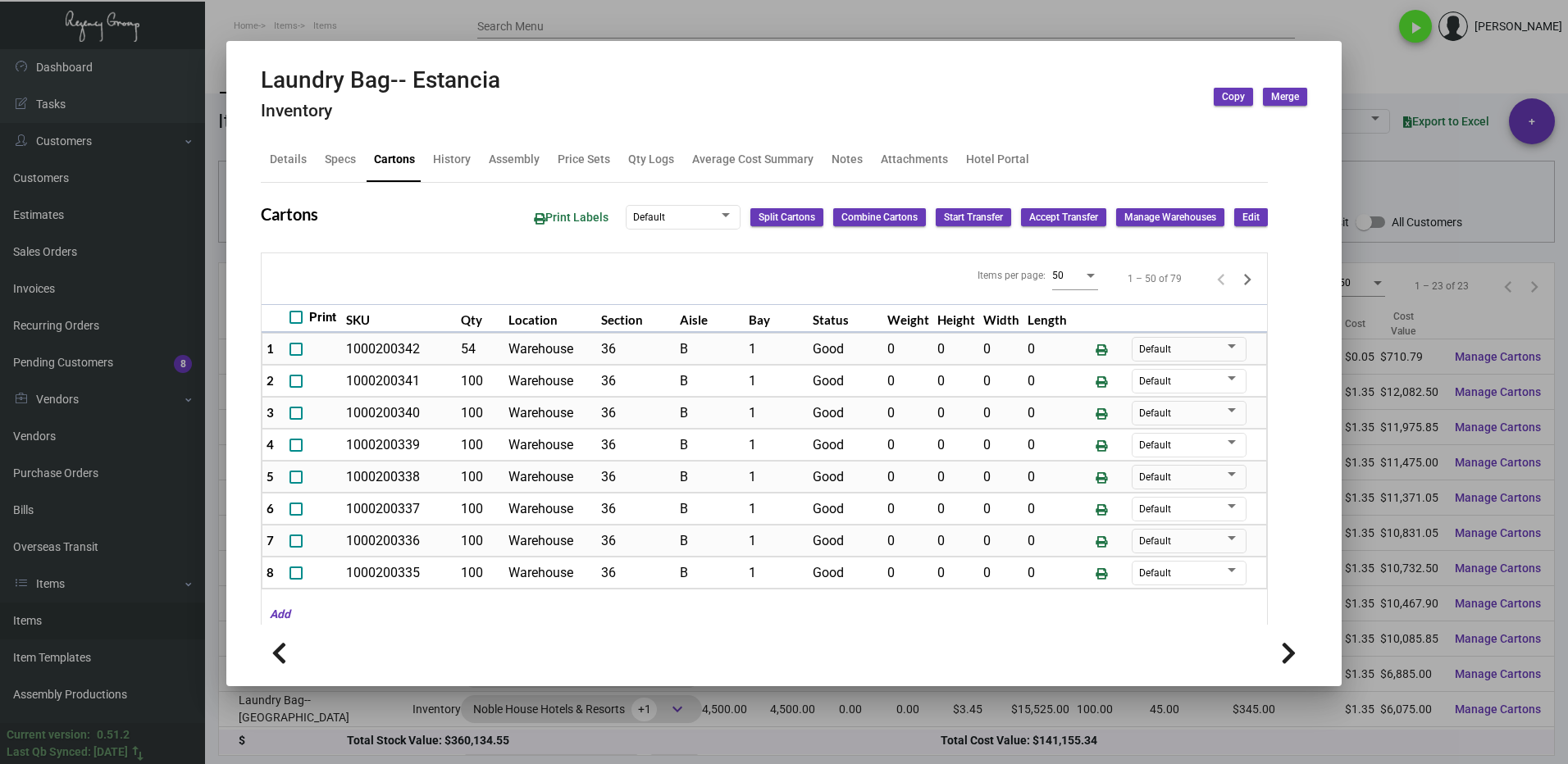
click at [1365, 79] on div at bounding box center [784, 382] width 1568 height 764
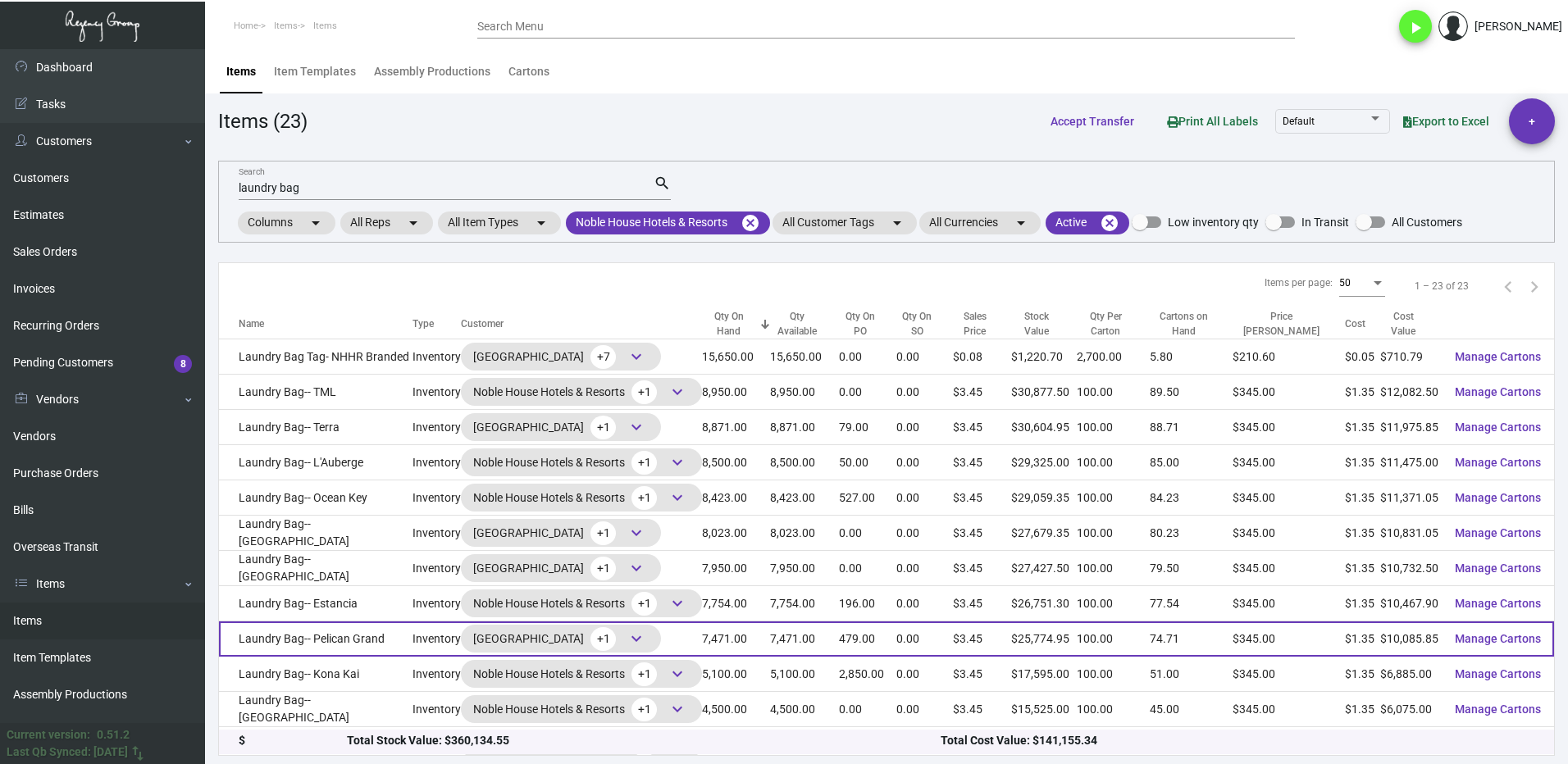
click at [352, 644] on td "Laundry Bag-- Pelican Grand" at bounding box center [316, 639] width 194 height 35
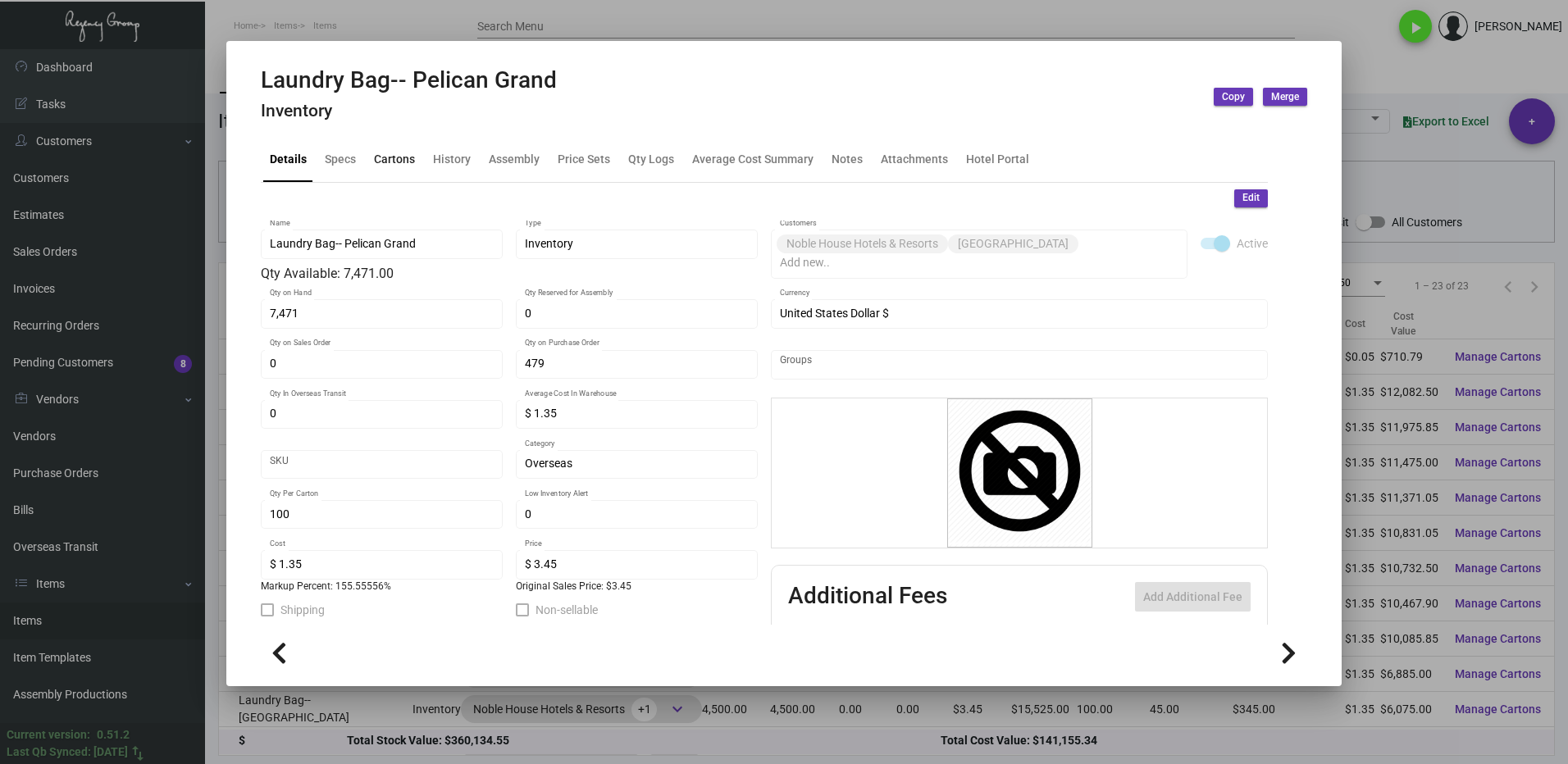
click at [392, 153] on div "Cartons" at bounding box center [394, 159] width 41 height 18
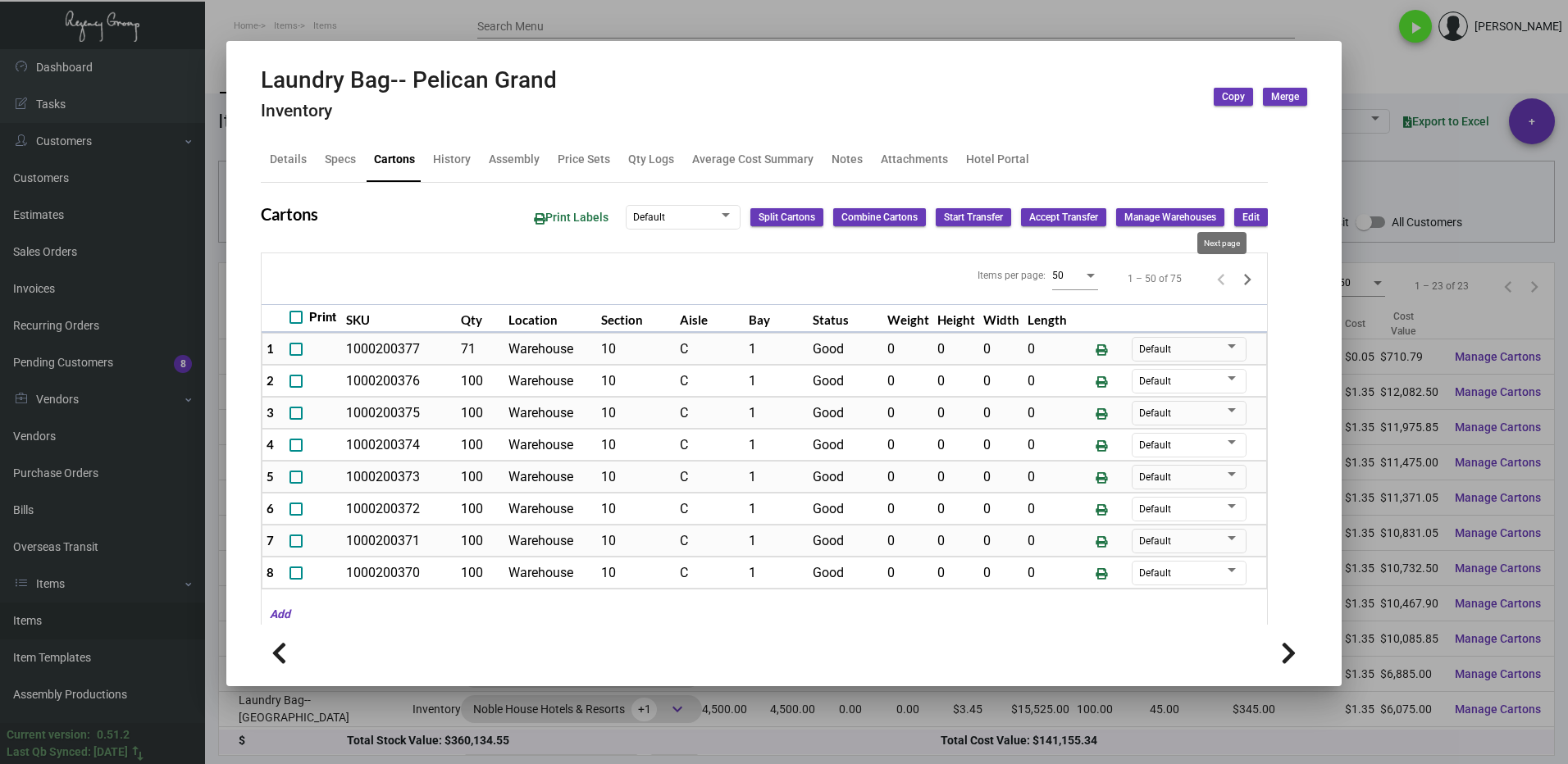
click at [1236, 281] on icon "Next page" at bounding box center [1247, 279] width 23 height 23
click at [289, 159] on div "Details" at bounding box center [288, 159] width 37 height 18
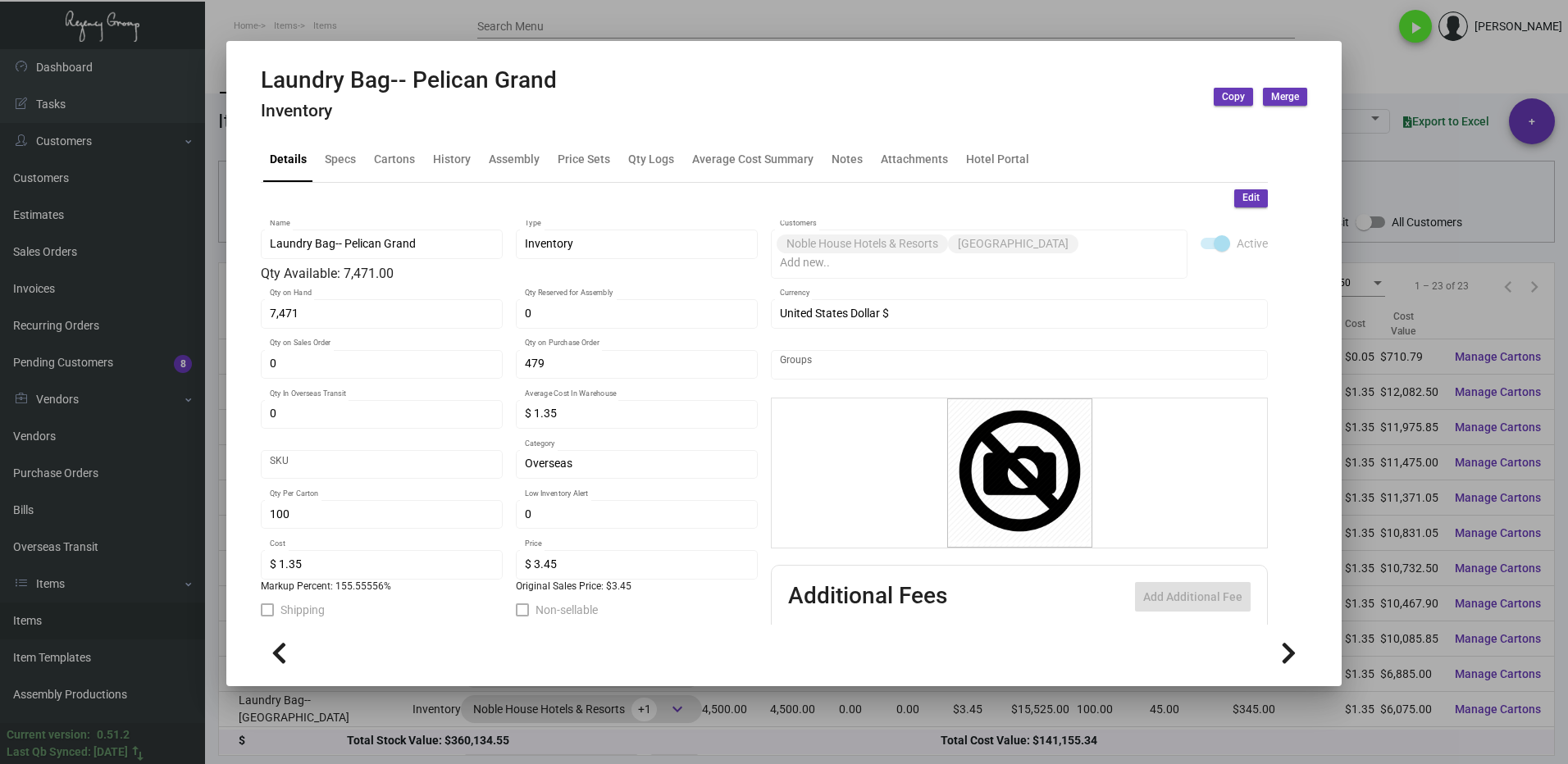
click at [1375, 57] on div at bounding box center [784, 382] width 1568 height 764
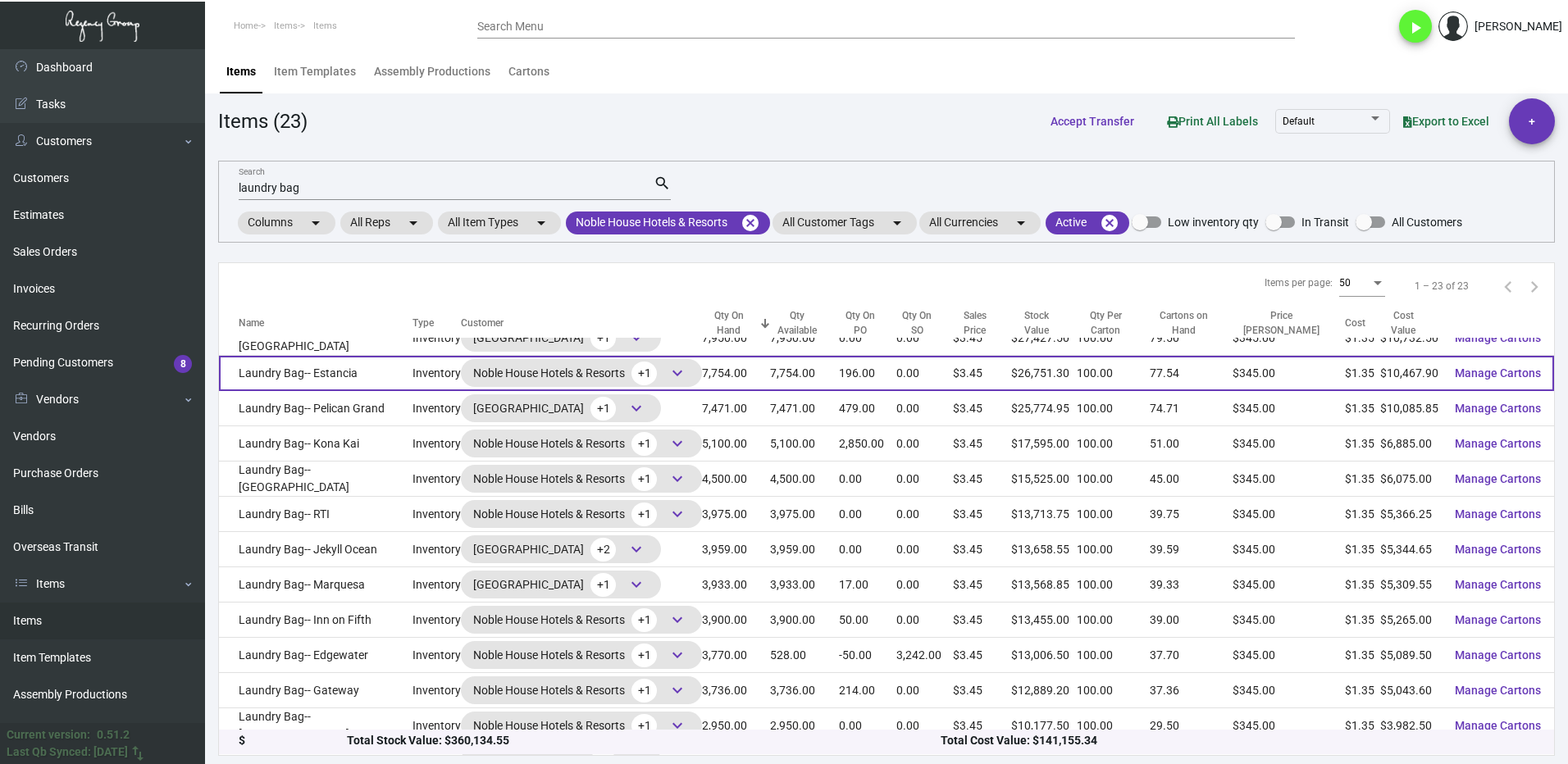
scroll to position [246, 0]
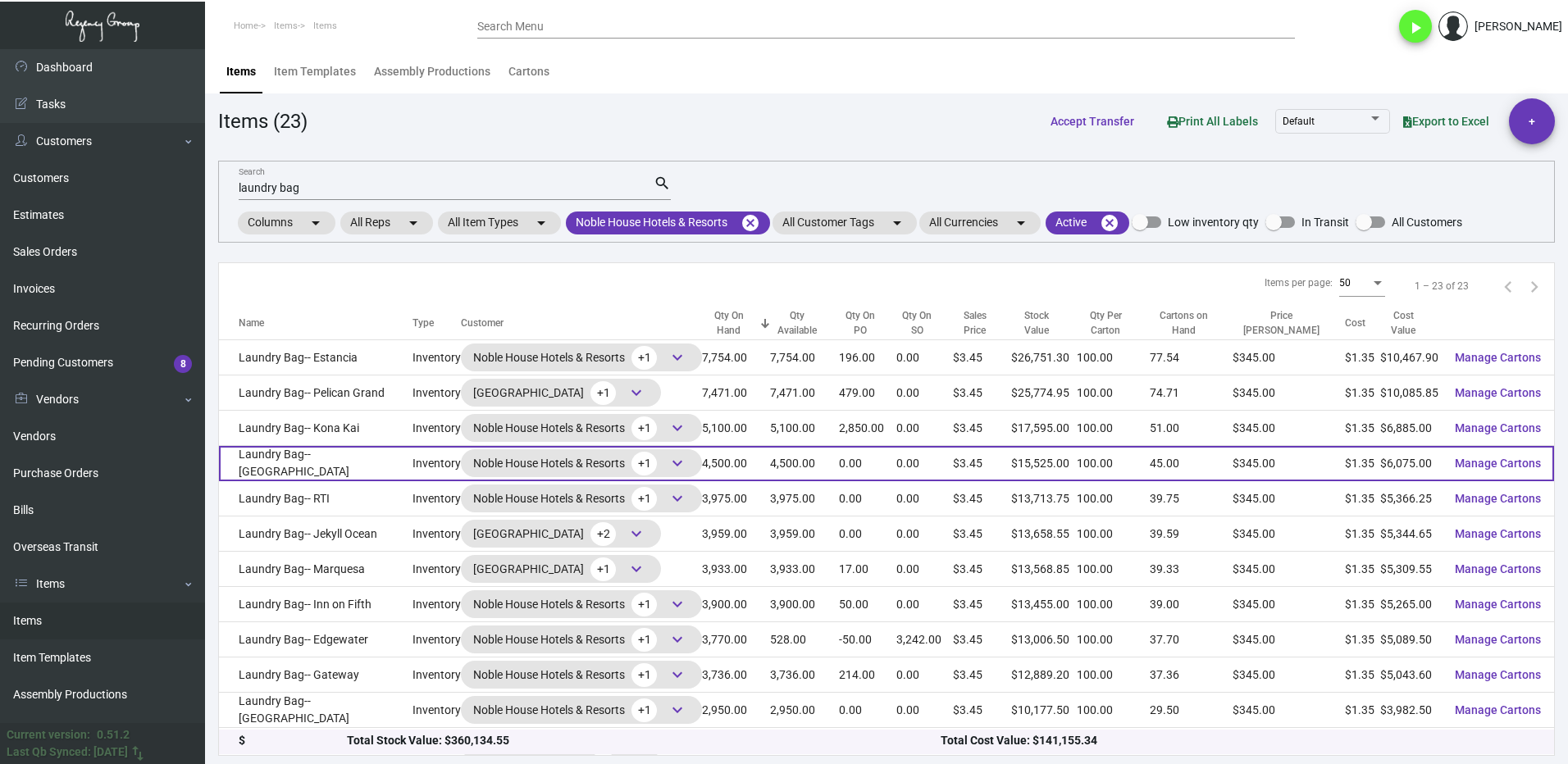
click at [326, 454] on td "Laundry Bag-- [GEOGRAPHIC_DATA]" at bounding box center [316, 464] width 194 height 35
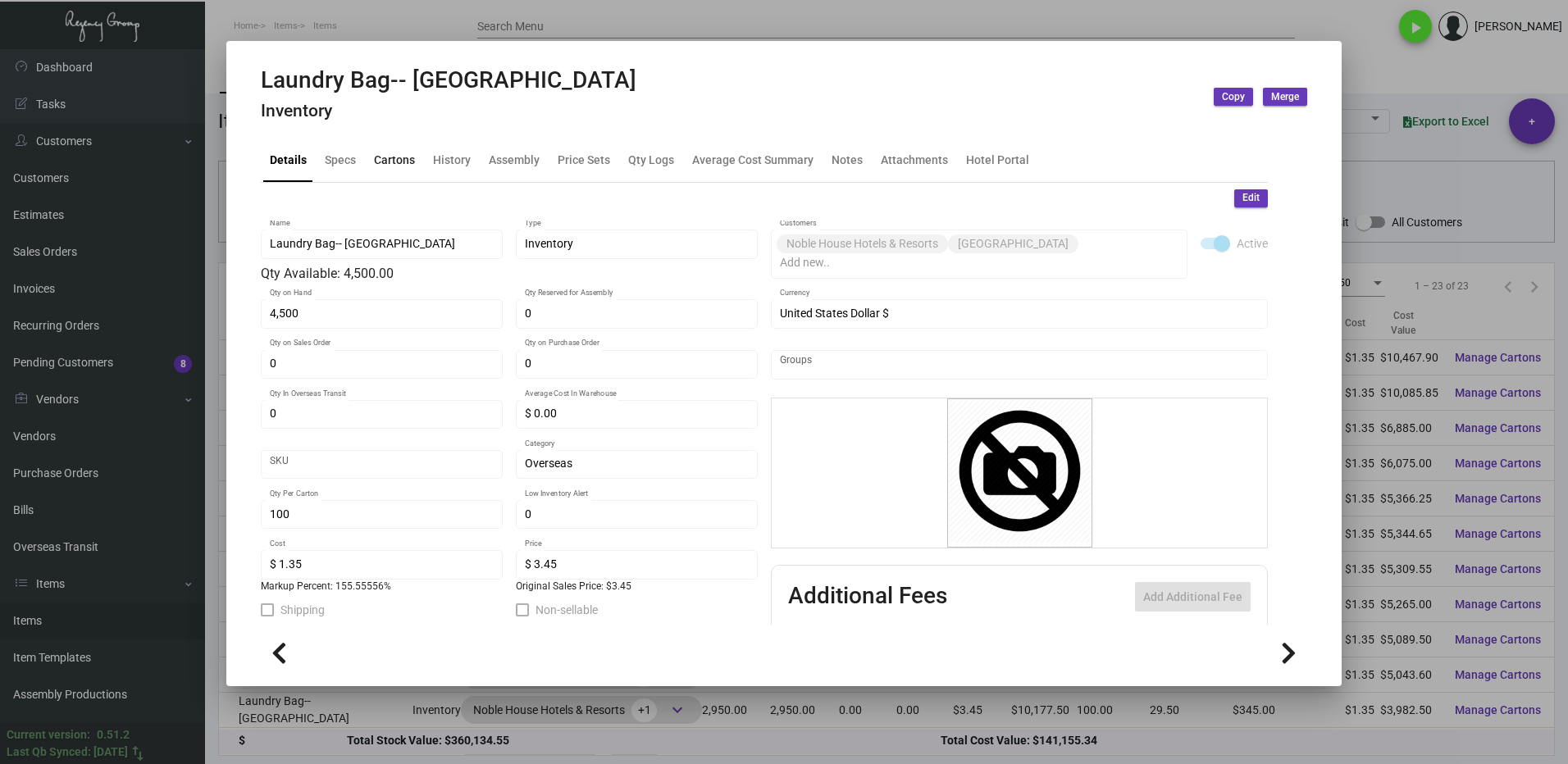
click at [392, 154] on div "Cartons" at bounding box center [394, 159] width 41 height 18
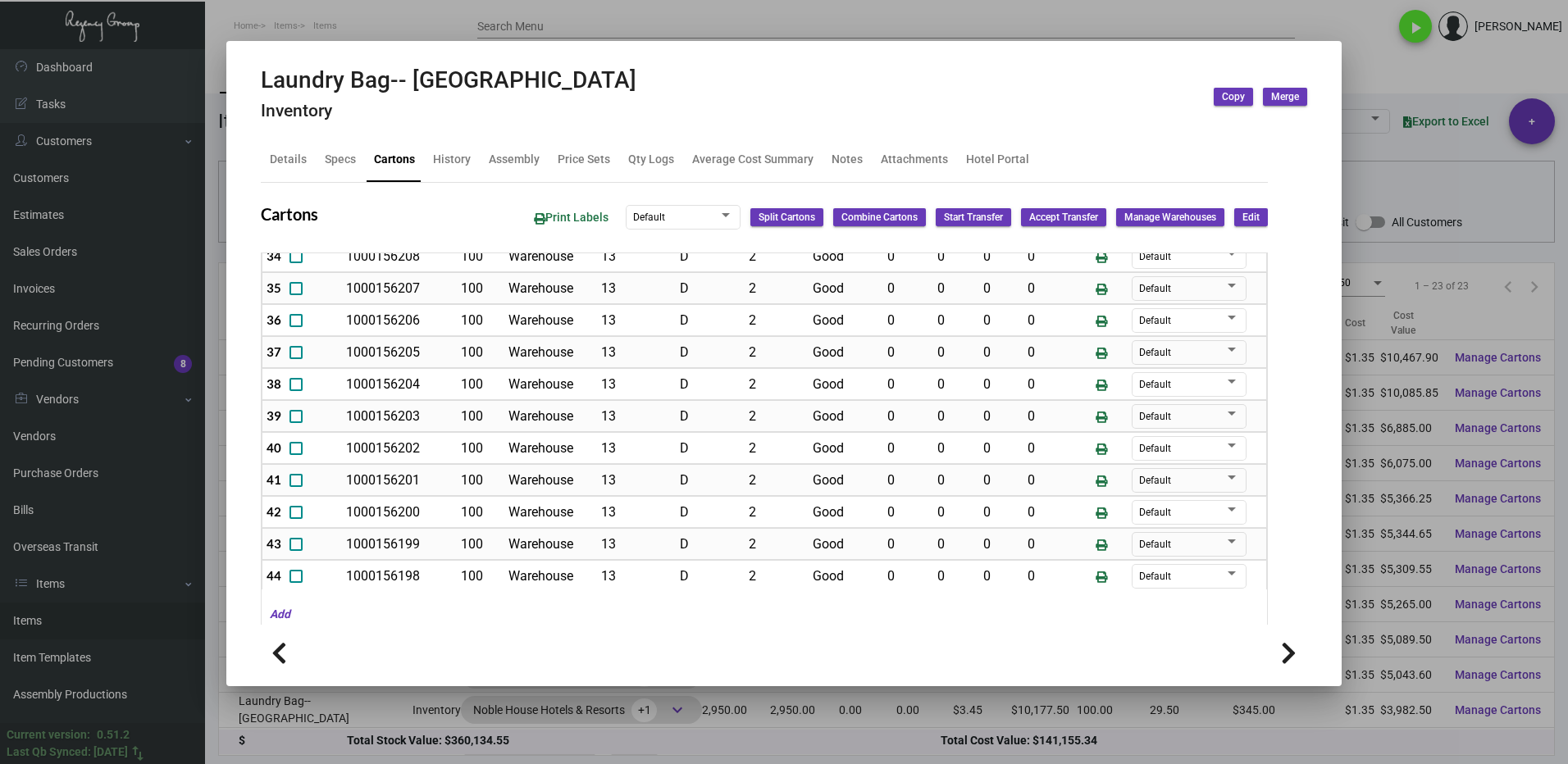
scroll to position [1196, 0]
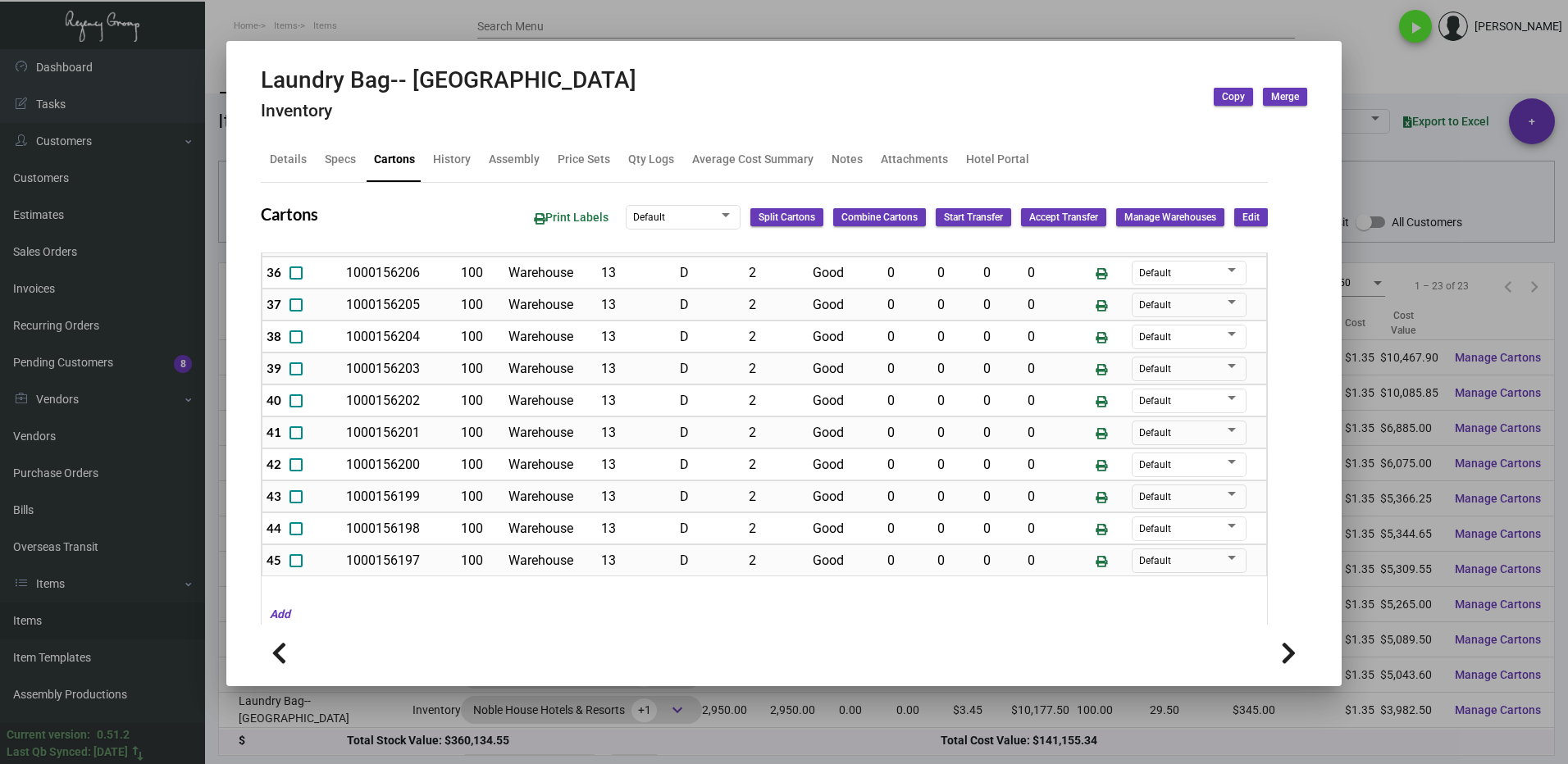
click at [1377, 74] on div at bounding box center [784, 382] width 1568 height 764
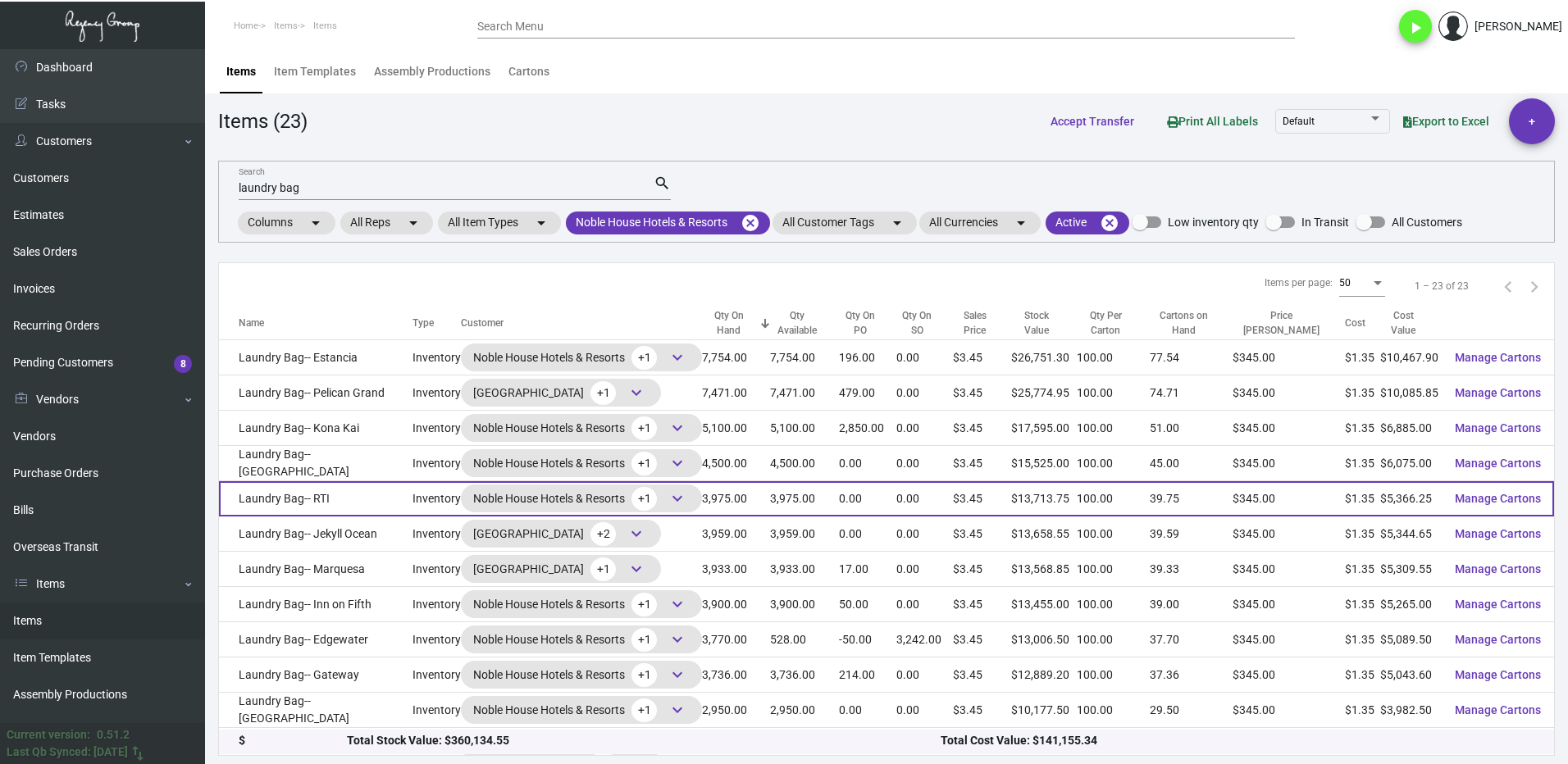
click at [368, 505] on td "Laundry Bag-- RTI" at bounding box center [316, 500] width 194 height 35
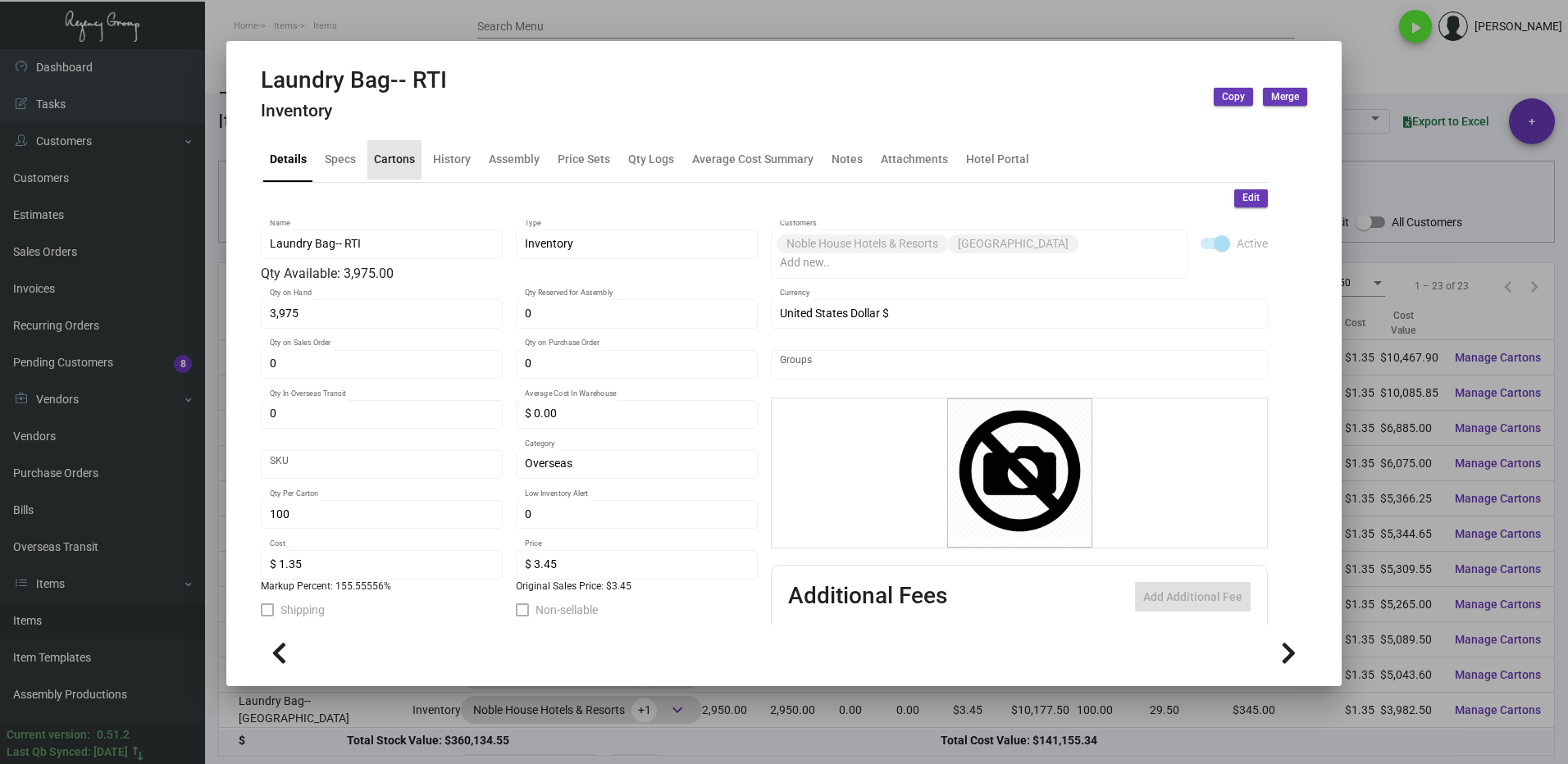
click at [372, 166] on div "Cartons" at bounding box center [394, 160] width 54 height 39
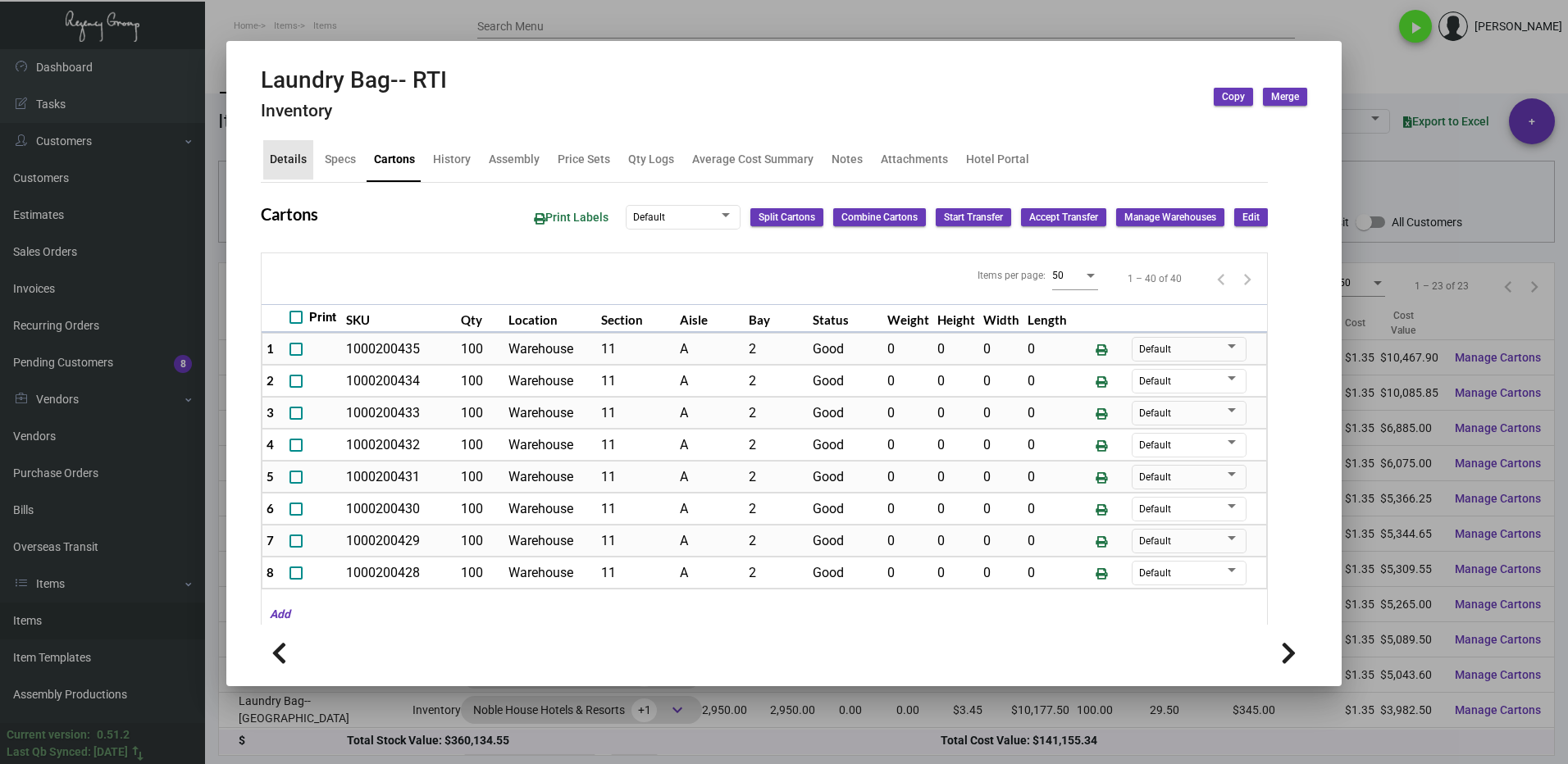
click at [291, 155] on div "Details" at bounding box center [288, 159] width 37 height 18
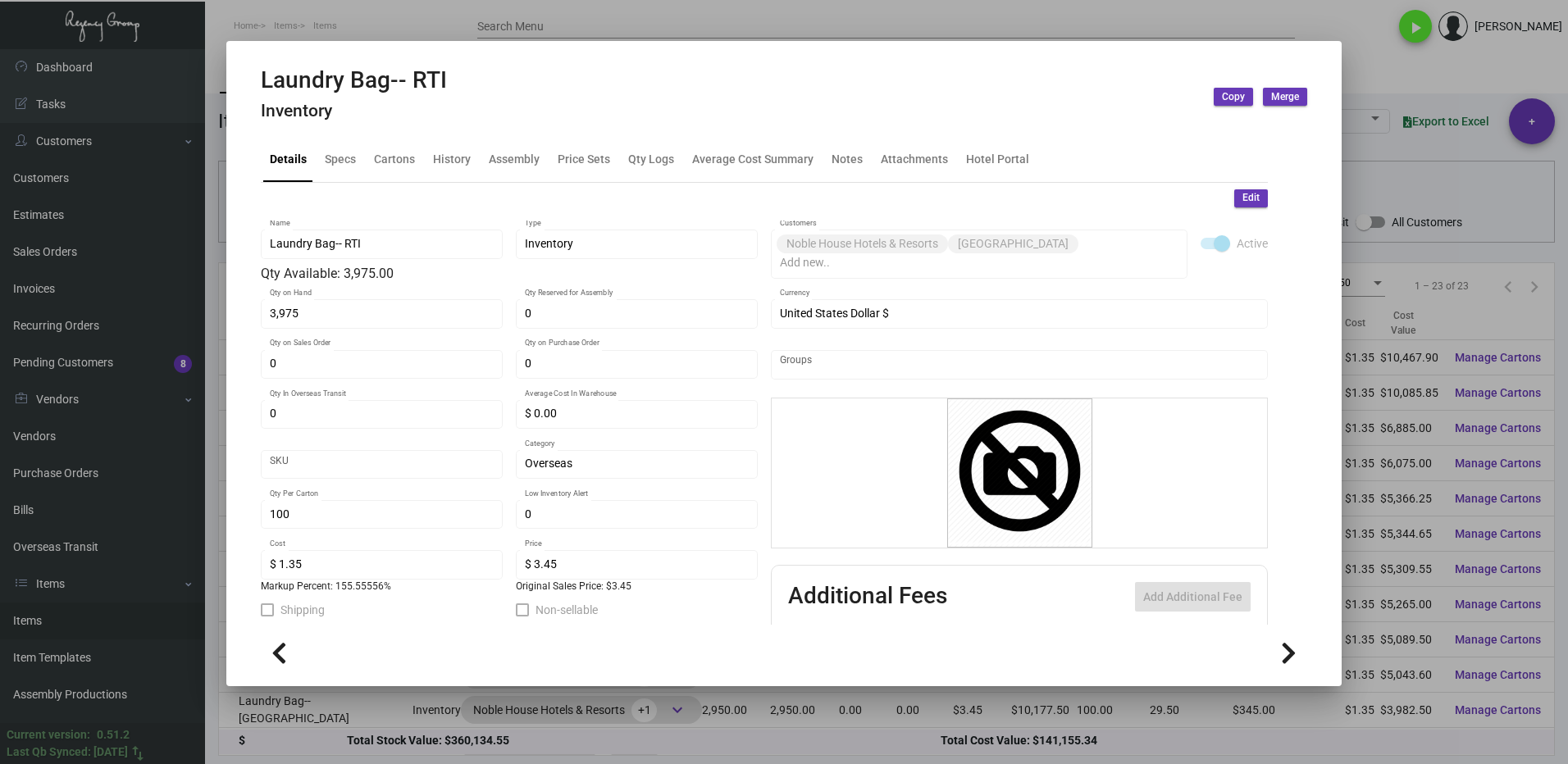
drag, startPoint x: 1401, startPoint y: 57, endPoint x: 1154, endPoint y: 189, distance: 280.1
click at [1400, 57] on div at bounding box center [784, 382] width 1568 height 764
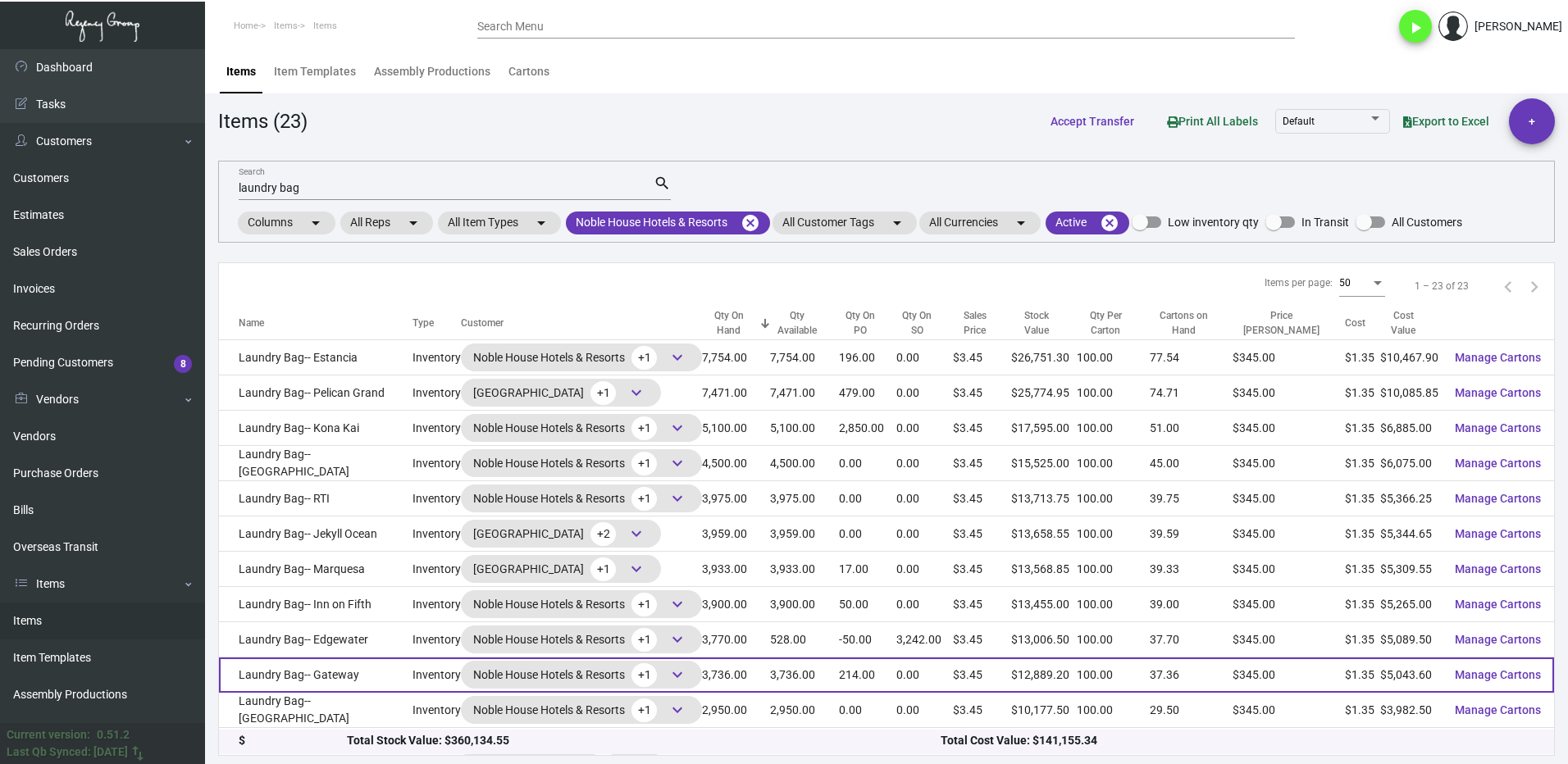
click at [397, 674] on td "Laundry Bag-- Gateway" at bounding box center [316, 676] width 194 height 35
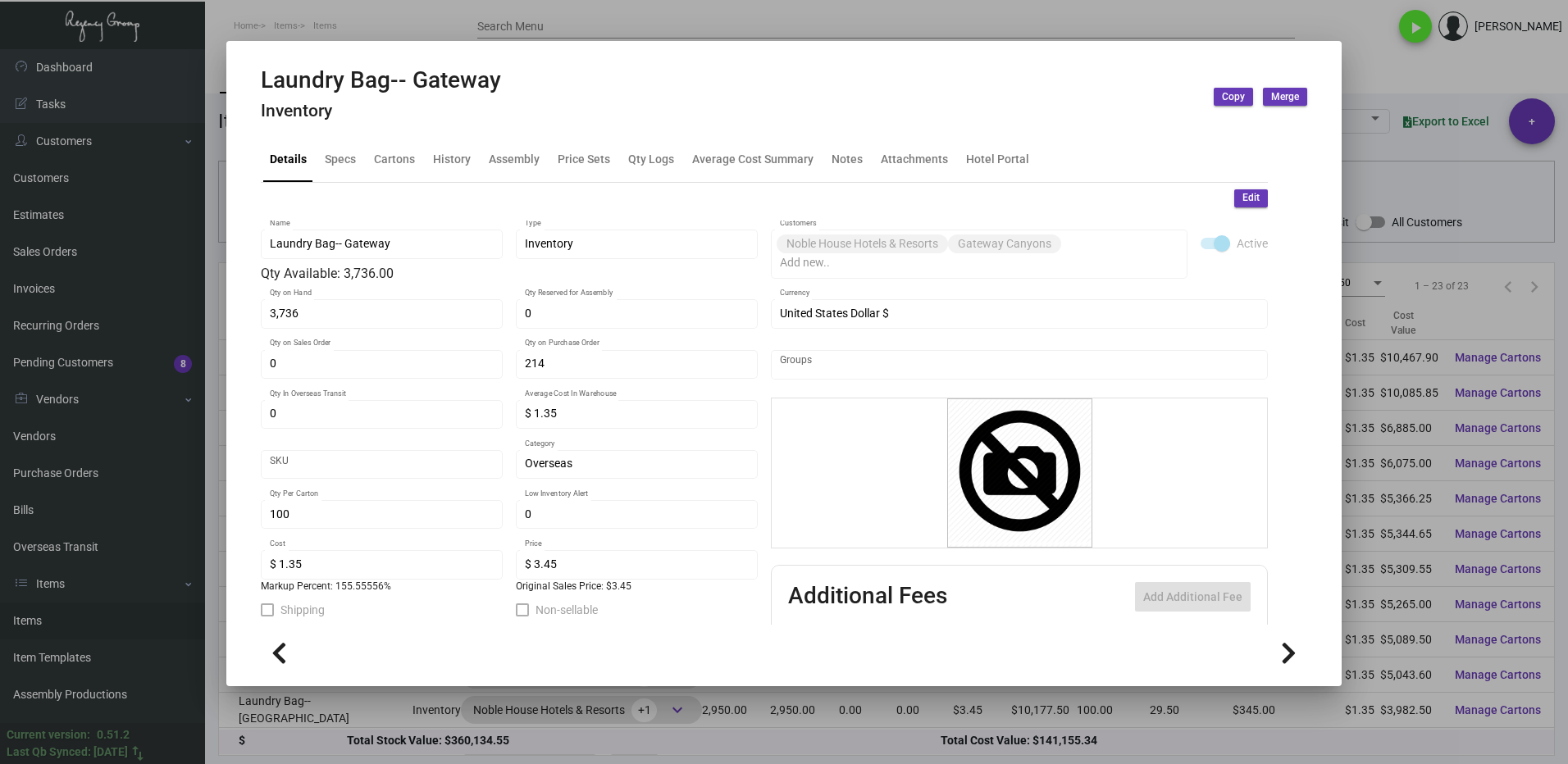
click at [1360, 71] on div at bounding box center [784, 382] width 1568 height 764
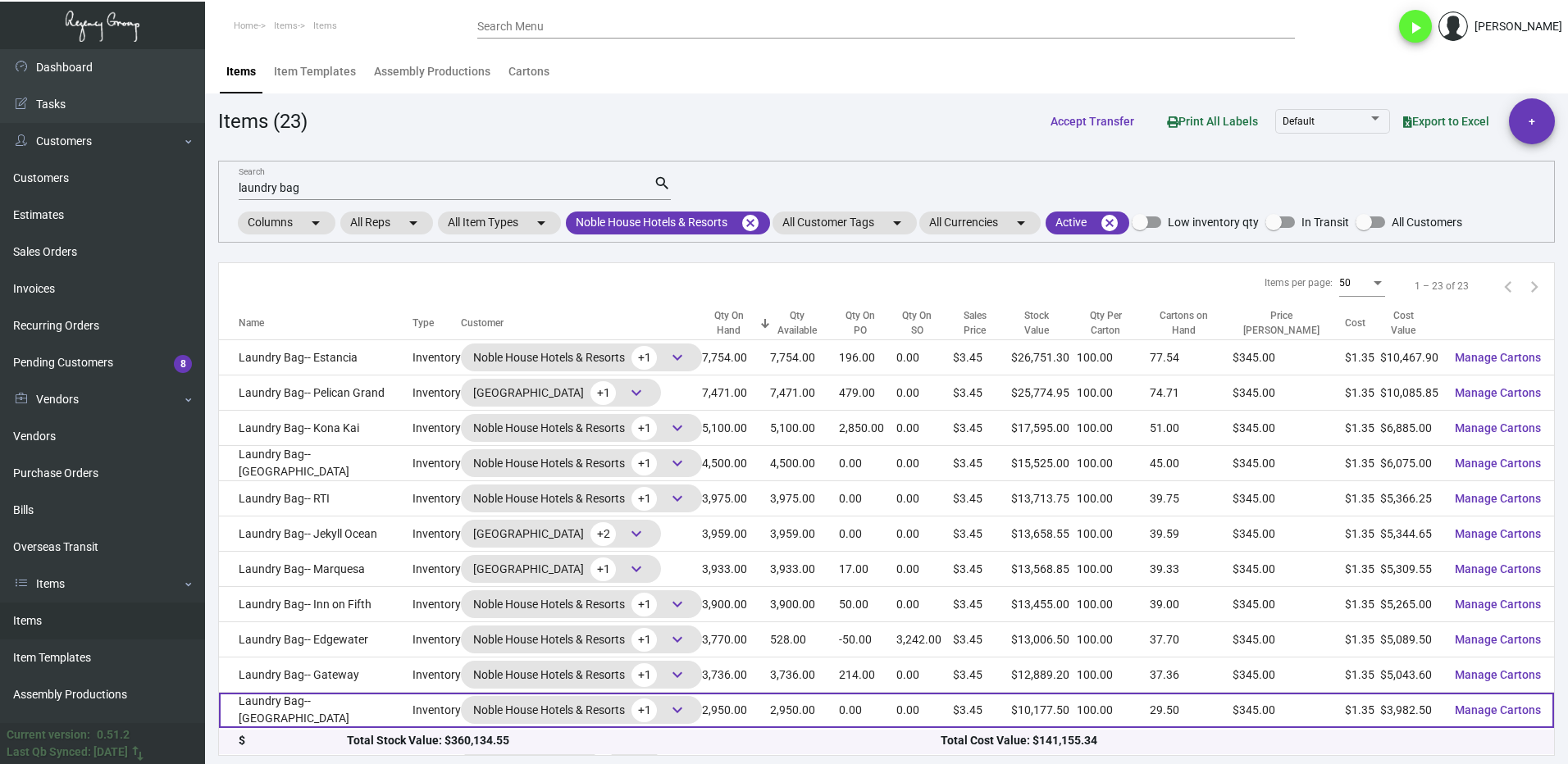
click at [417, 719] on td "Inventory" at bounding box center [436, 711] width 48 height 35
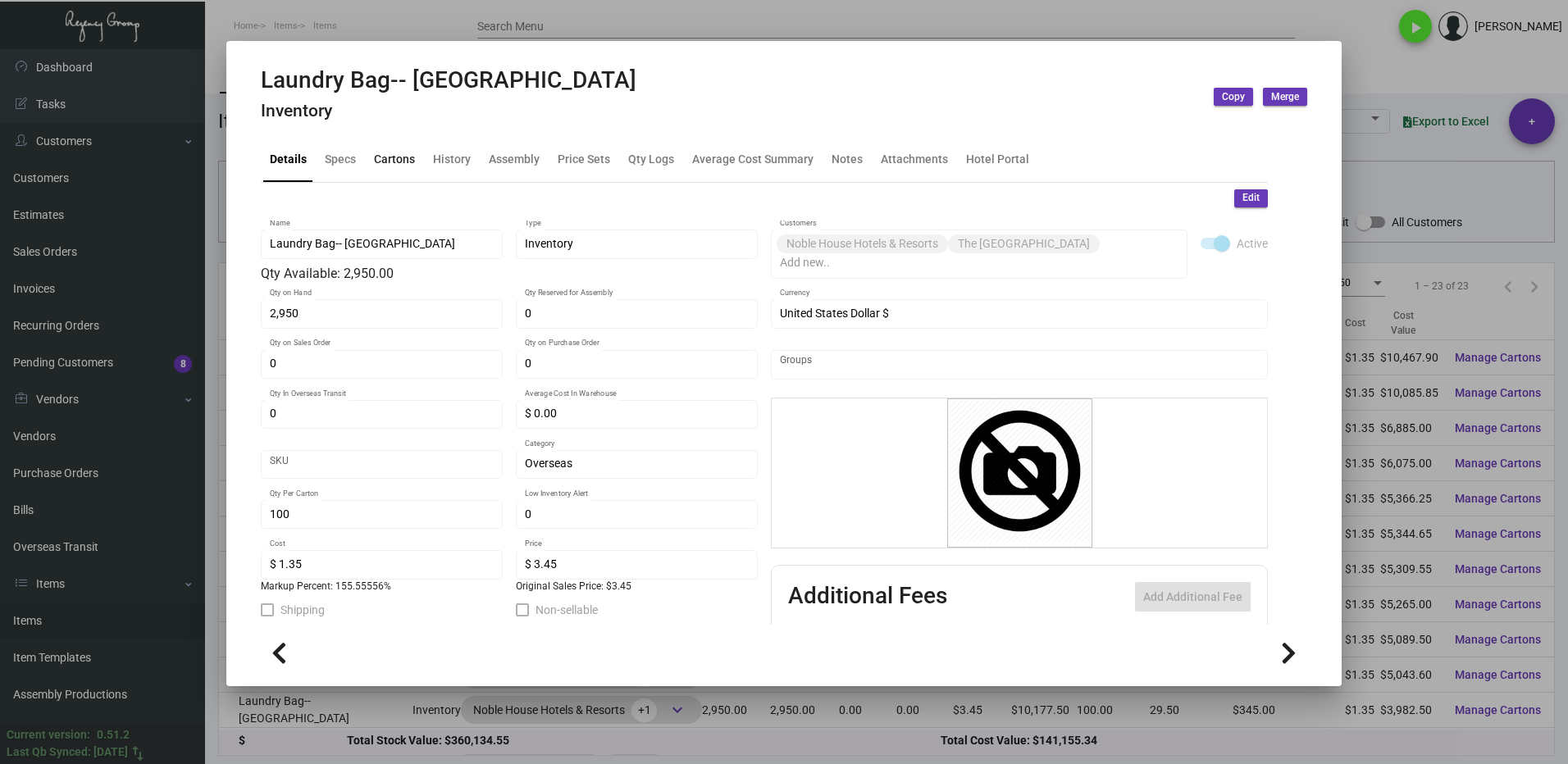
click at [385, 159] on div "Cartons" at bounding box center [394, 159] width 41 height 18
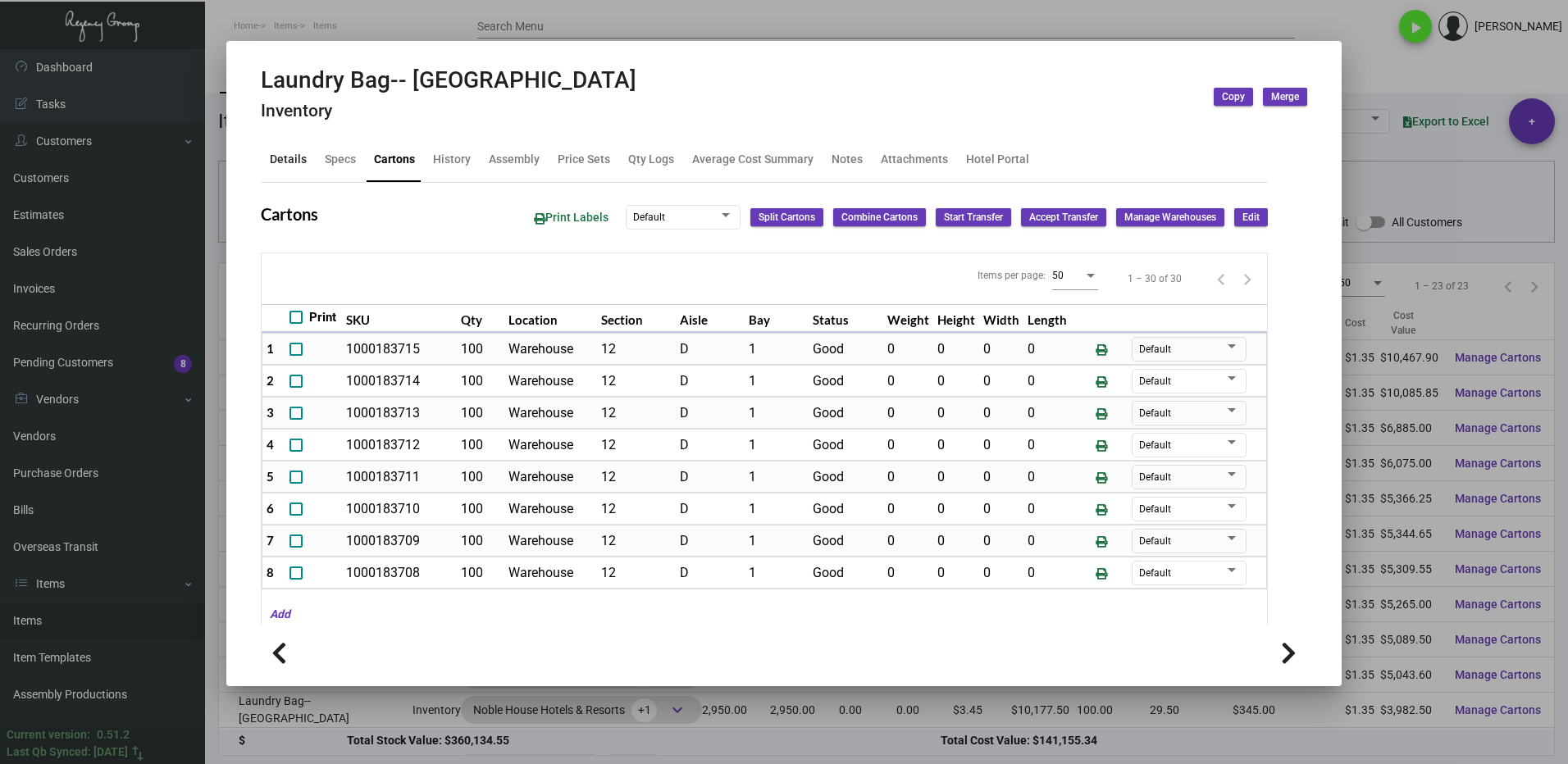
click at [284, 150] on div "Details" at bounding box center [288, 159] width 37 height 18
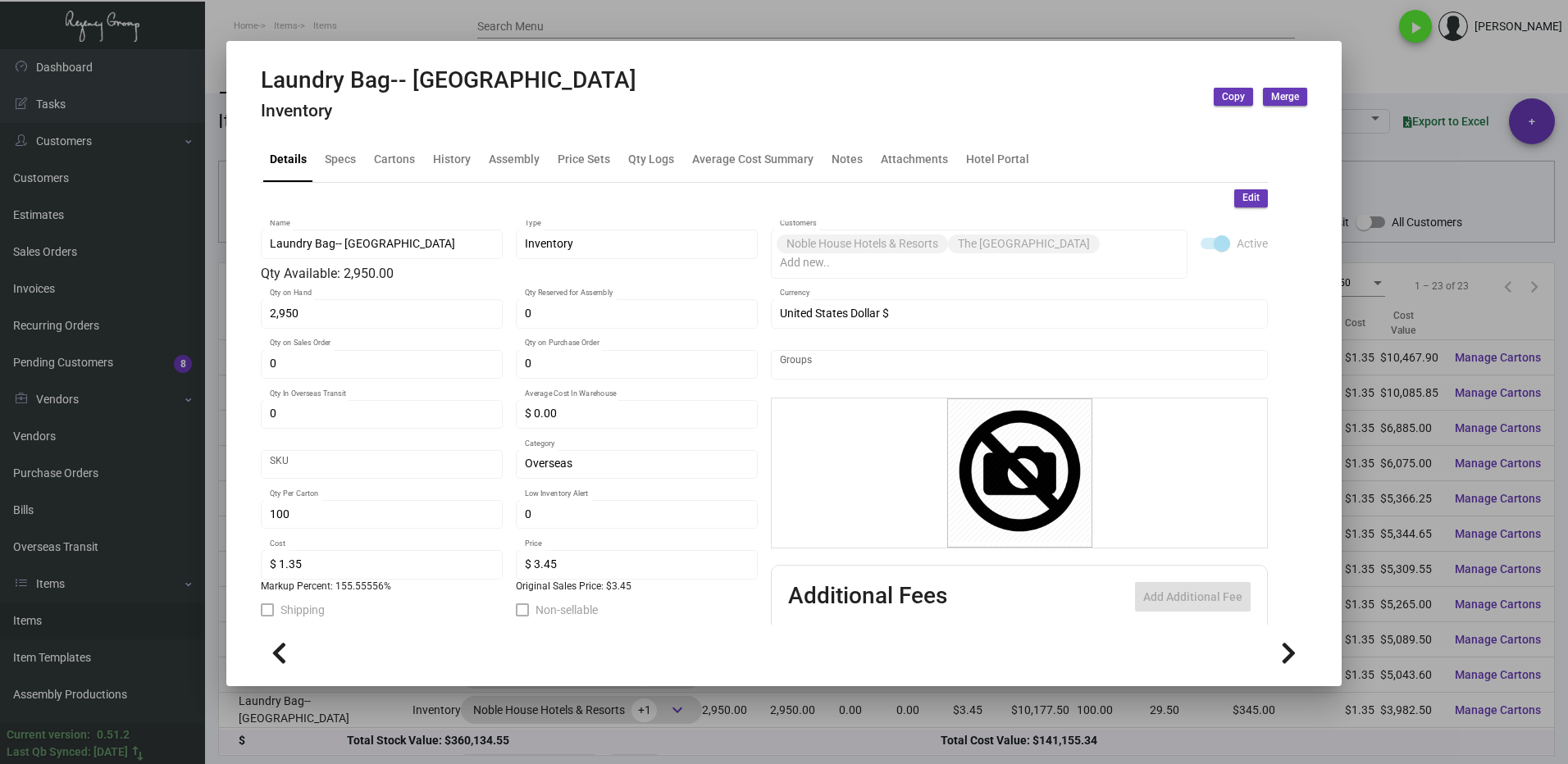
click at [1390, 81] on div at bounding box center [784, 382] width 1568 height 764
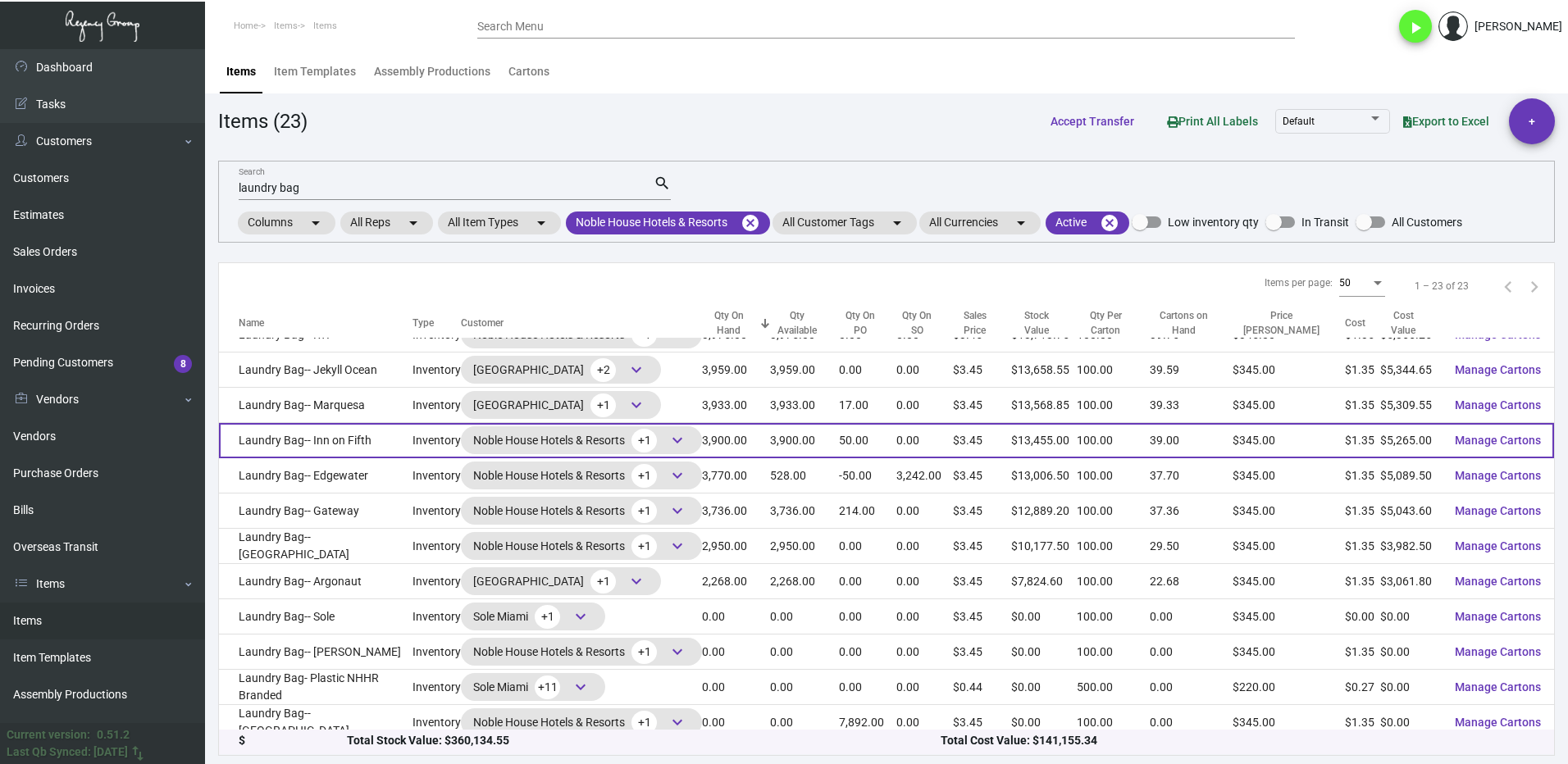
scroll to position [420, 0]
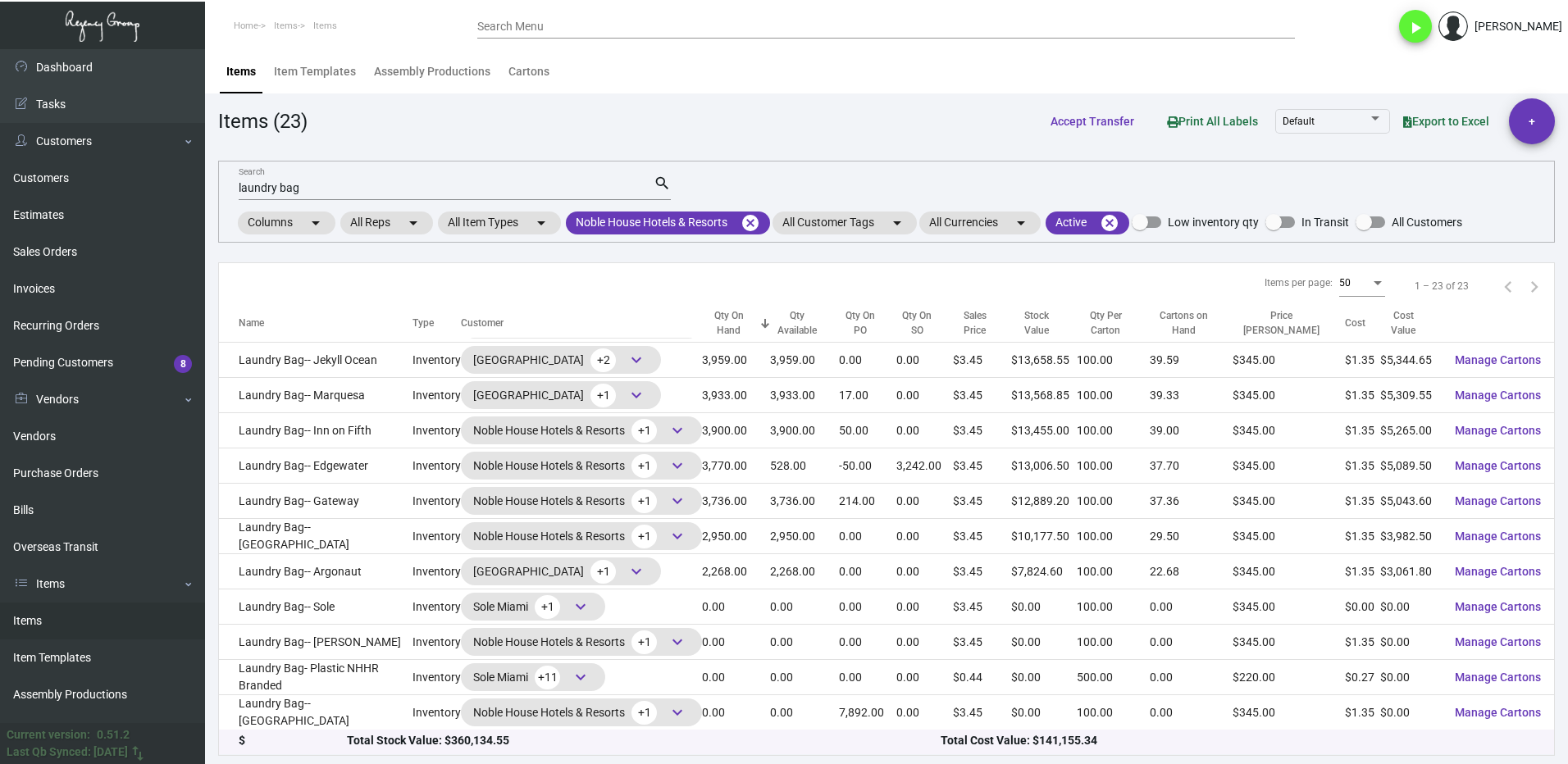
click at [314, 188] on input "laundry bag" at bounding box center [446, 188] width 415 height 13
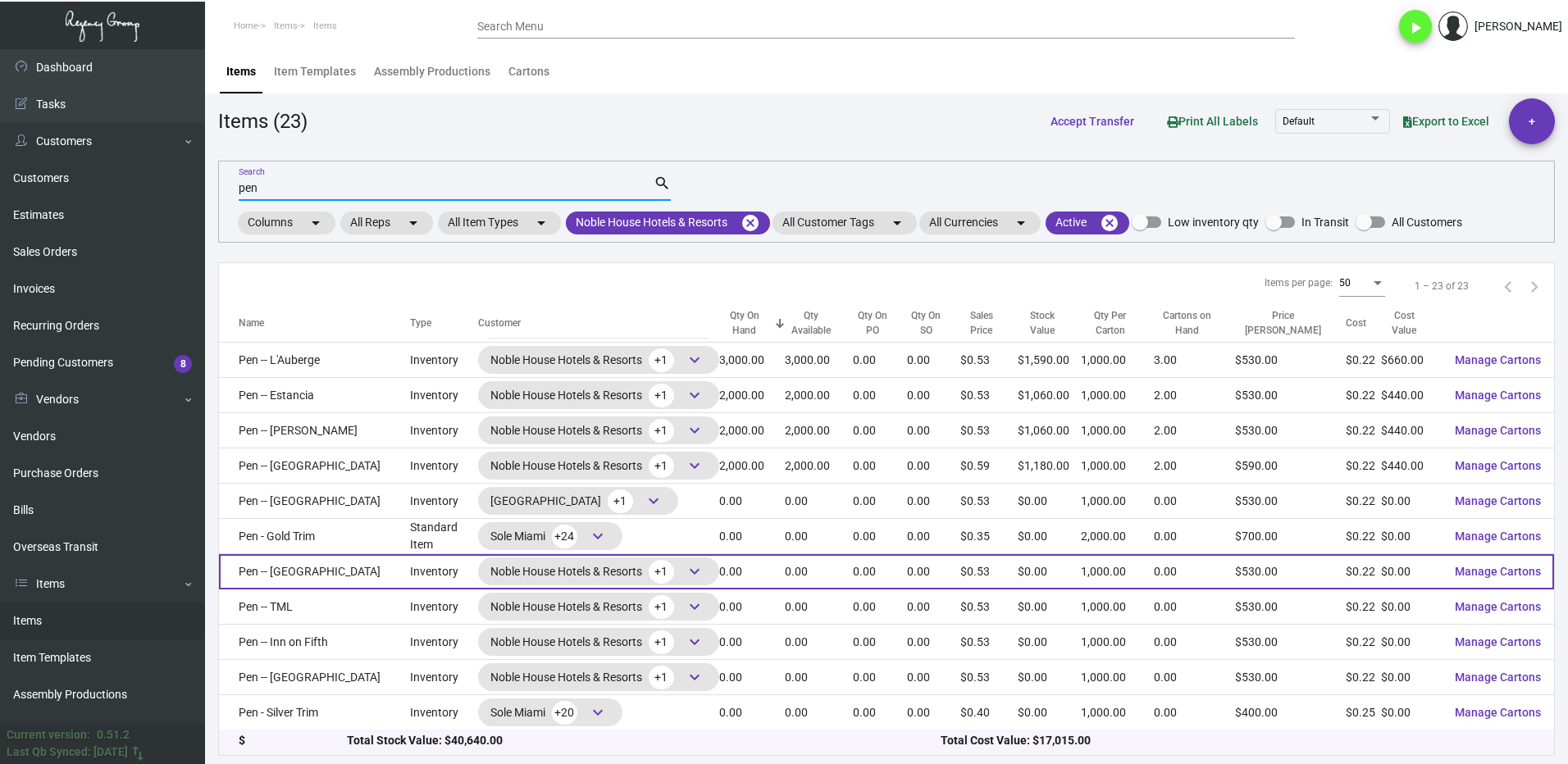
click at [333, 569] on td "Pen -- [GEOGRAPHIC_DATA]" at bounding box center [315, 572] width 191 height 35
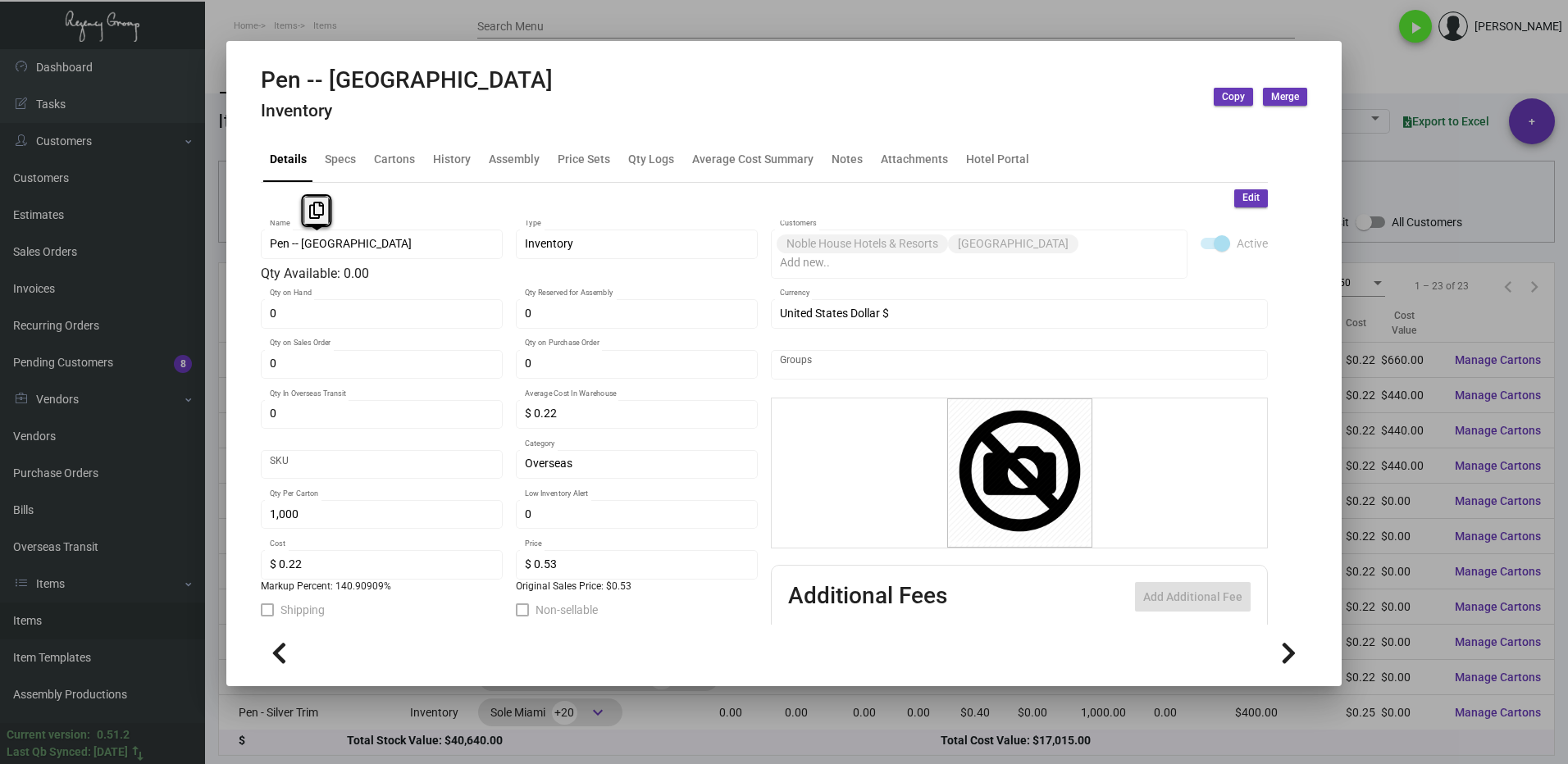
click at [274, 255] on div "Pen -- Edgewater Name" at bounding box center [381, 243] width 225 height 32
click at [306, 246] on div "Pen -- Edgewater Name" at bounding box center [381, 243] width 225 height 32
click at [322, 214] on icon at bounding box center [328, 210] width 15 height 18
click at [1380, 72] on div at bounding box center [784, 382] width 1568 height 764
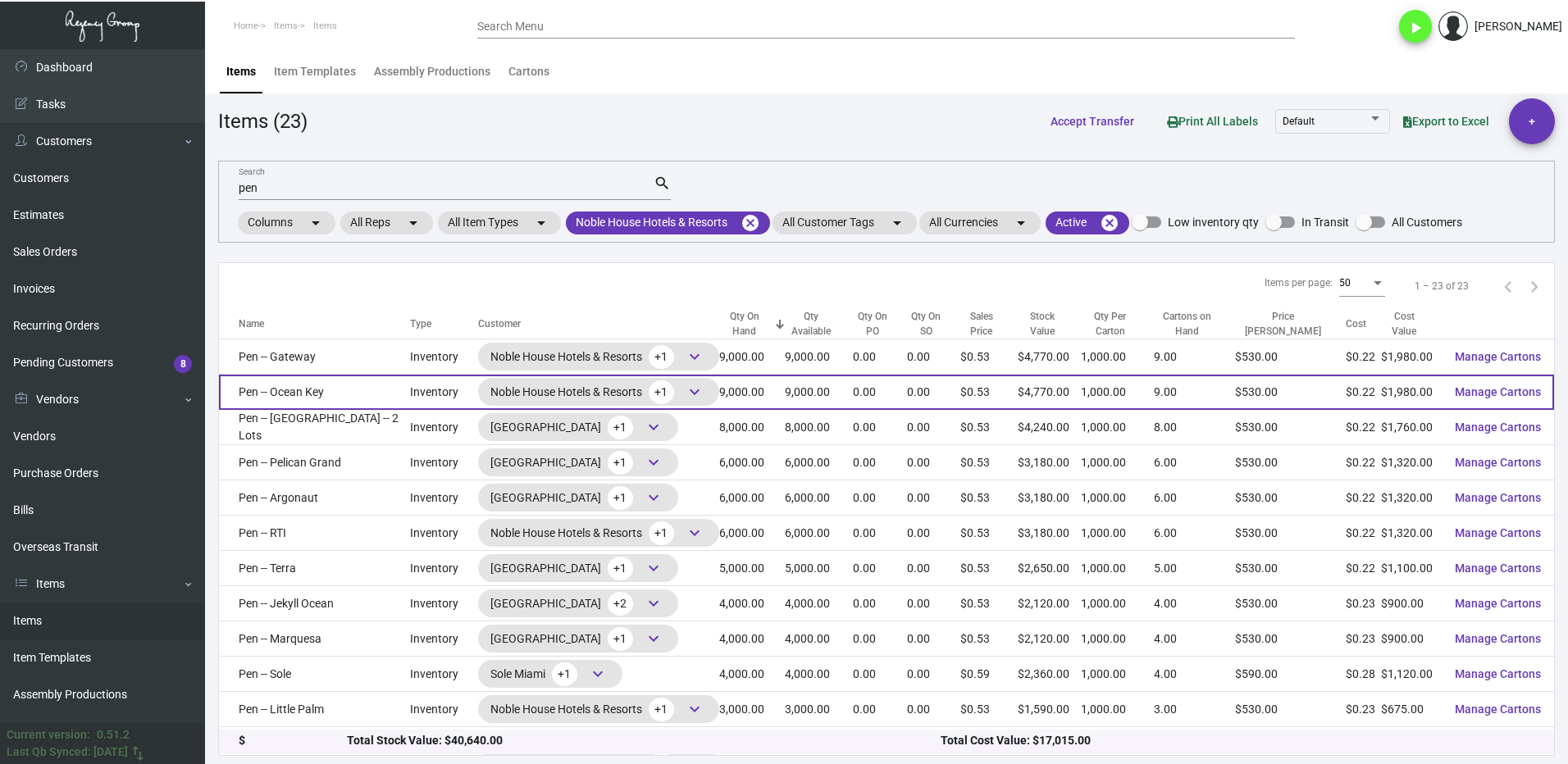
click at [354, 399] on td "Pen -- Ocean Key" at bounding box center [315, 392] width 191 height 35
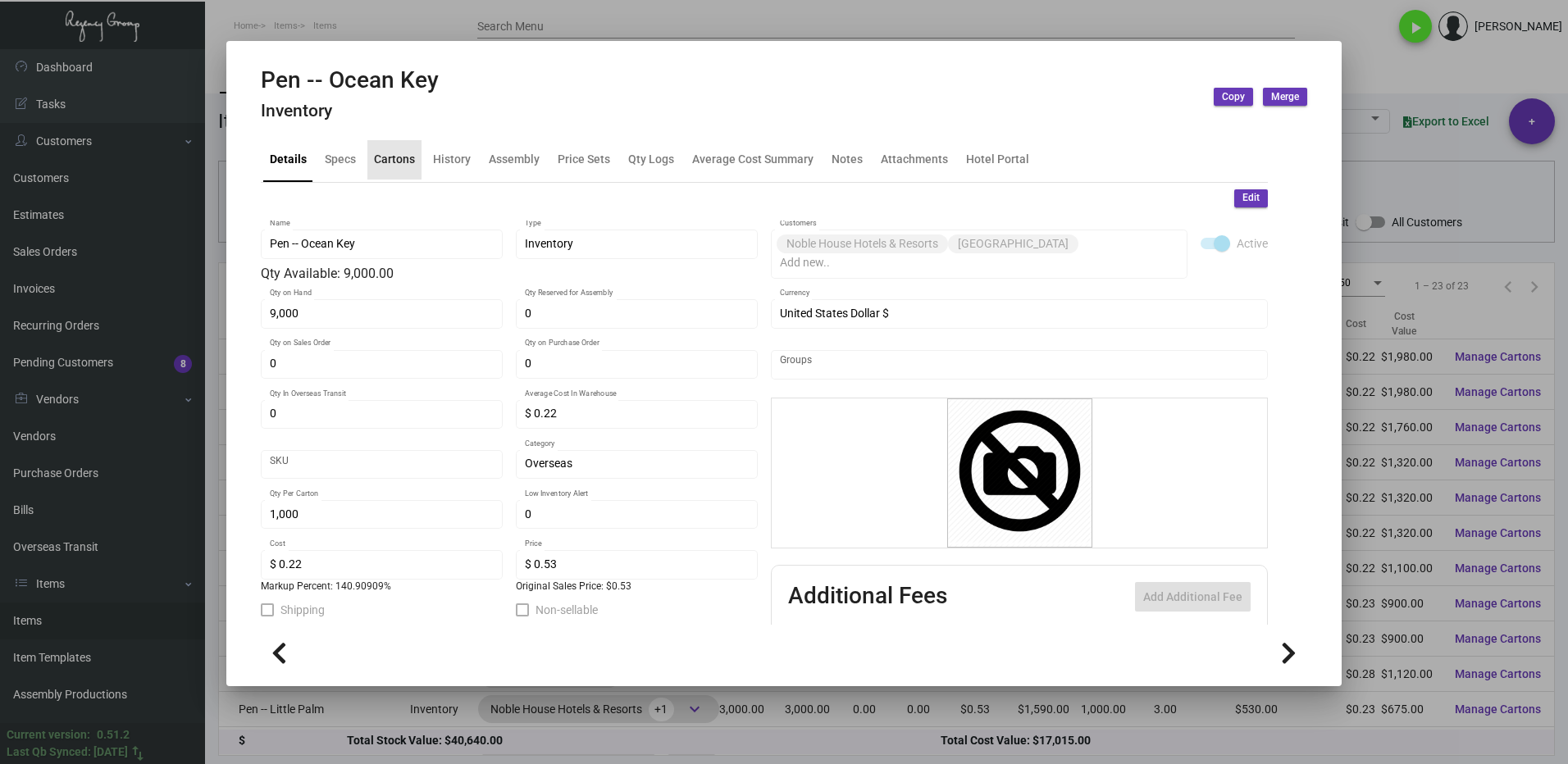
click at [400, 163] on div "Cartons" at bounding box center [394, 159] width 41 height 18
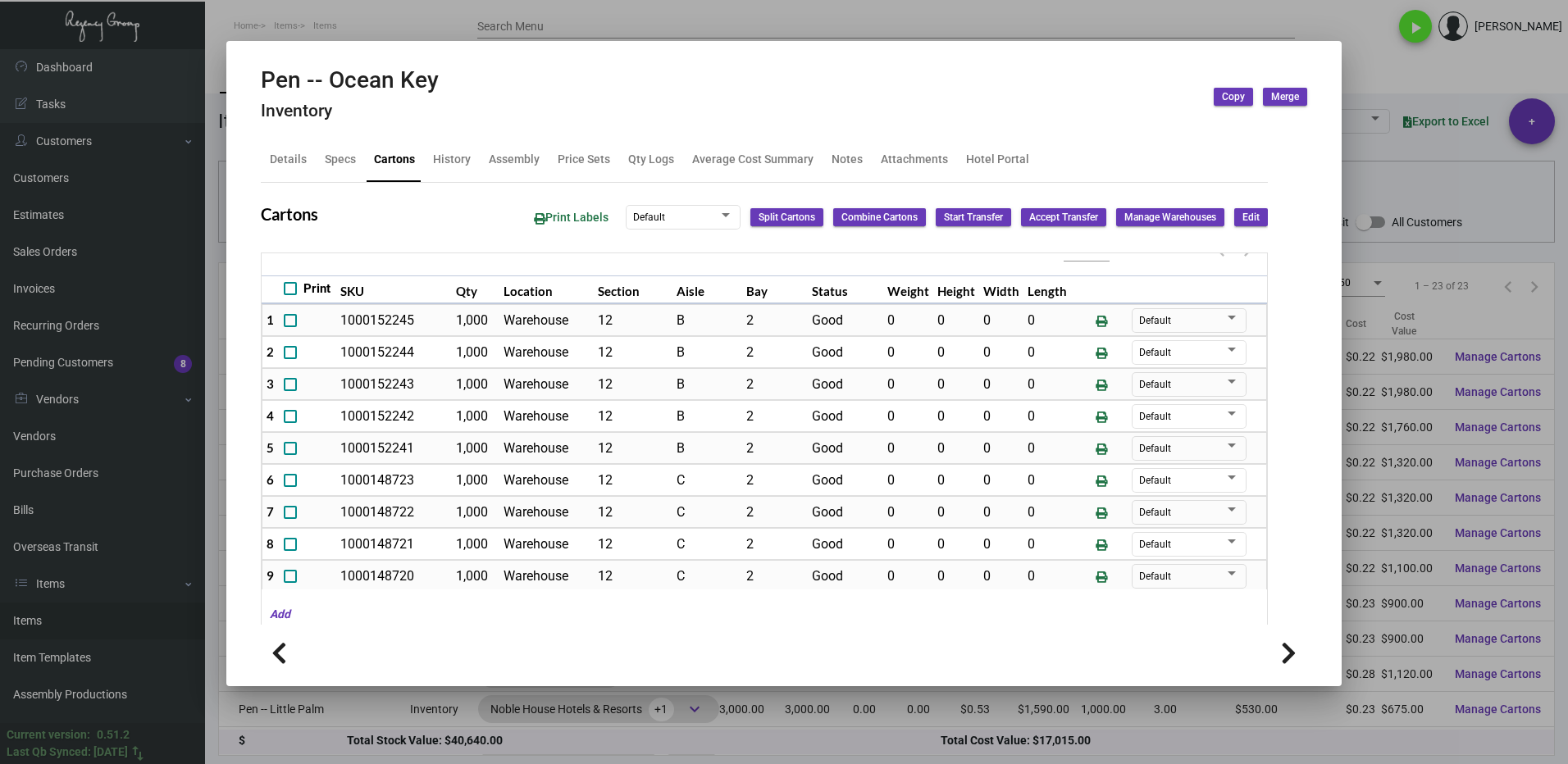
scroll to position [44, 0]
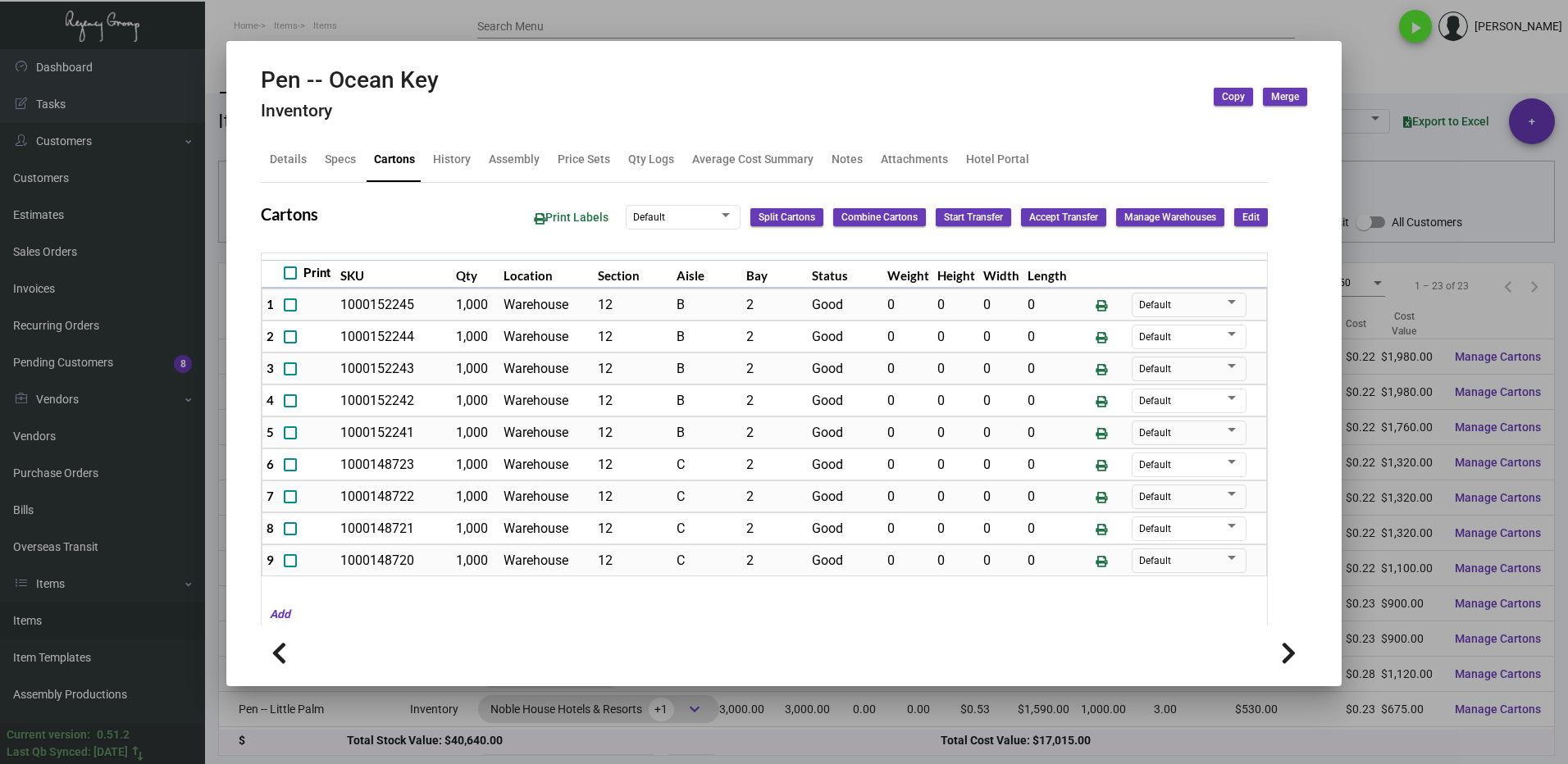
click at [1406, 80] on div at bounding box center [784, 382] width 1568 height 764
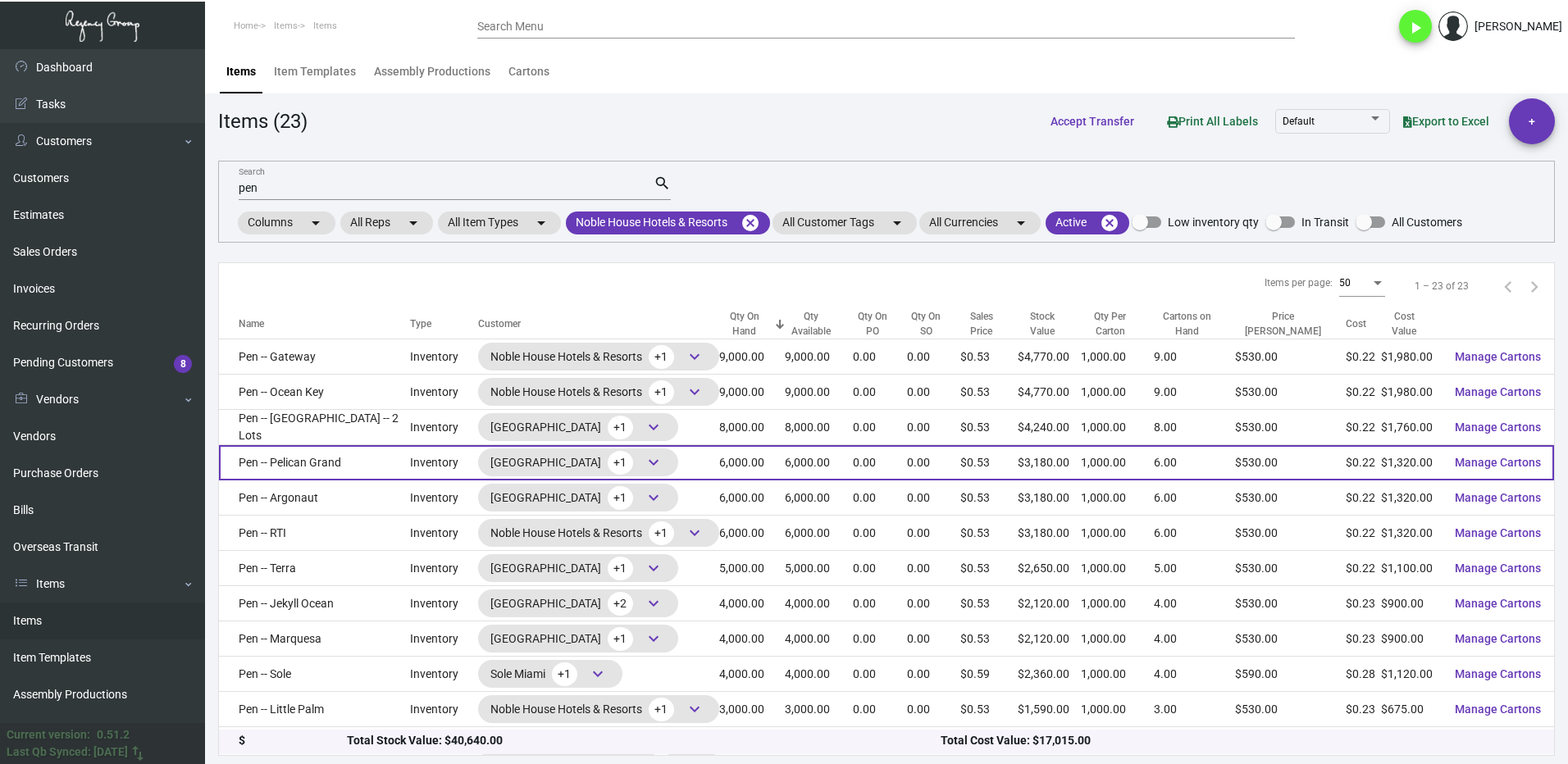
click at [336, 466] on td "Pen -- Pelican Grand" at bounding box center [315, 463] width 191 height 35
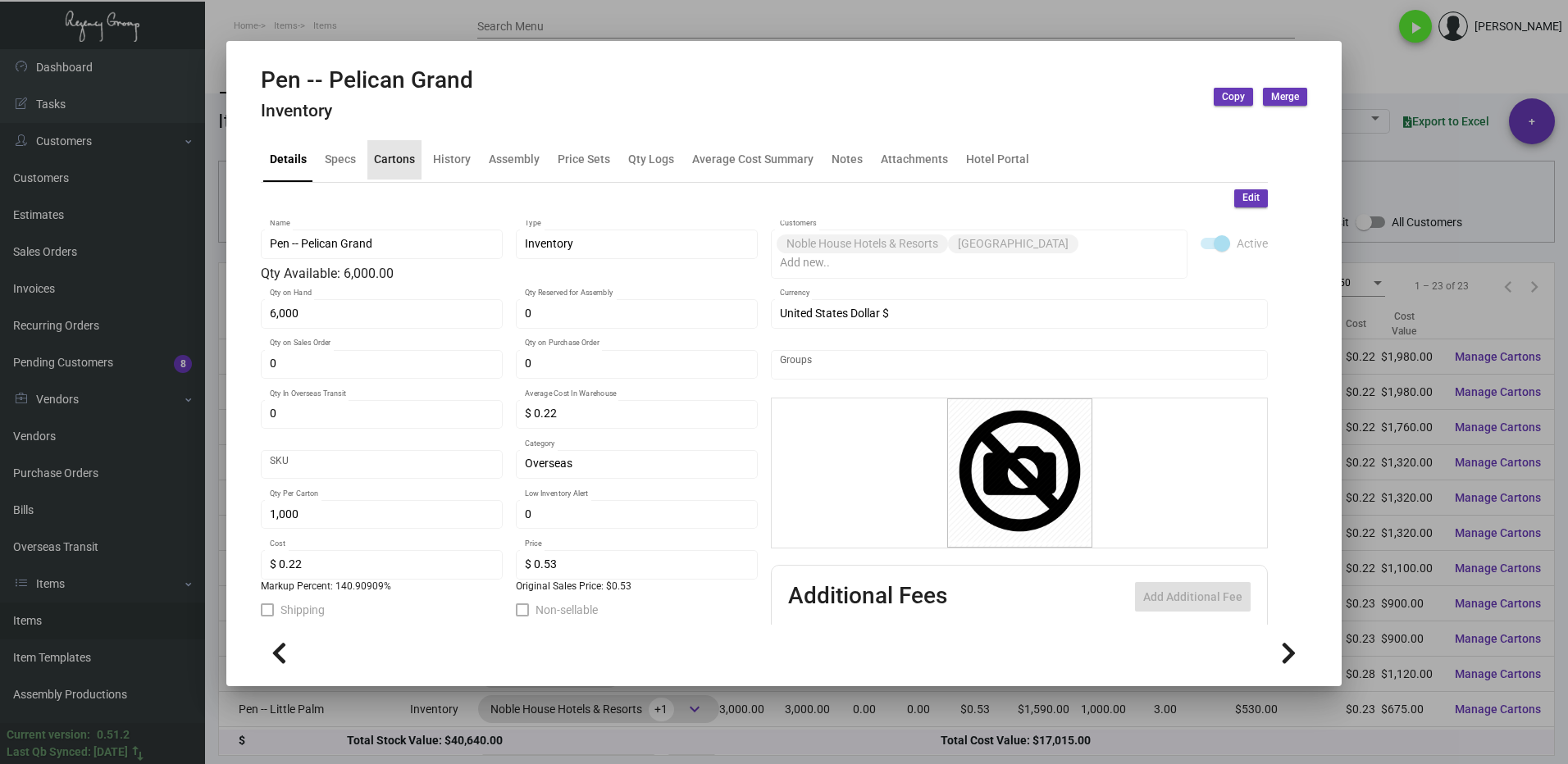
click at [387, 162] on div "Cartons" at bounding box center [394, 159] width 41 height 18
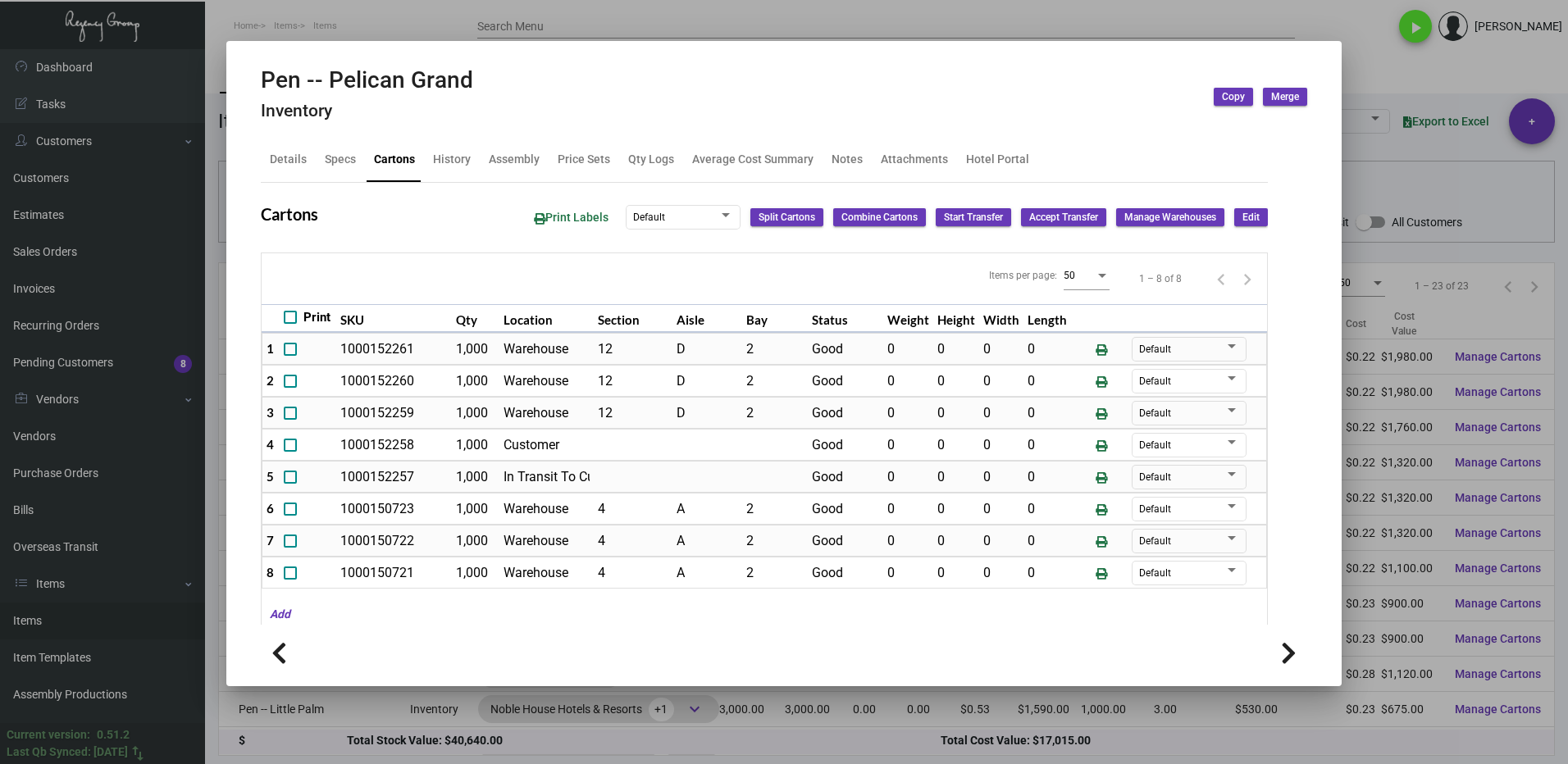
click at [1410, 88] on div at bounding box center [784, 382] width 1568 height 764
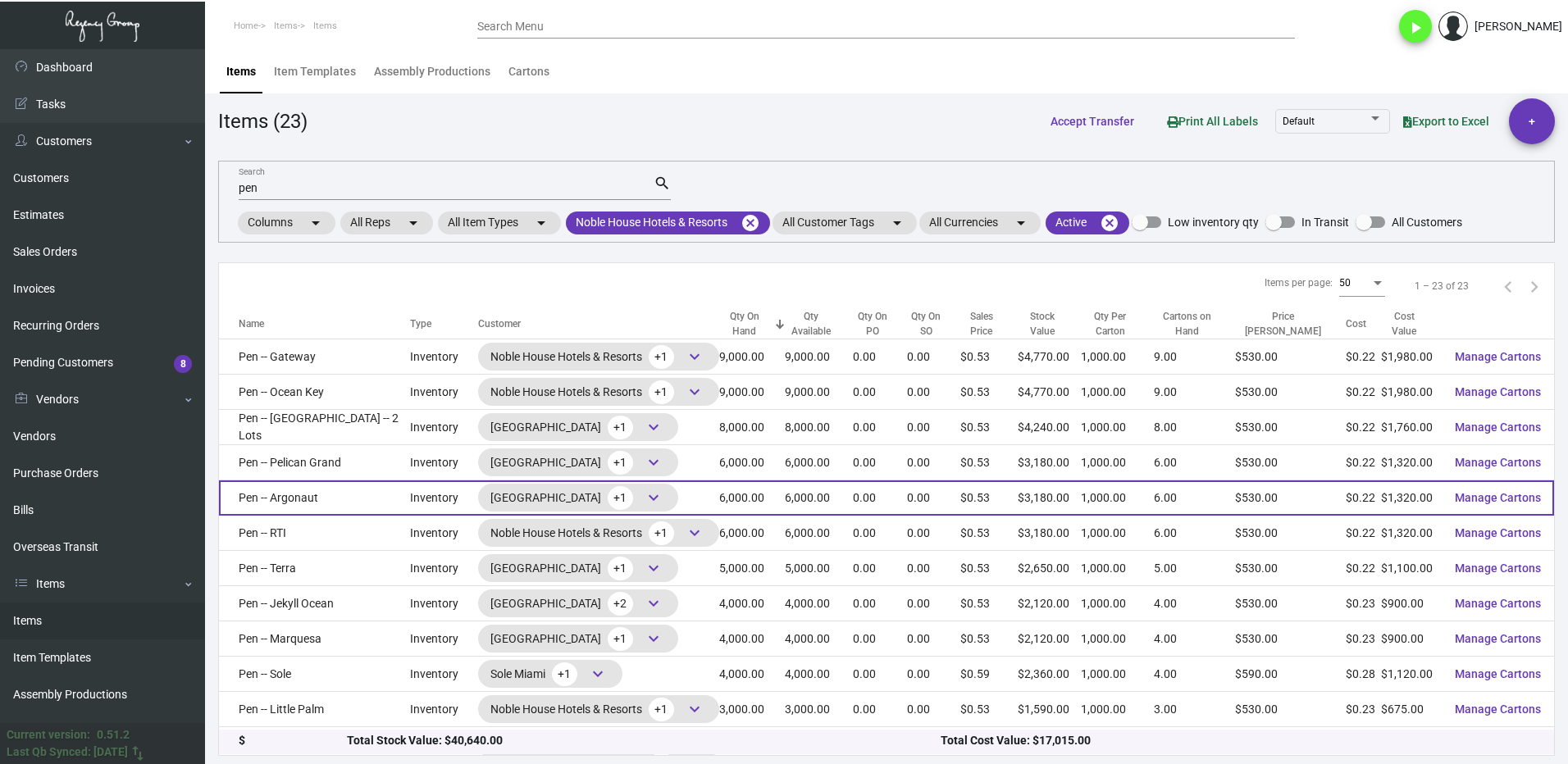
click at [340, 498] on td "Pen -- Argonaut" at bounding box center [315, 499] width 191 height 35
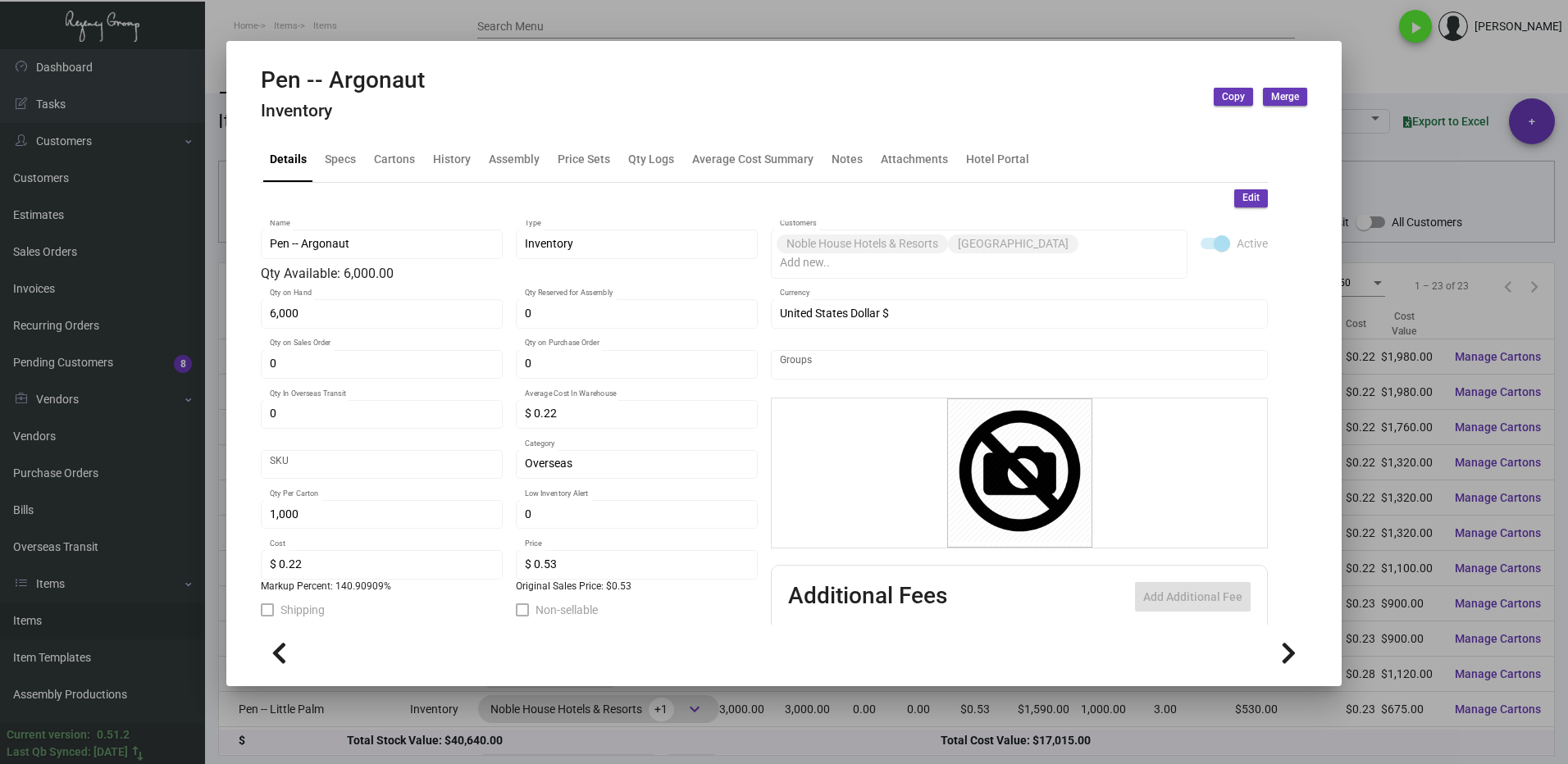
drag, startPoint x: 1350, startPoint y: 72, endPoint x: 1104, endPoint y: 160, distance: 261.3
click at [1350, 72] on div at bounding box center [784, 382] width 1568 height 764
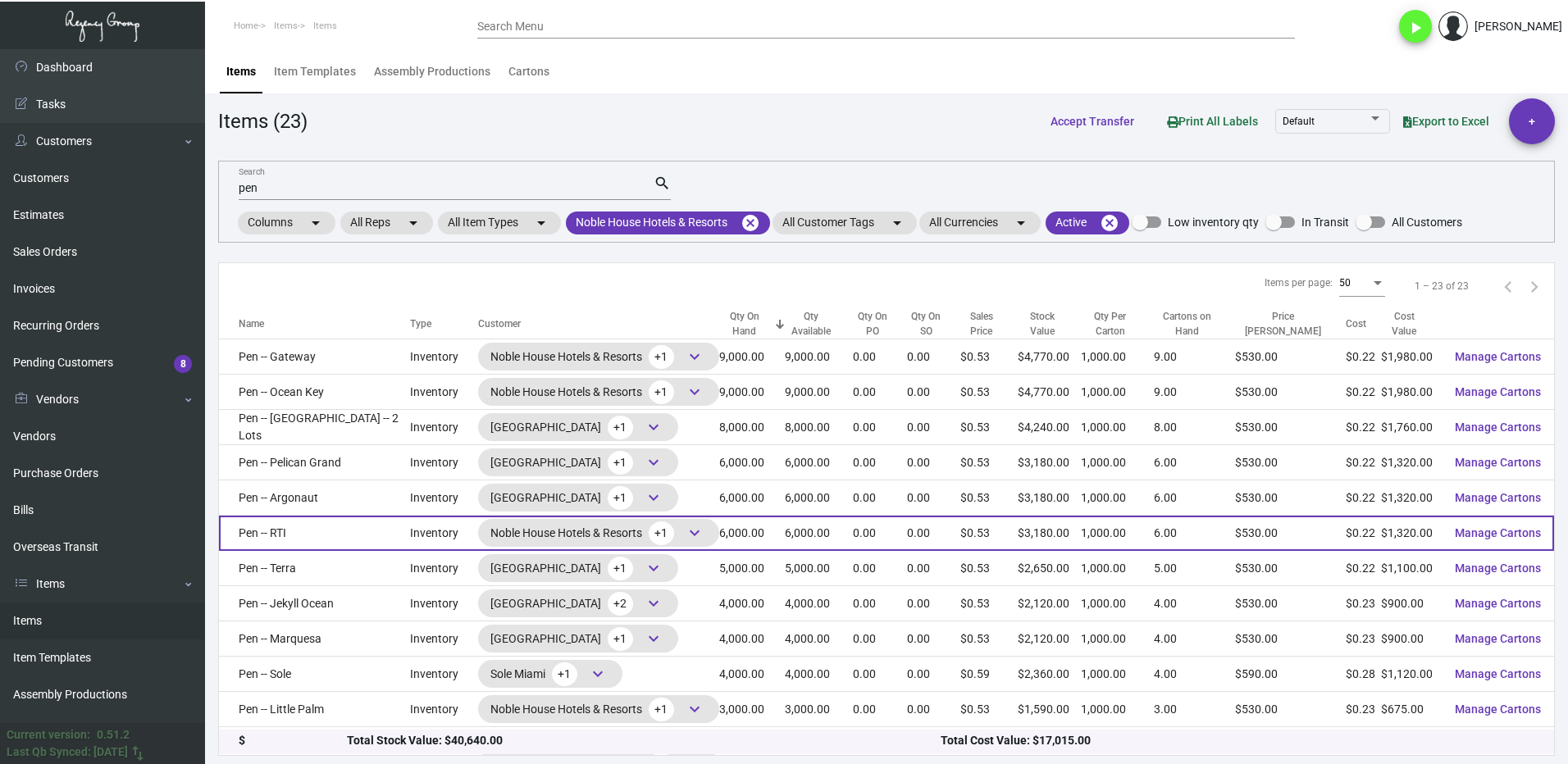
click at [334, 542] on td "Pen -- RTI" at bounding box center [315, 534] width 191 height 35
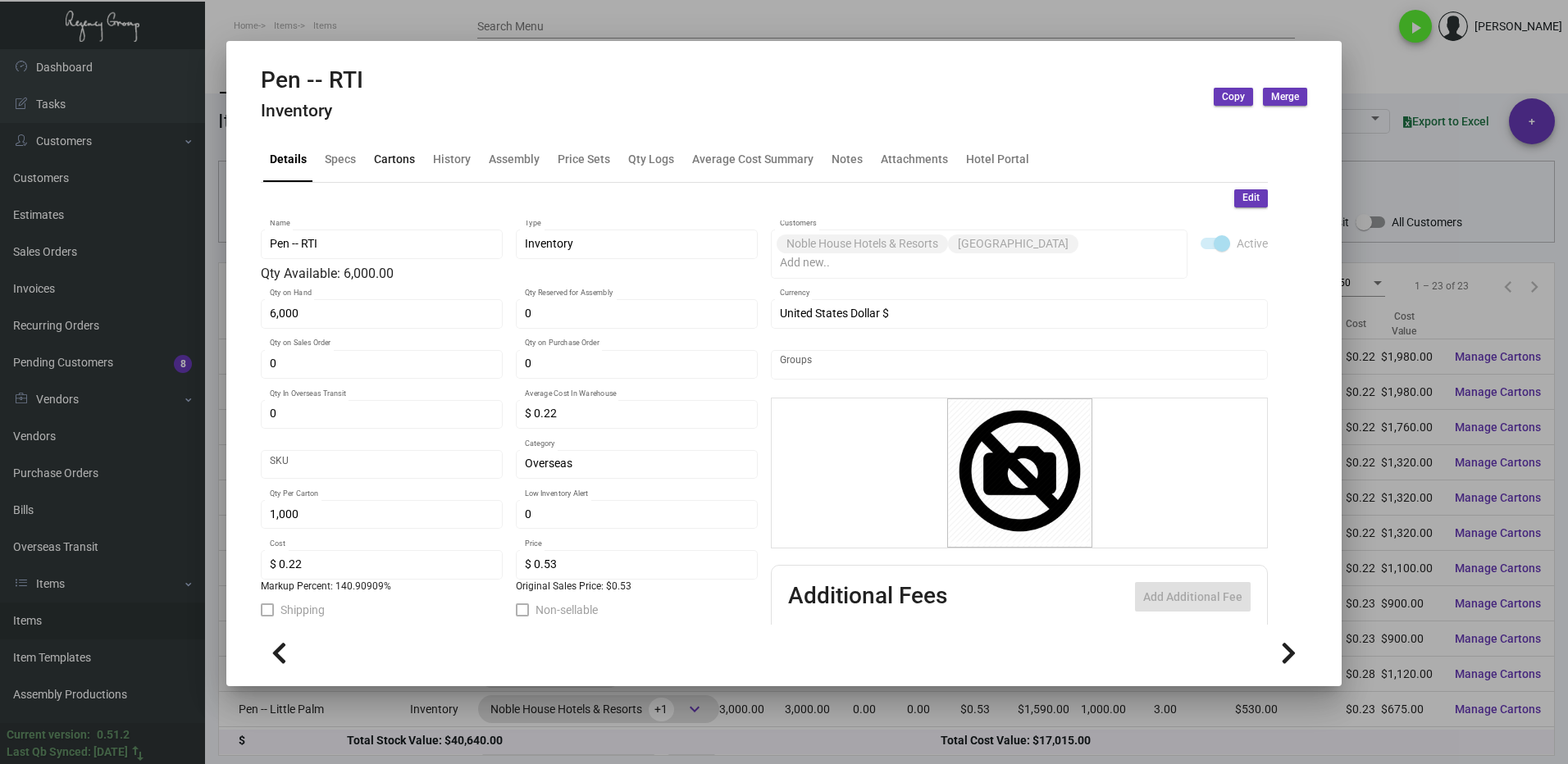
click at [388, 166] on div "Cartons" at bounding box center [394, 159] width 41 height 18
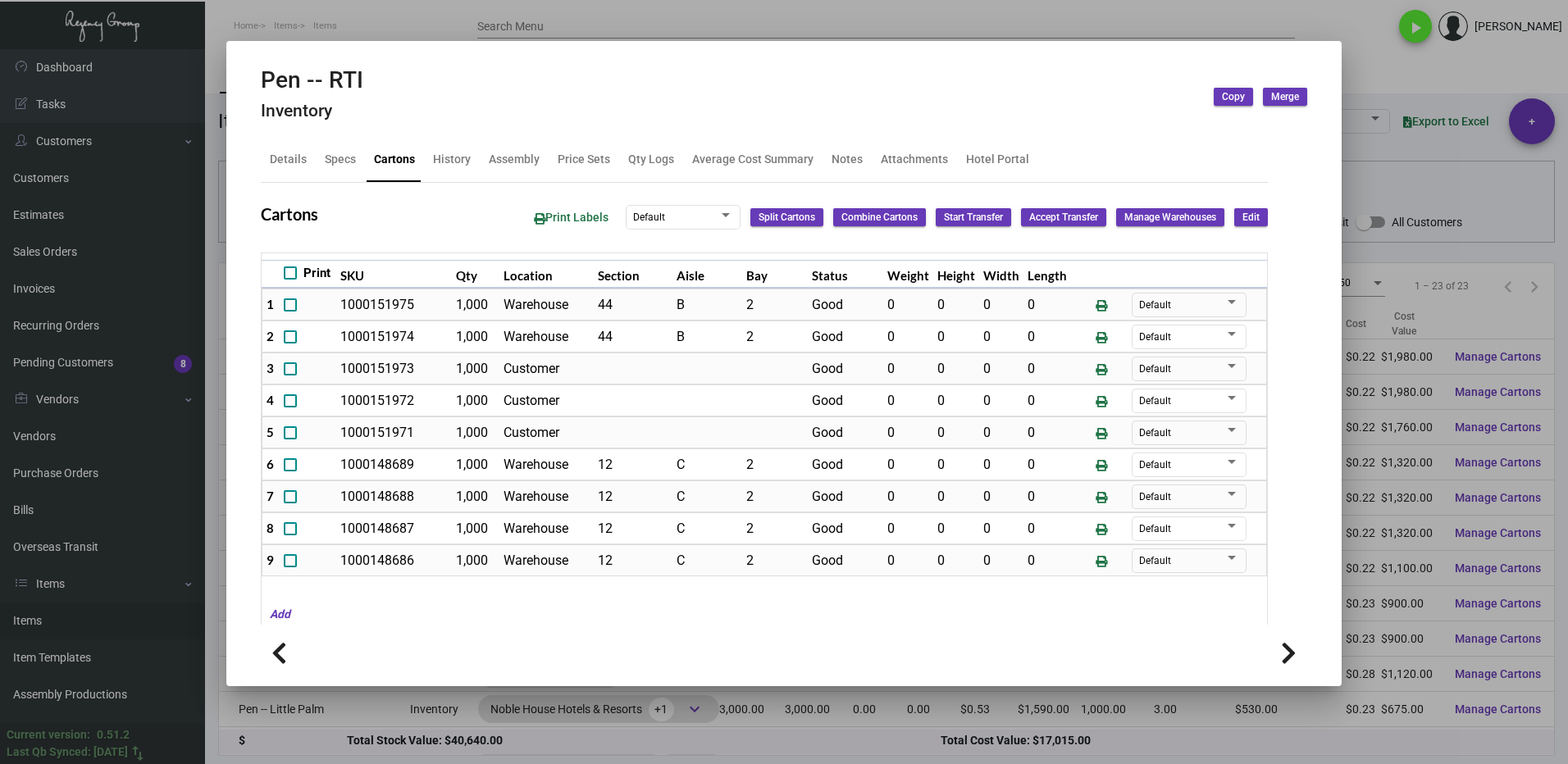
click at [1391, 84] on div at bounding box center [784, 382] width 1568 height 764
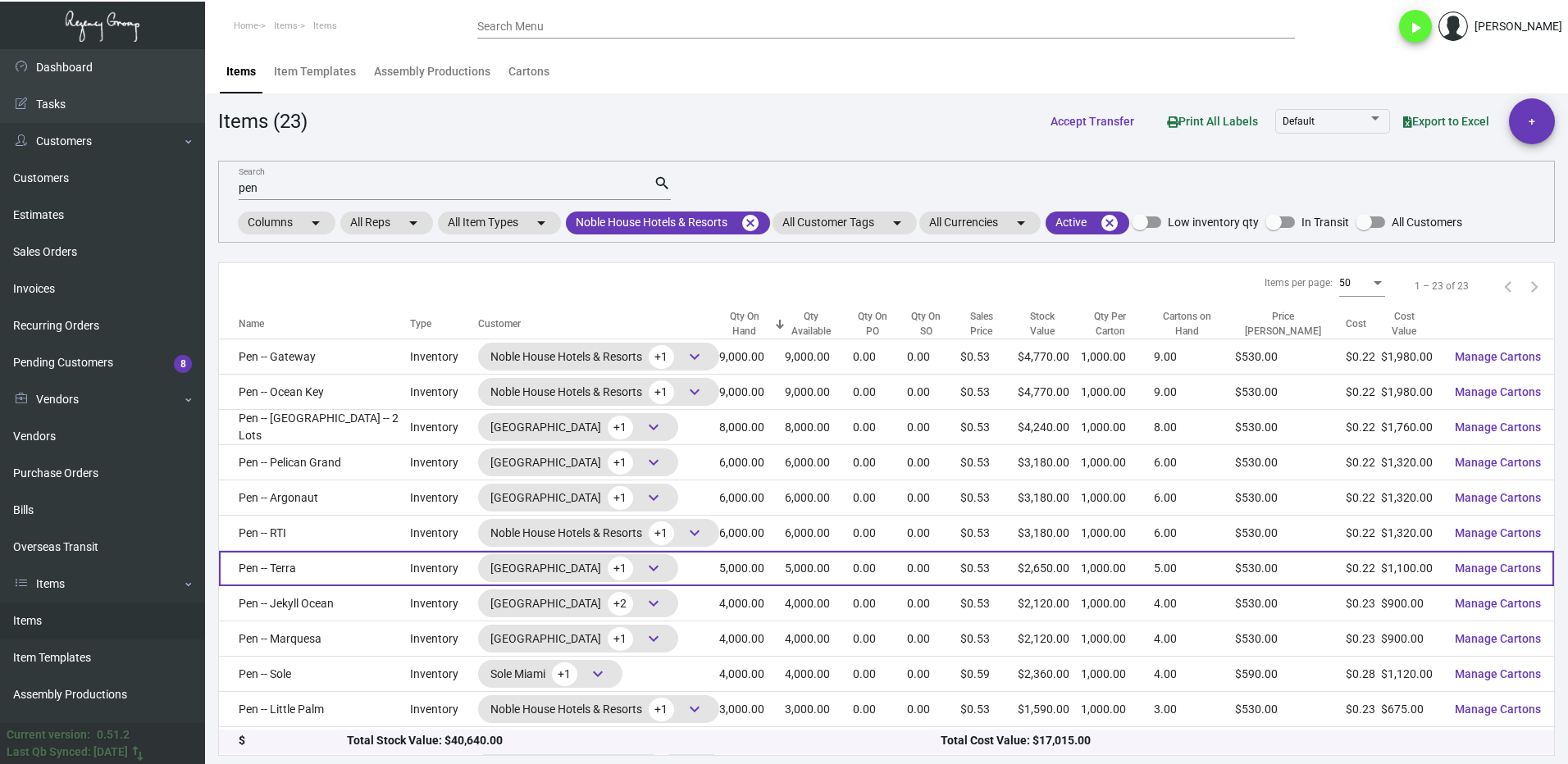
click at [328, 575] on td "Pen -- Terra" at bounding box center [315, 568] width 191 height 35
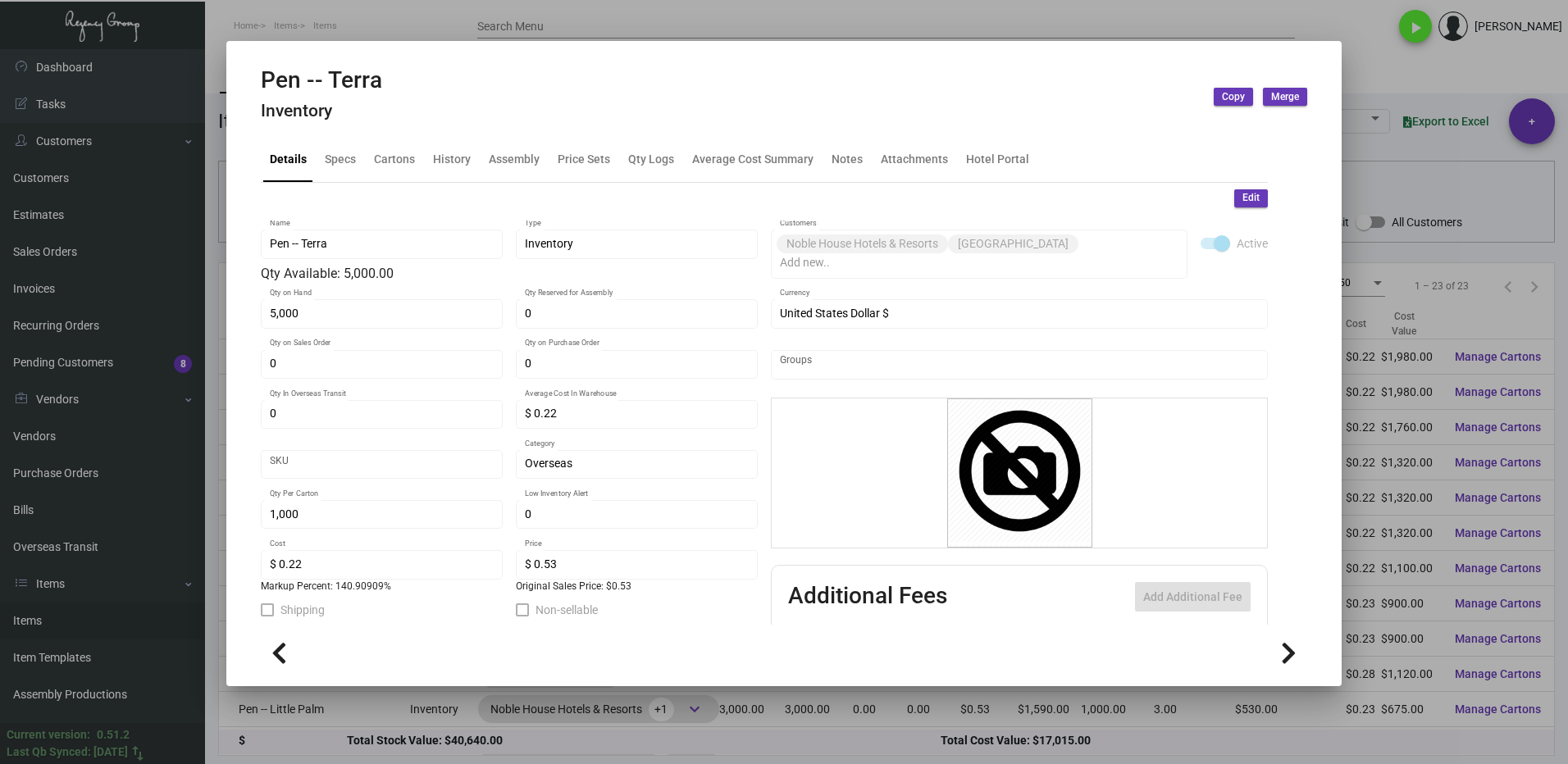
click at [1365, 88] on div at bounding box center [784, 382] width 1568 height 764
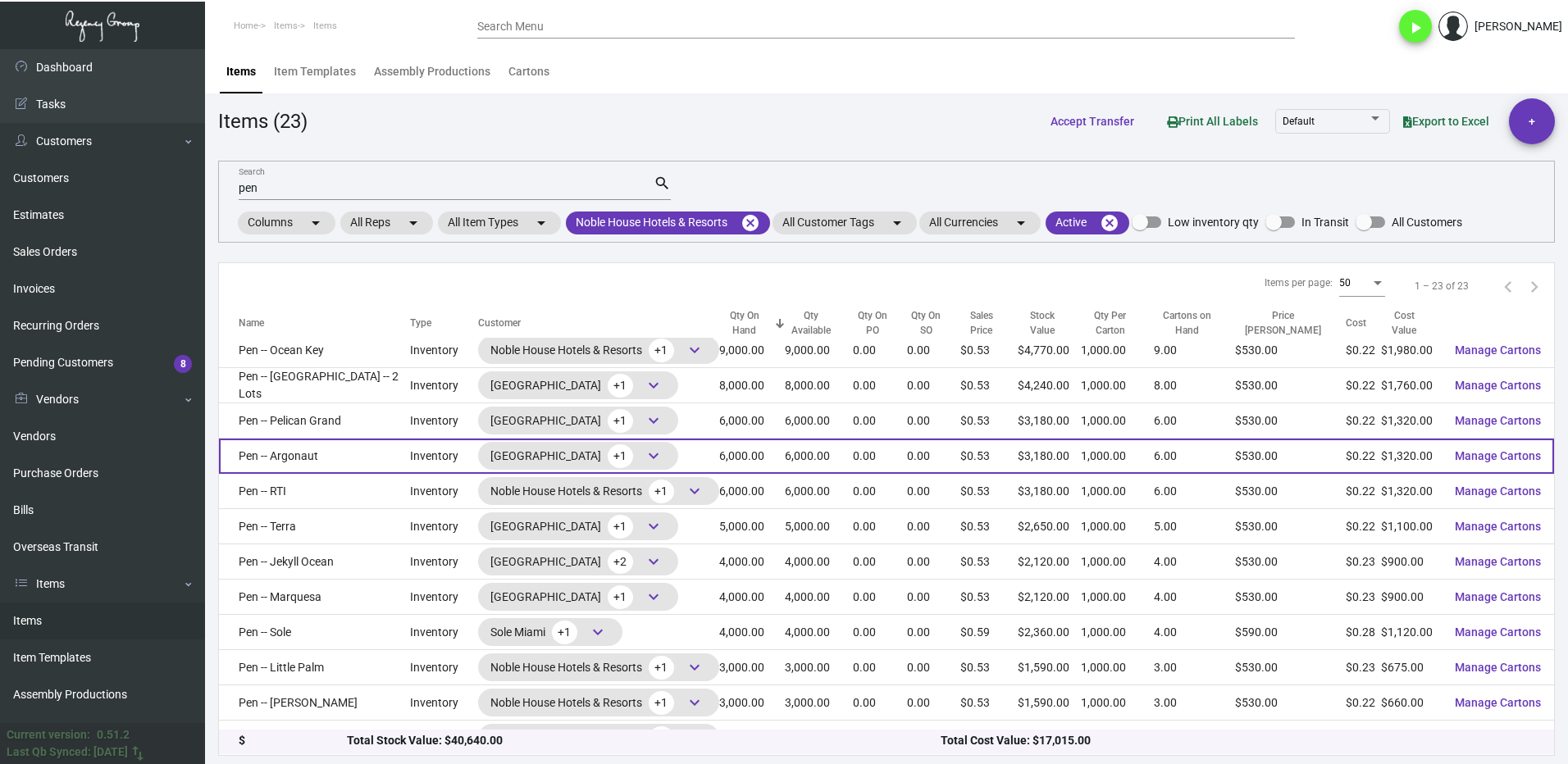
scroll to position [82, 0]
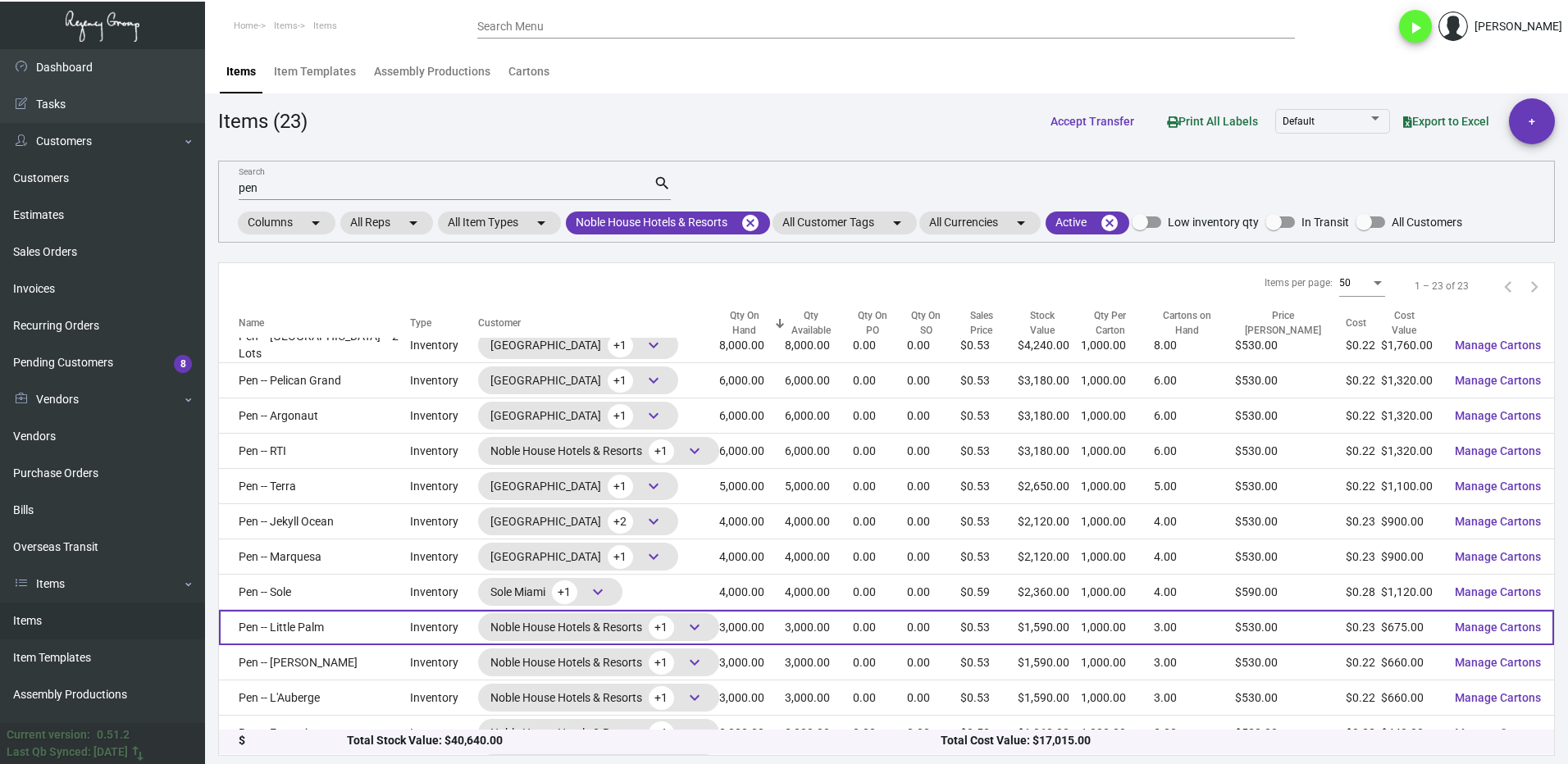
click at [357, 626] on td "Pen -- Little Palm" at bounding box center [315, 627] width 191 height 35
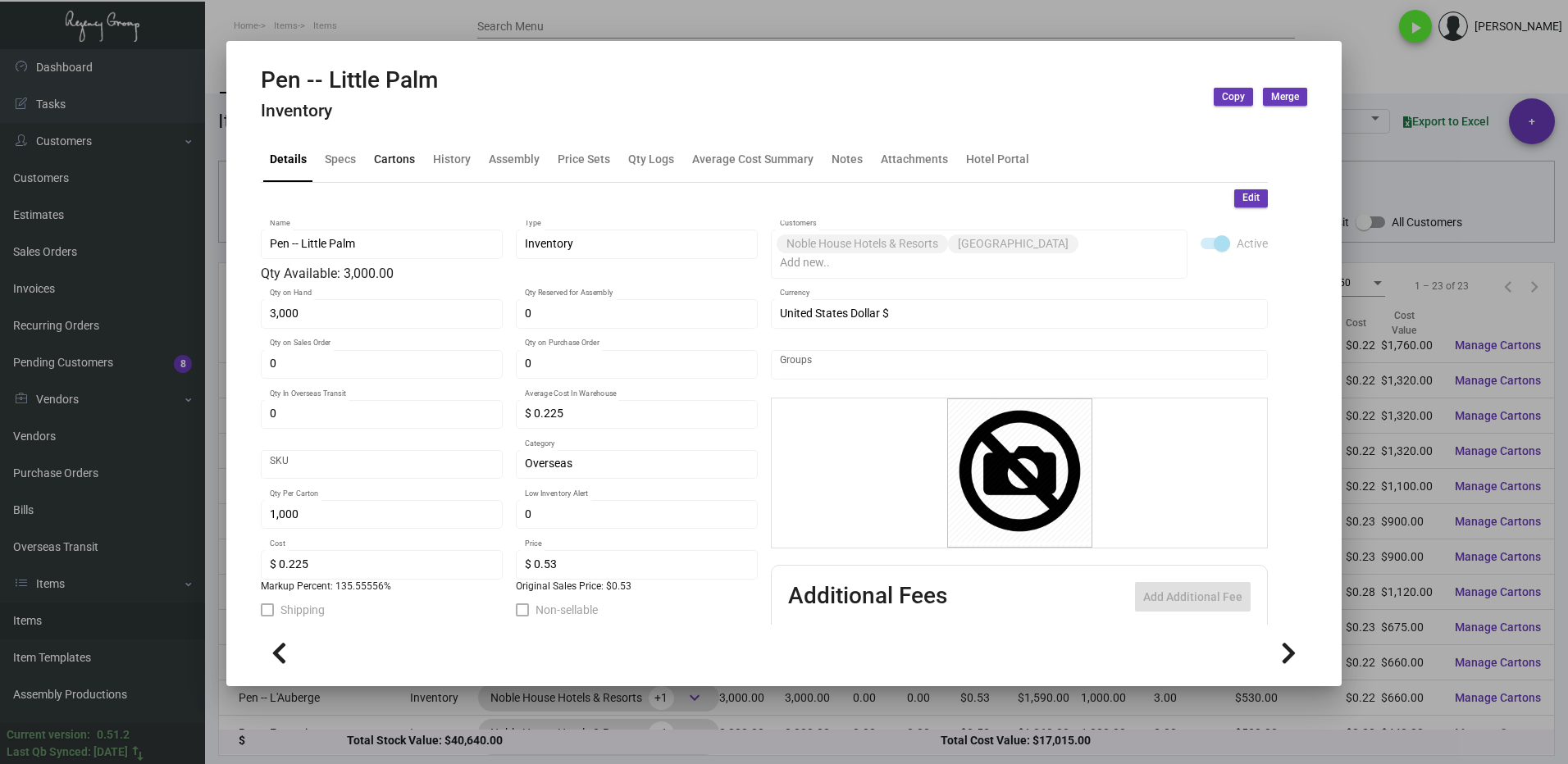
click at [396, 153] on div "Cartons" at bounding box center [394, 159] width 41 height 18
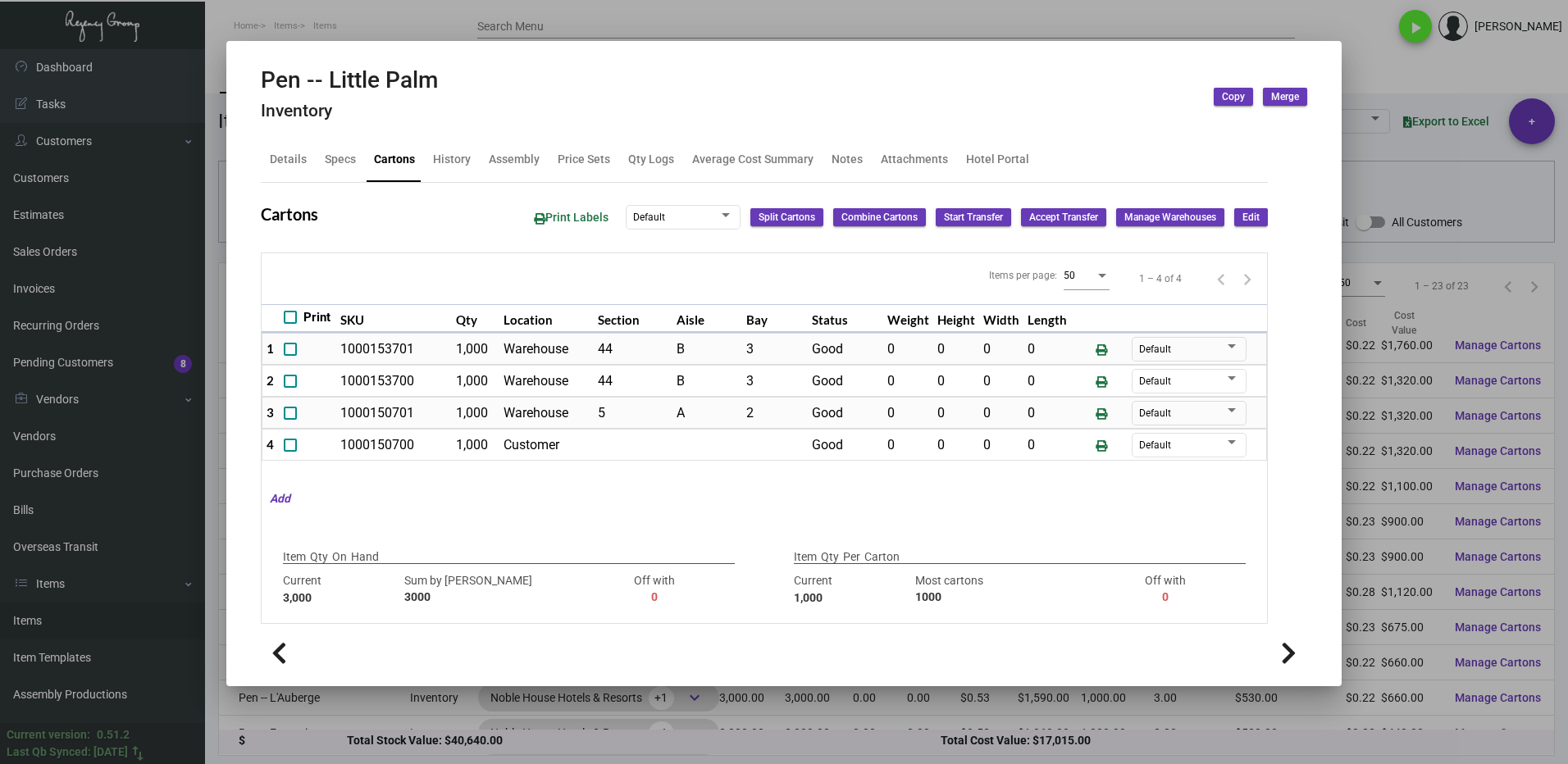
click at [1375, 72] on div at bounding box center [784, 382] width 1568 height 764
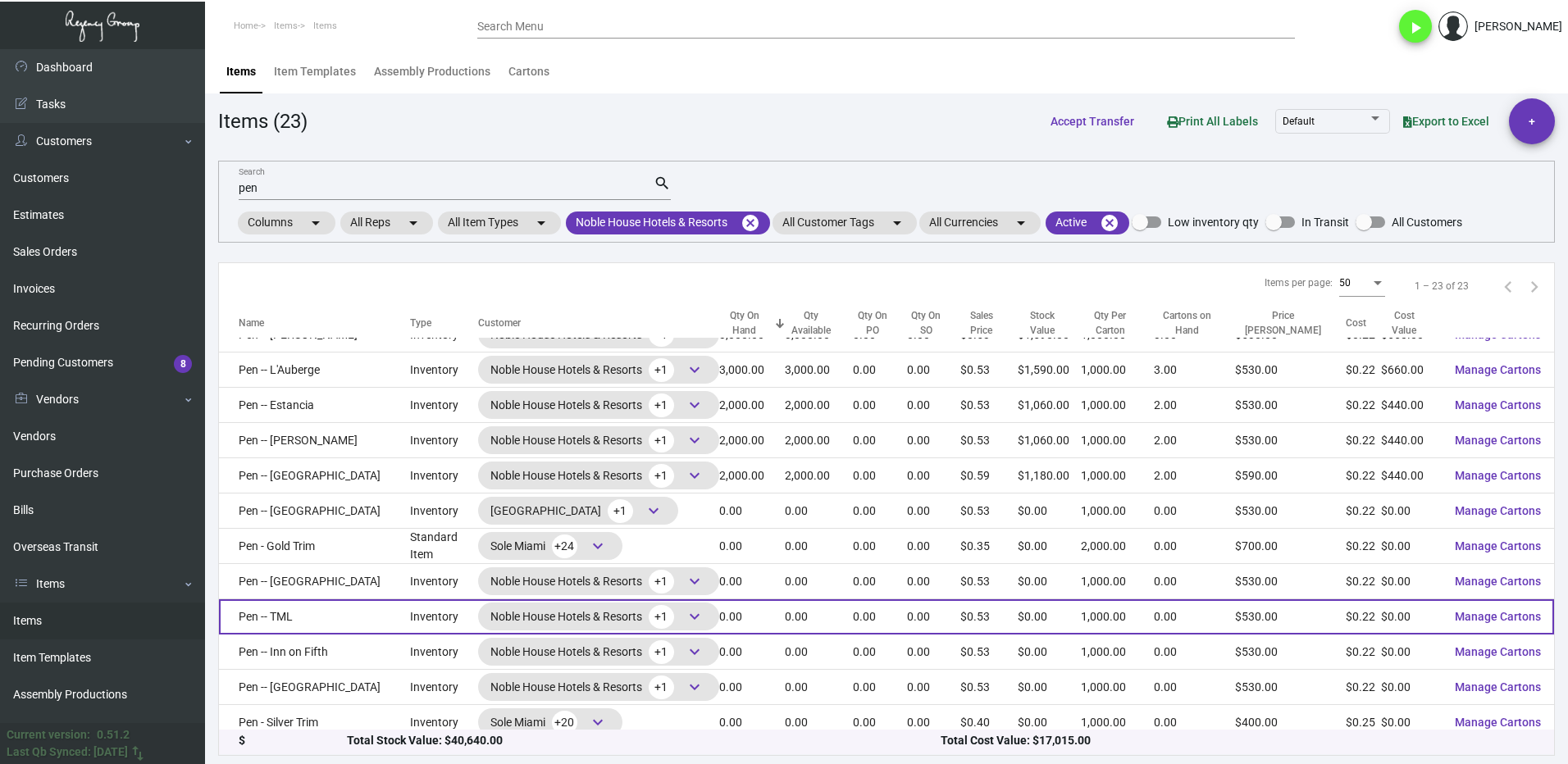
scroll to position [420, 0]
